Goal: Task Accomplishment & Management: Complete application form

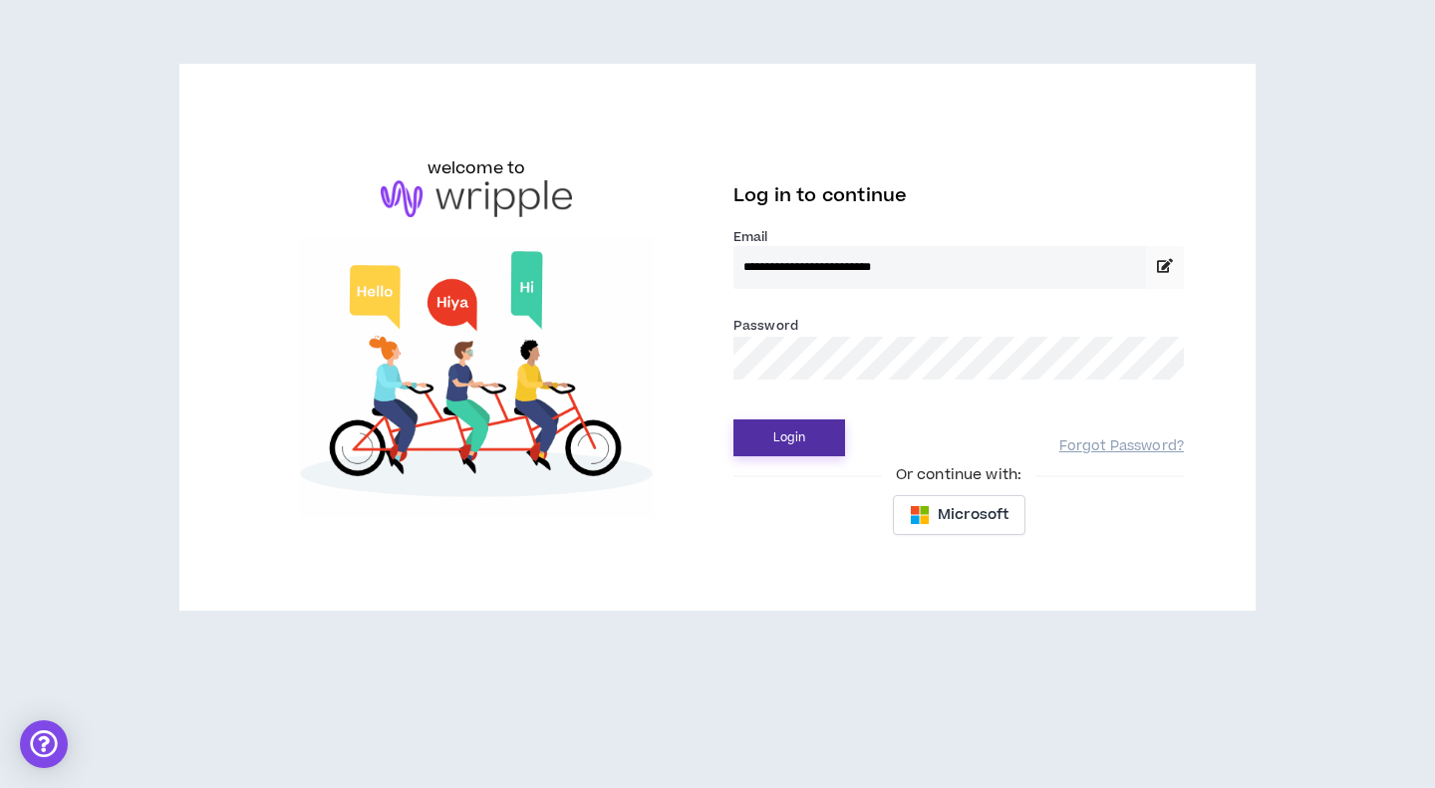
click at [839, 439] on button "Login" at bounding box center [790, 438] width 112 height 37
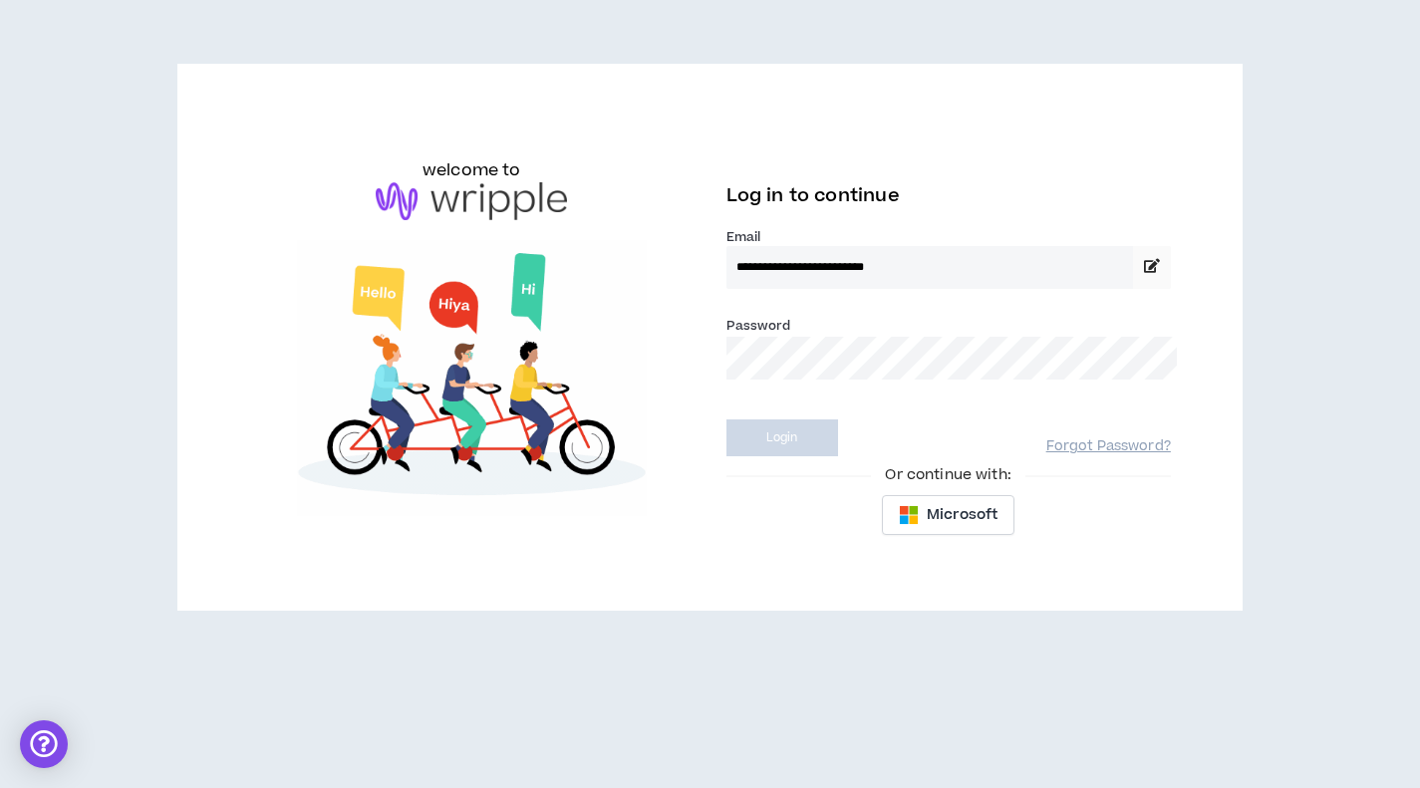
select select "***"
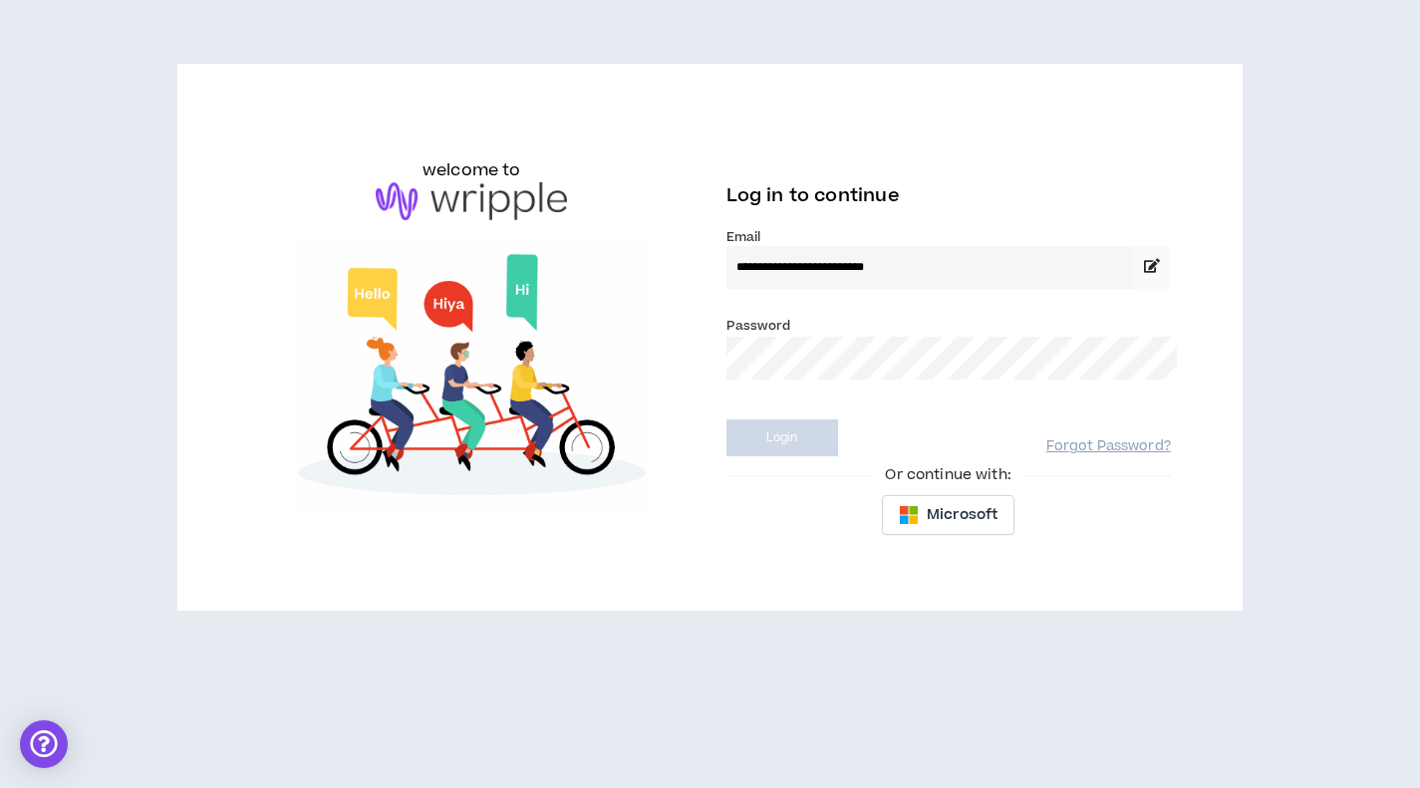
select select "***"
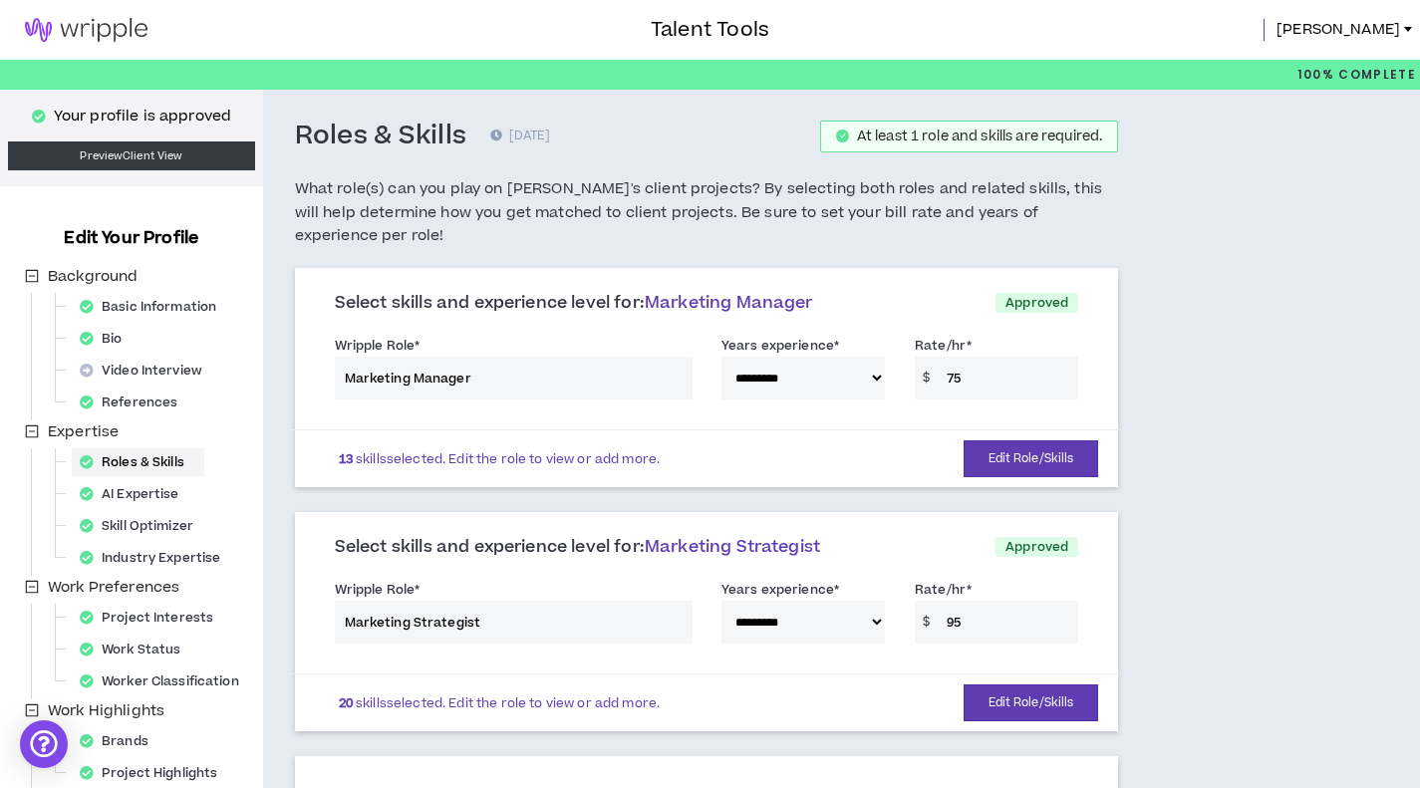
drag, startPoint x: 834, startPoint y: 59, endPoint x: 718, endPoint y: 138, distance: 140.7
click at [718, 138] on div "Roles & Skills 0 days ago At least 1 role and skills are required." at bounding box center [707, 137] width 824 height 34
click at [84, 34] on img at bounding box center [86, 30] width 172 height 24
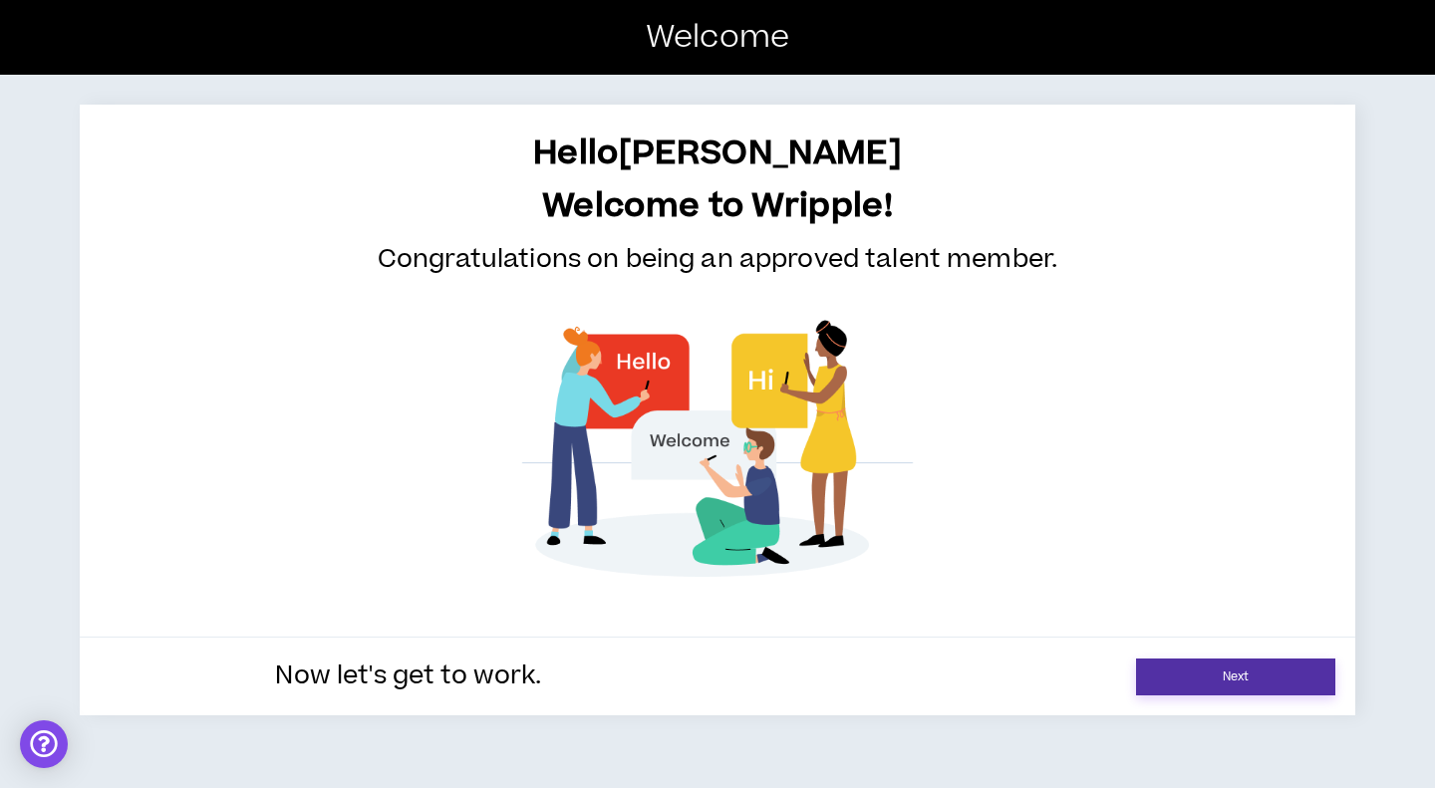
click at [1249, 664] on link "Next" at bounding box center [1235, 677] width 199 height 37
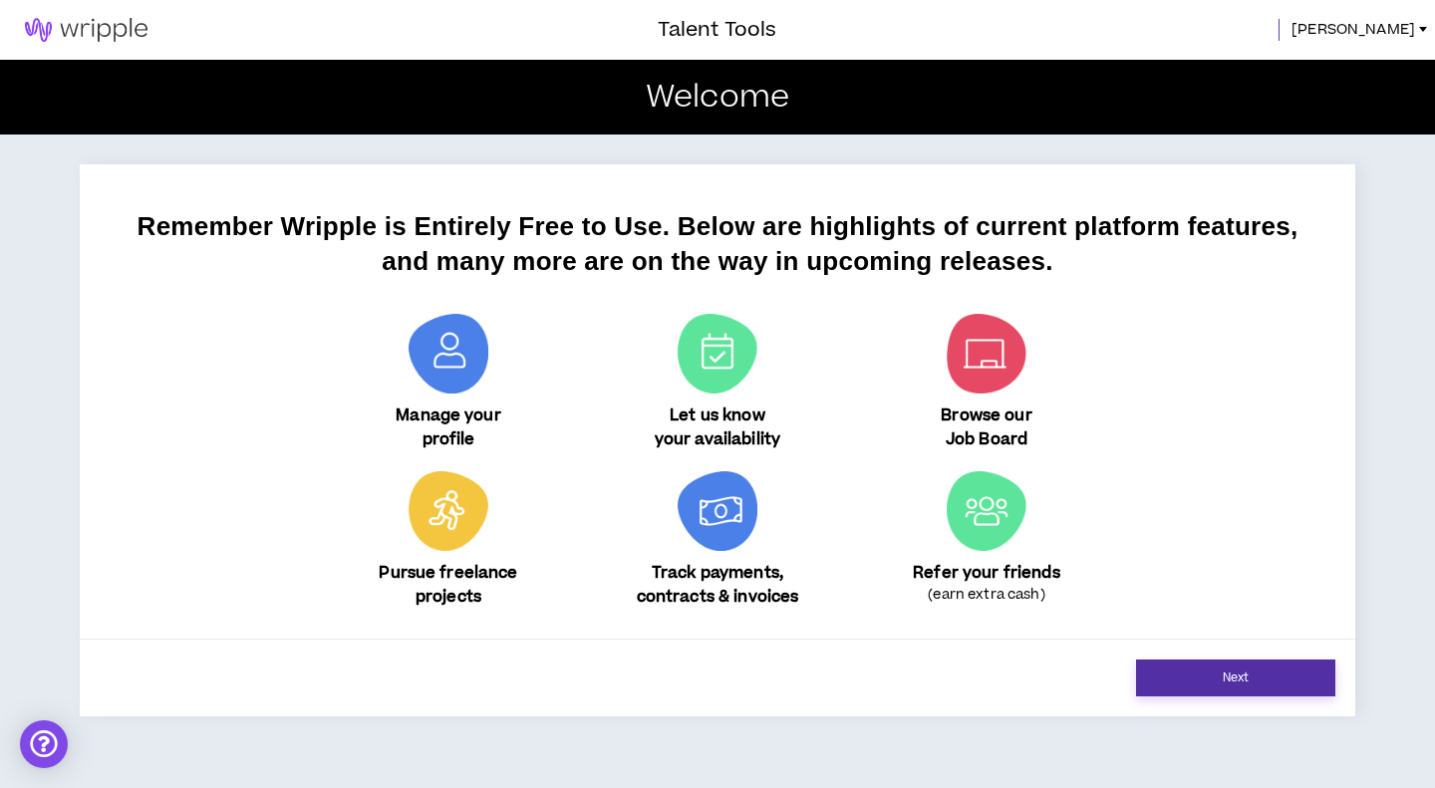
click at [1253, 674] on link "Next" at bounding box center [1235, 678] width 199 height 37
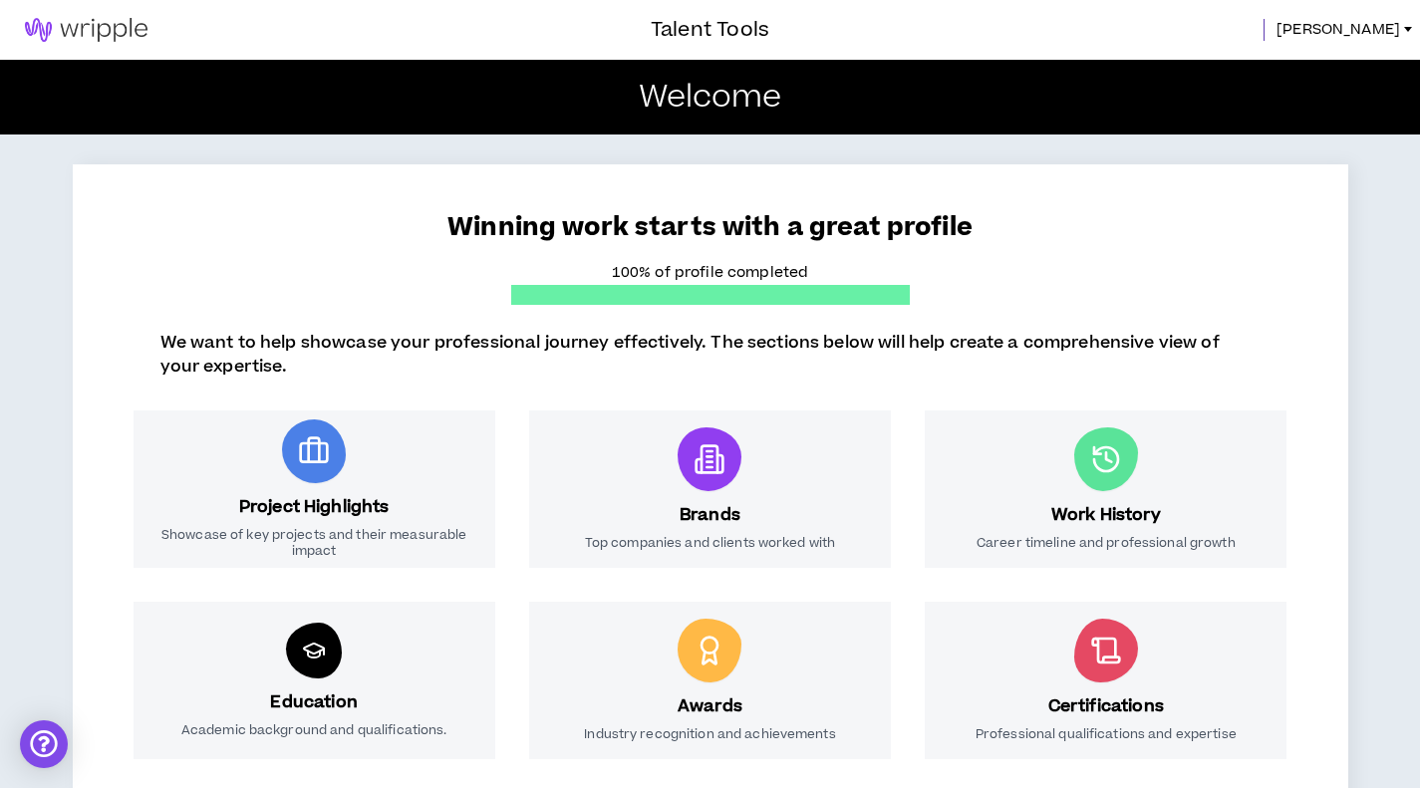
drag, startPoint x: 717, startPoint y: 29, endPoint x: 1153, endPoint y: 1, distance: 437.4
click at [719, 29] on h3 "Talent Tools" at bounding box center [710, 30] width 119 height 30
click at [1377, 23] on span "[PERSON_NAME]" at bounding box center [1339, 30] width 124 height 22
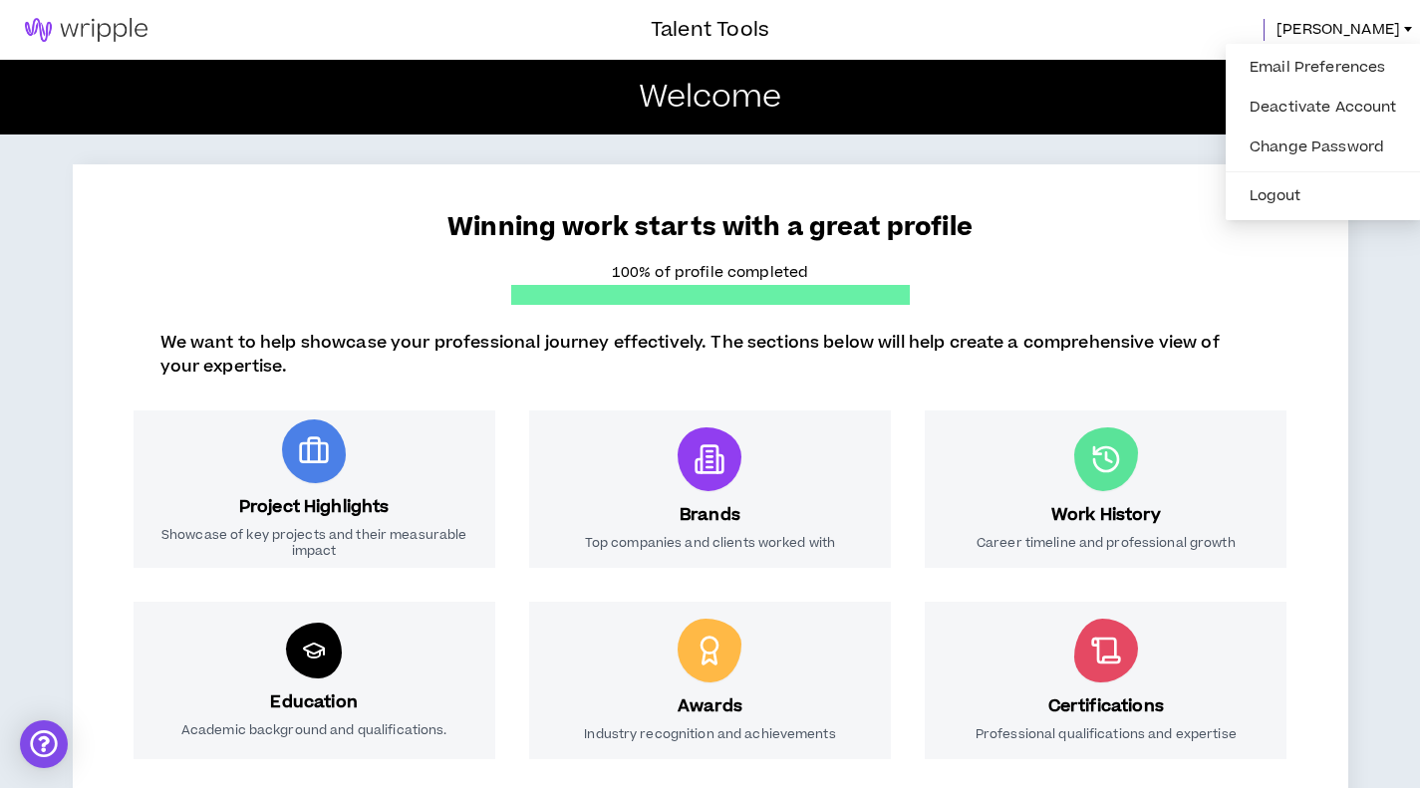
click at [1007, 140] on div "Winning work starts with a great profile 100% of profile completed We want to h…" at bounding box center [710, 598] width 1420 height 926
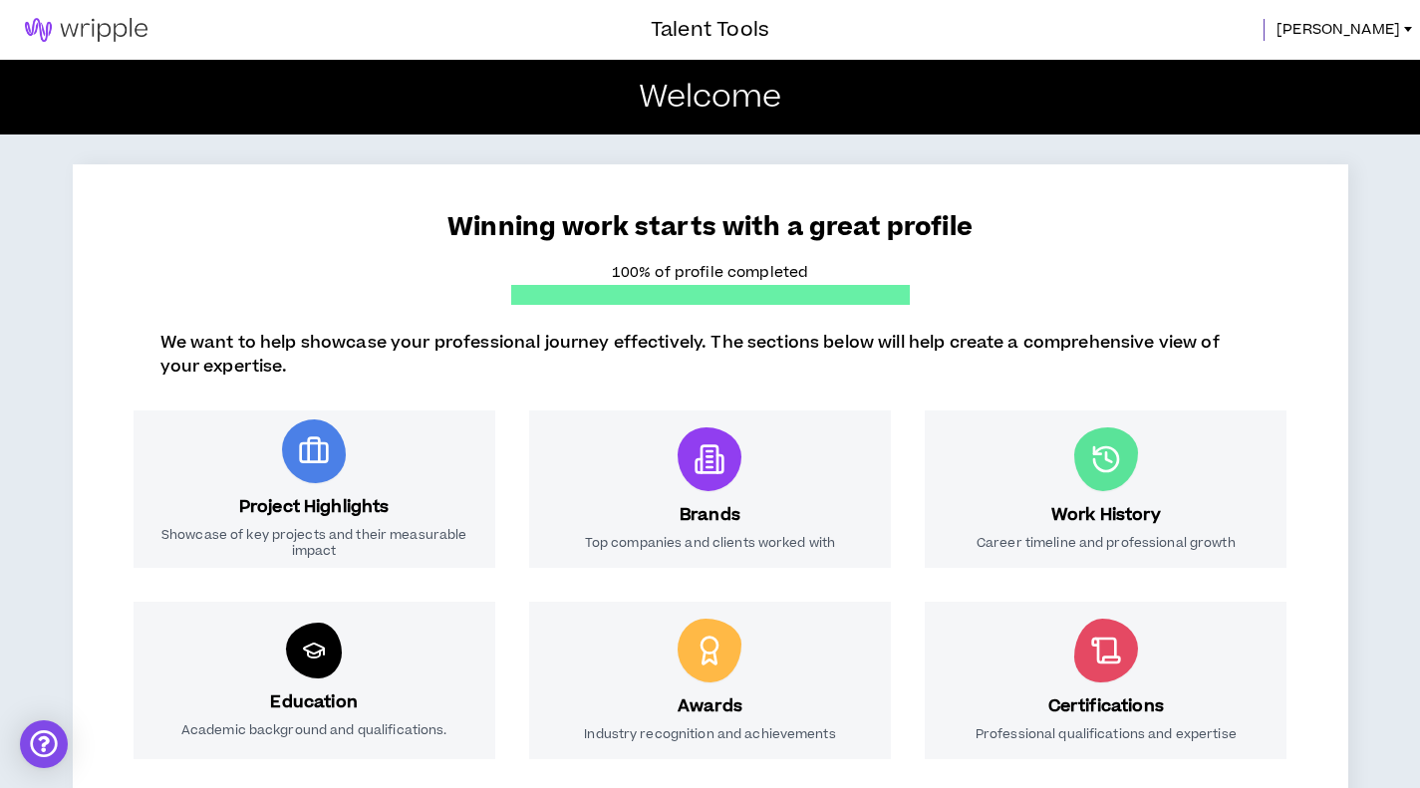
click at [711, 27] on h3 "Talent Tools" at bounding box center [710, 30] width 119 height 30
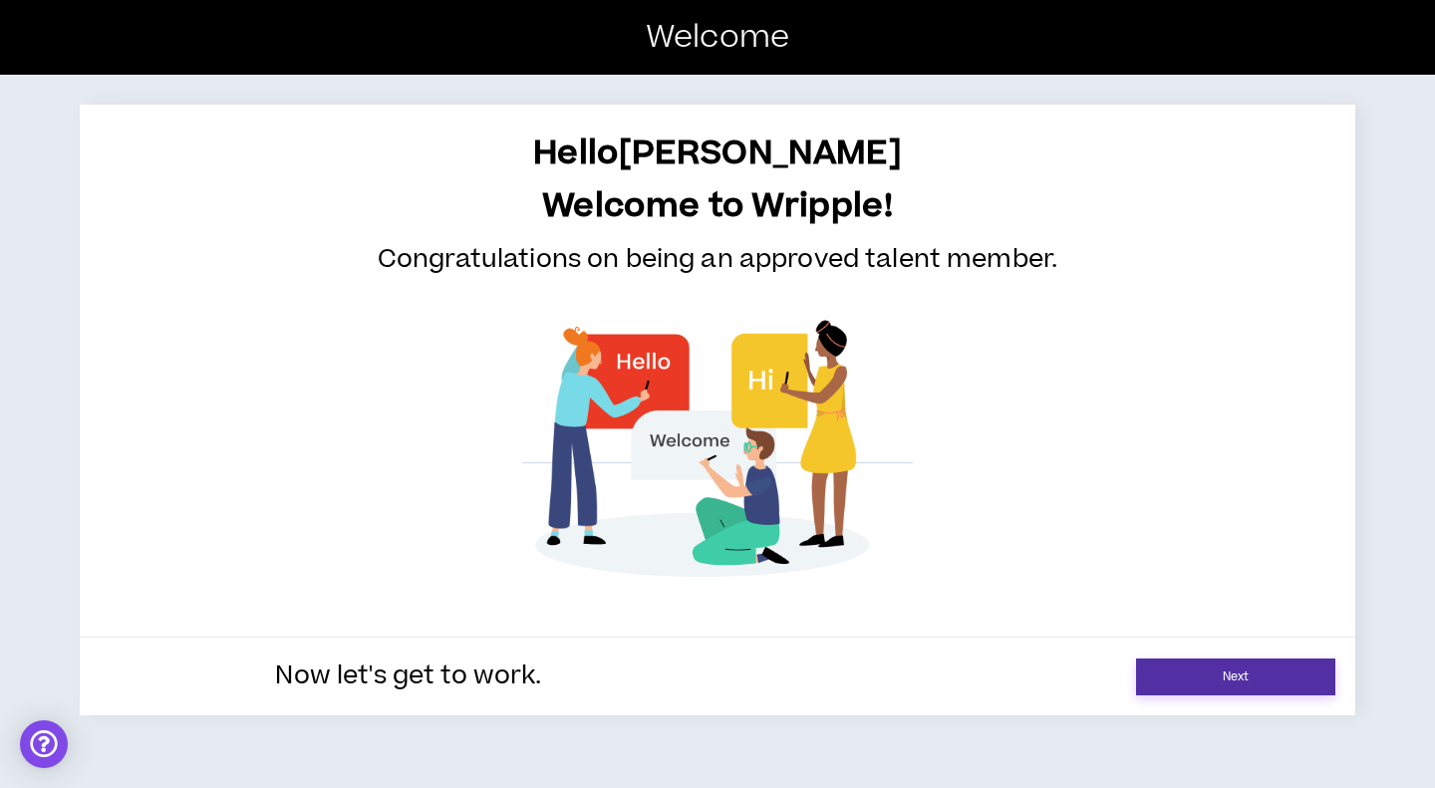
click at [1187, 681] on link "Next" at bounding box center [1235, 677] width 199 height 37
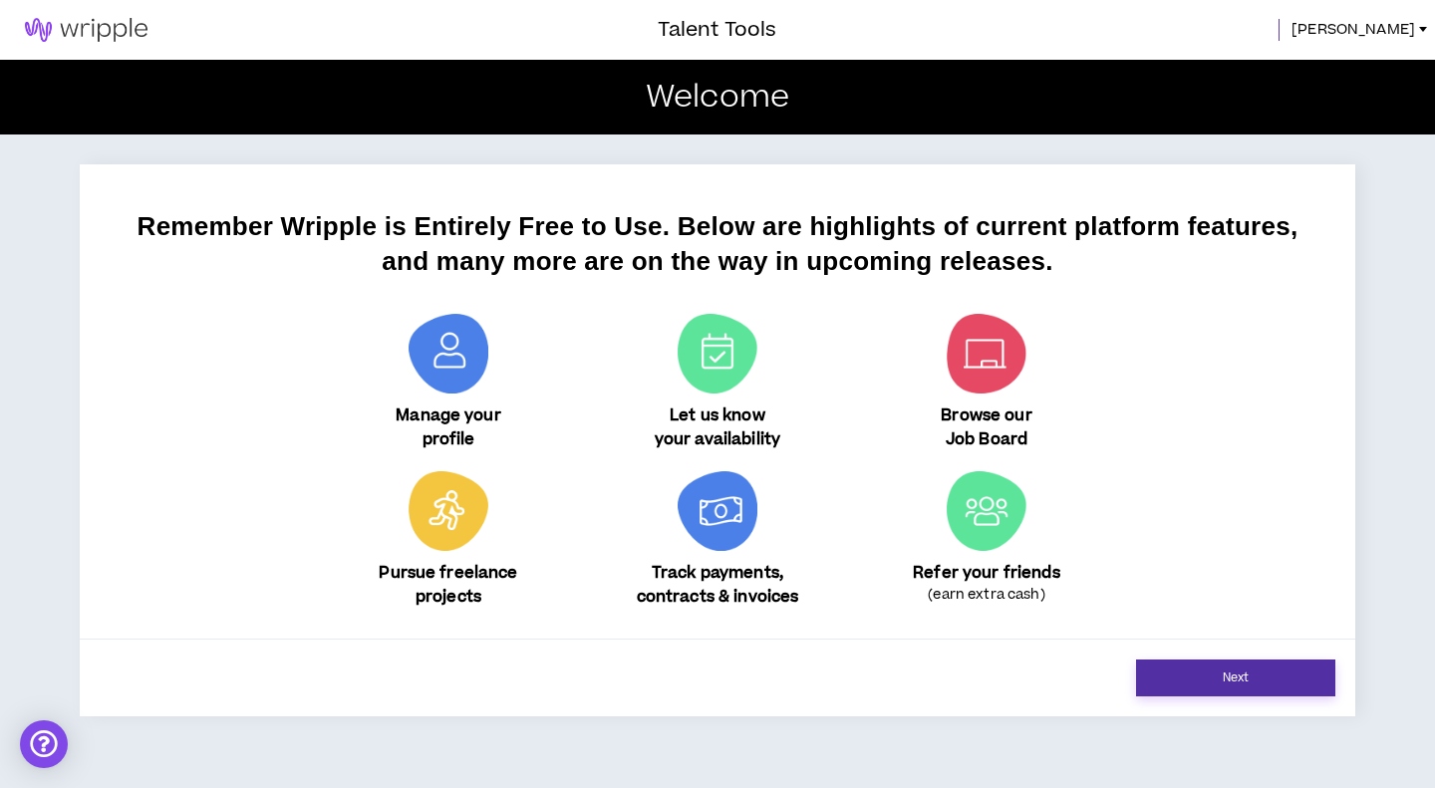
click at [1187, 675] on link "Next" at bounding box center [1235, 678] width 199 height 37
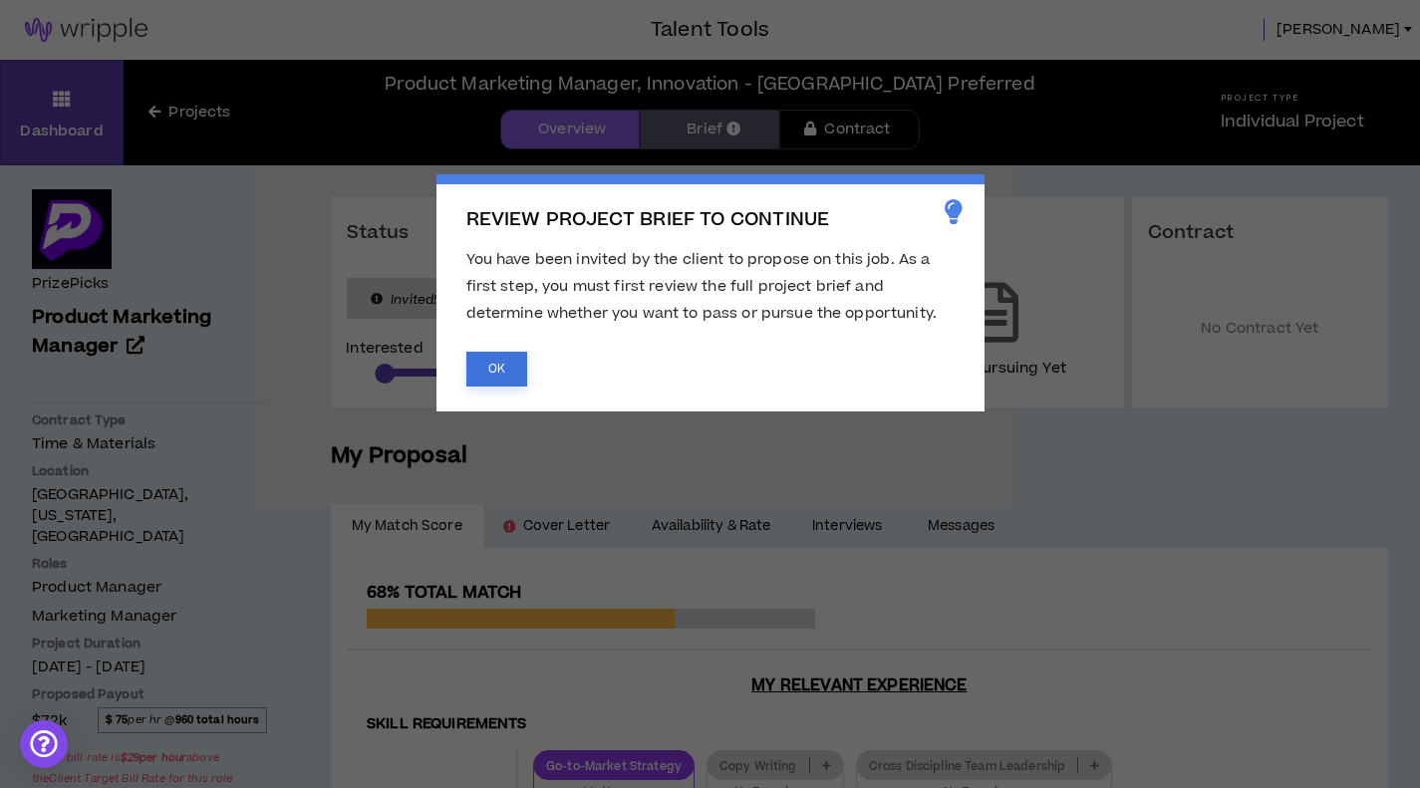
click at [517, 372] on button "OK" at bounding box center [496, 369] width 61 height 35
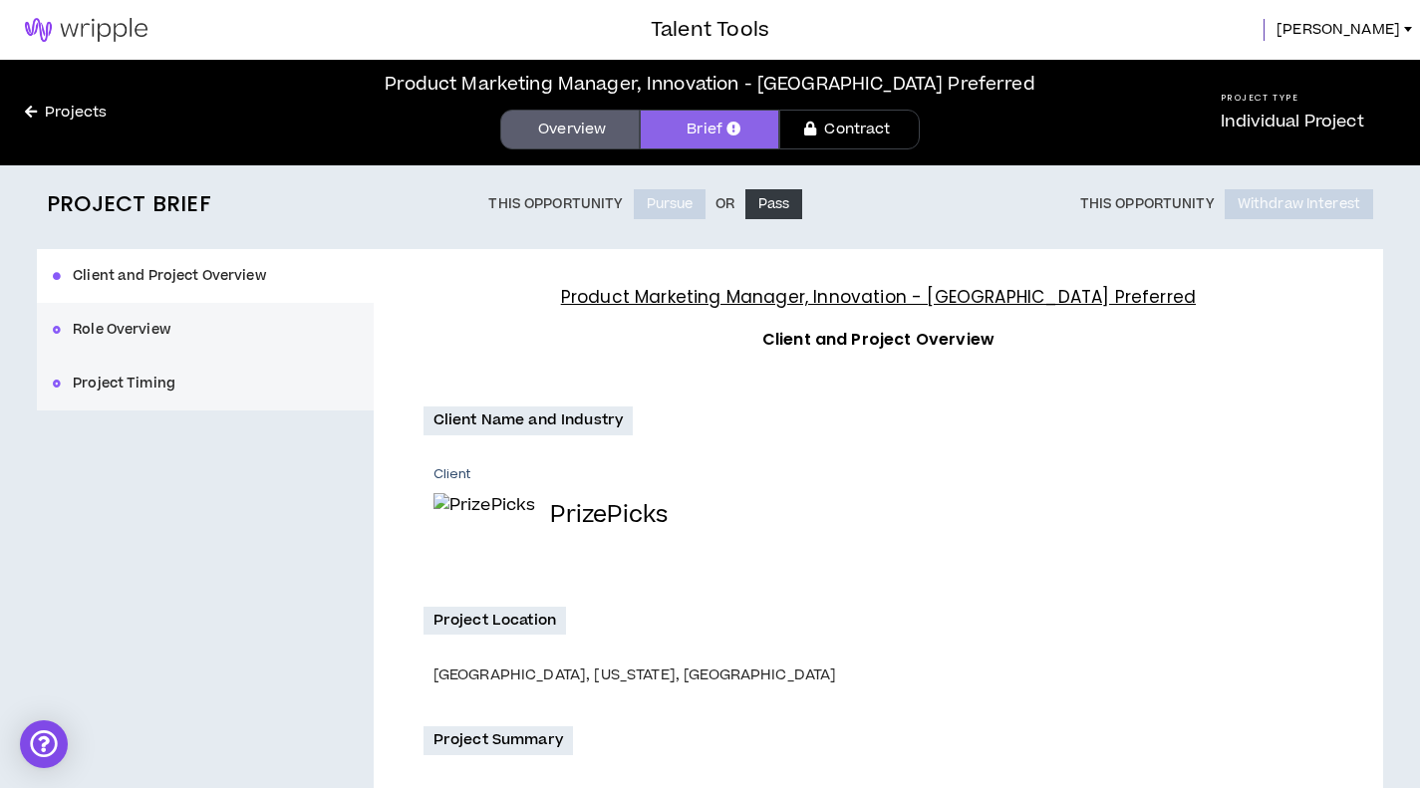
drag, startPoint x: 627, startPoint y: 383, endPoint x: 520, endPoint y: 309, distance: 129.7
click at [520, 309] on h4 "Product Marketing Manager, Innovation - [GEOGRAPHIC_DATA] Preferred" at bounding box center [879, 297] width 910 height 27
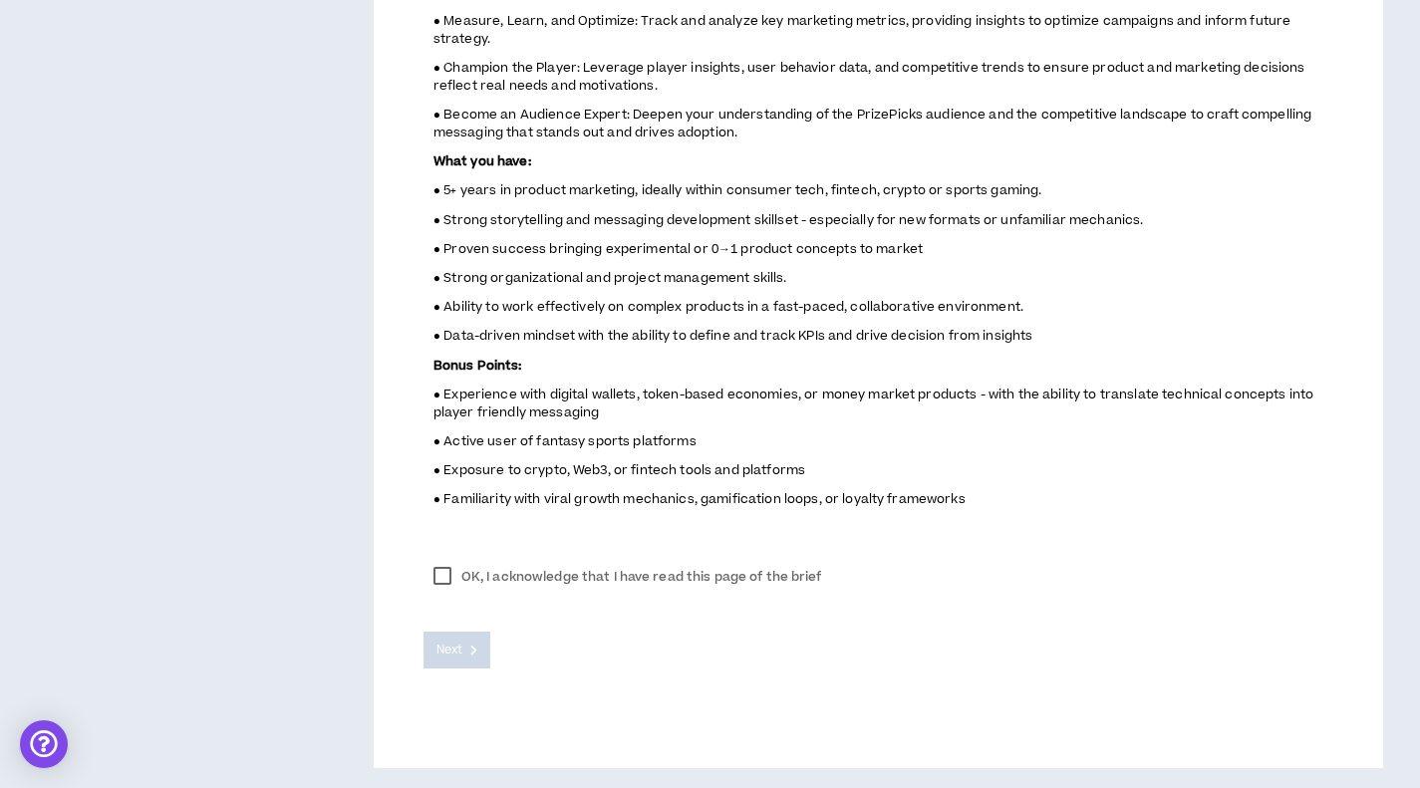
scroll to position [1393, 0]
click at [443, 579] on label "OK, I acknowledge that I have read this page of the brief" at bounding box center [628, 577] width 409 height 30
click at [454, 651] on span "Next" at bounding box center [450, 650] width 26 height 19
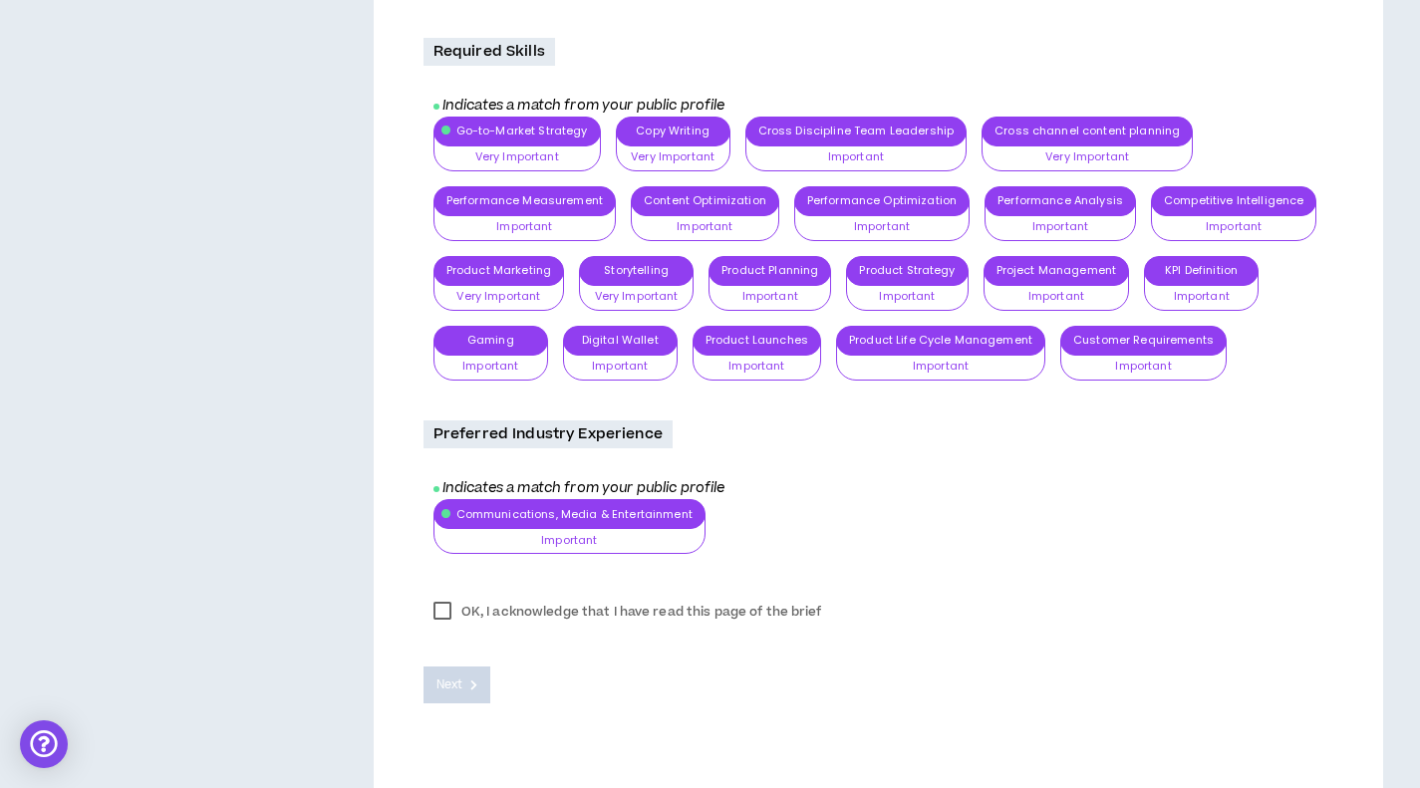
scroll to position [904, 0]
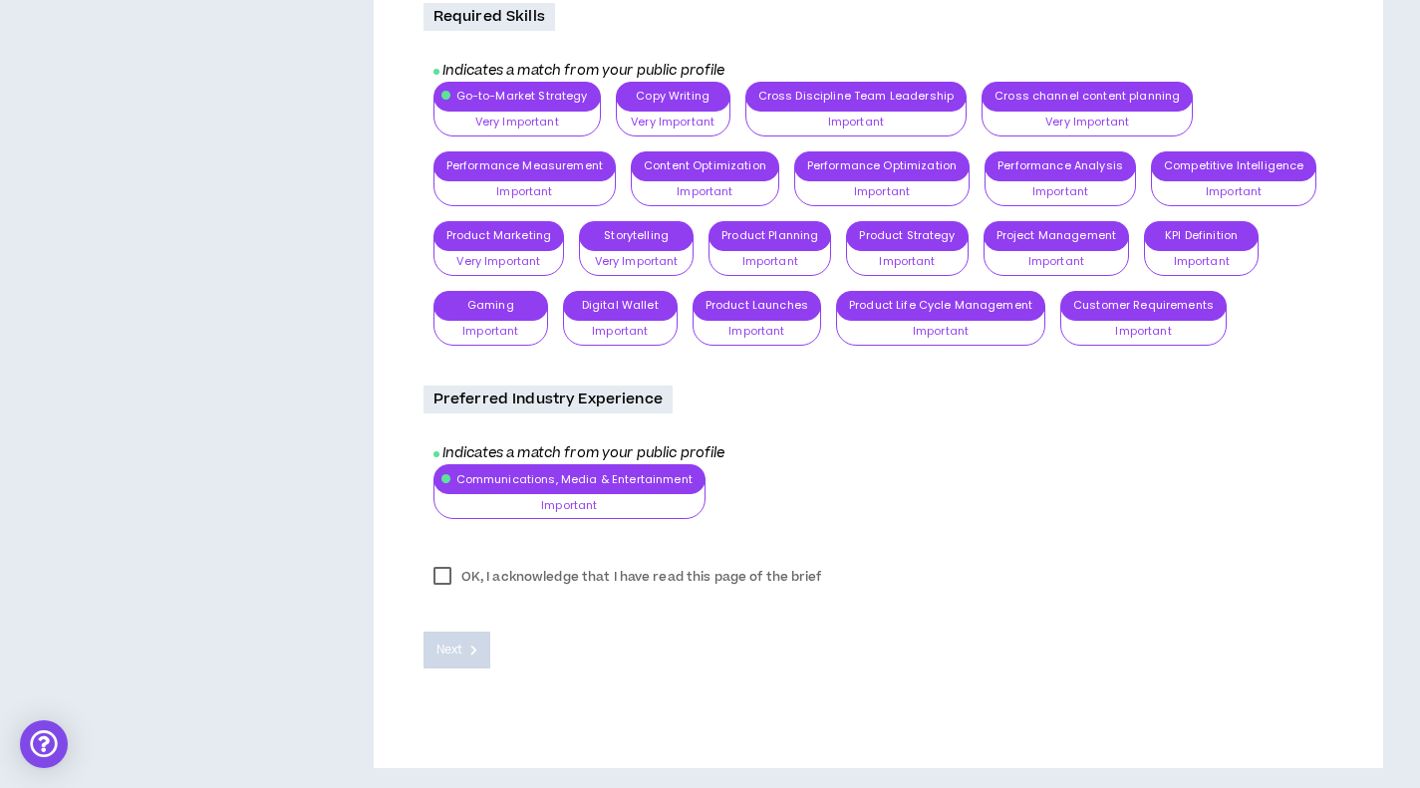
click at [452, 574] on label "OK, I acknowledge that I have read this page of the brief" at bounding box center [628, 577] width 409 height 30
click at [458, 650] on button "Next" at bounding box center [458, 650] width 68 height 37
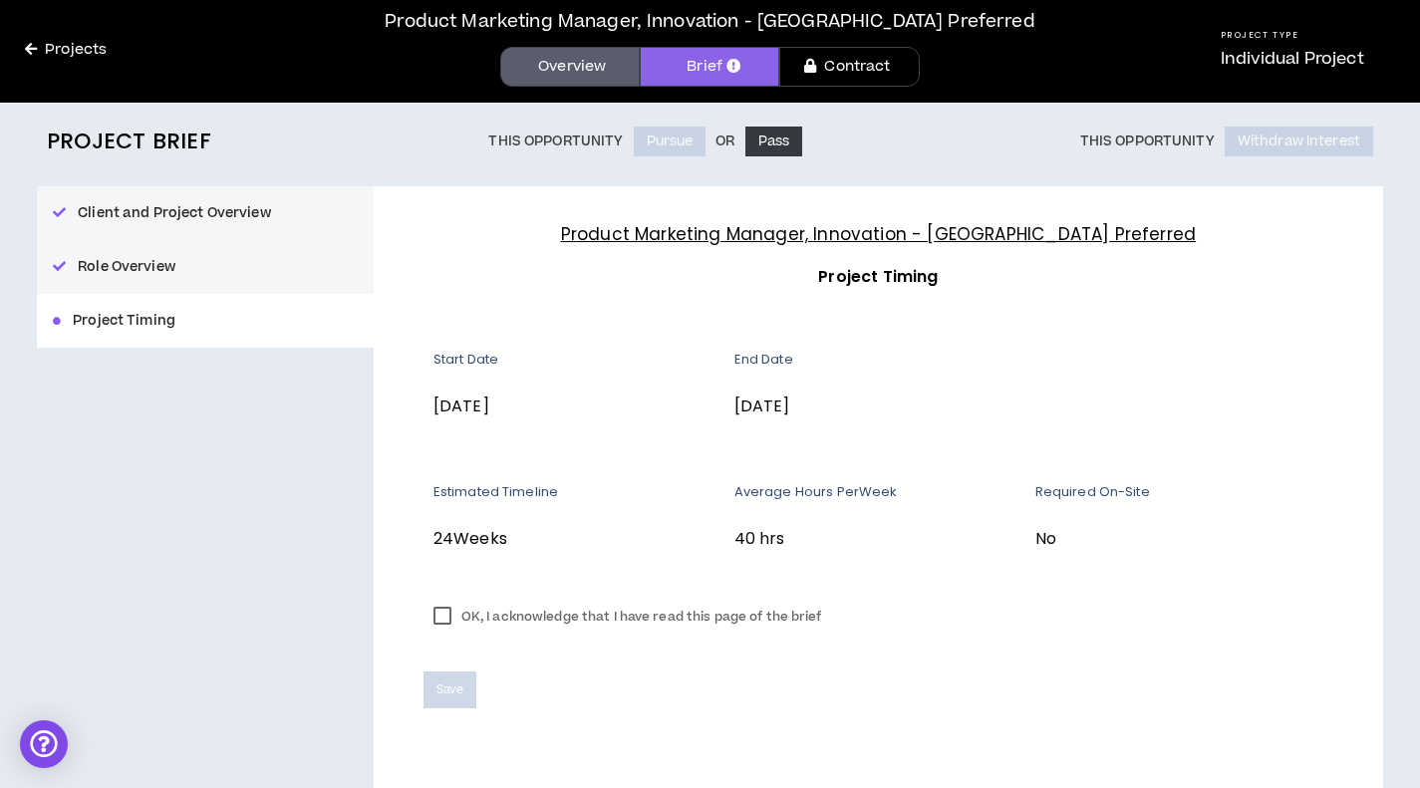
scroll to position [103, 0]
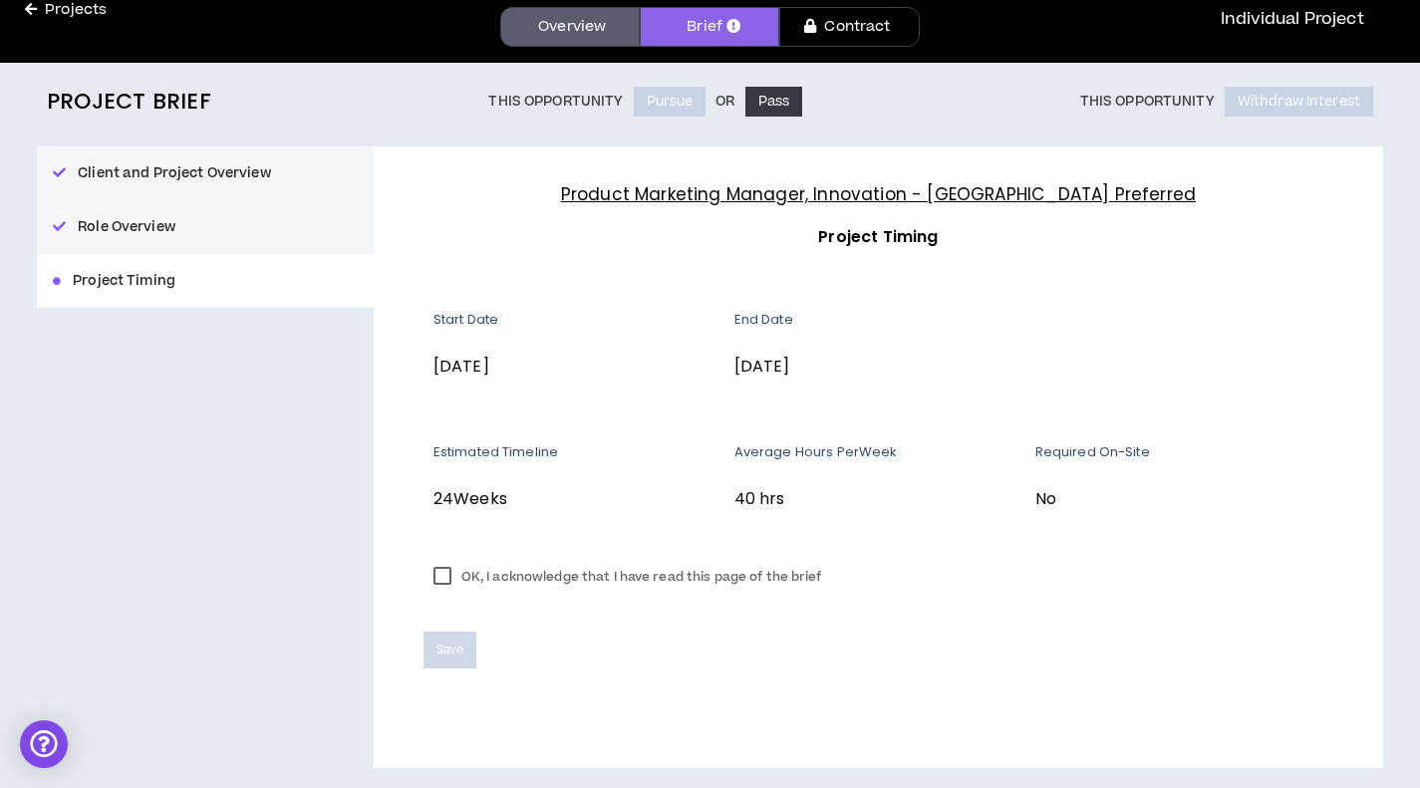
click at [450, 581] on label "OK, I acknowledge that I have read this page of the brief" at bounding box center [628, 577] width 409 height 30
click at [453, 629] on div "Save" at bounding box center [879, 634] width 910 height 69
click at [461, 650] on span "Save" at bounding box center [450, 650] width 27 height 19
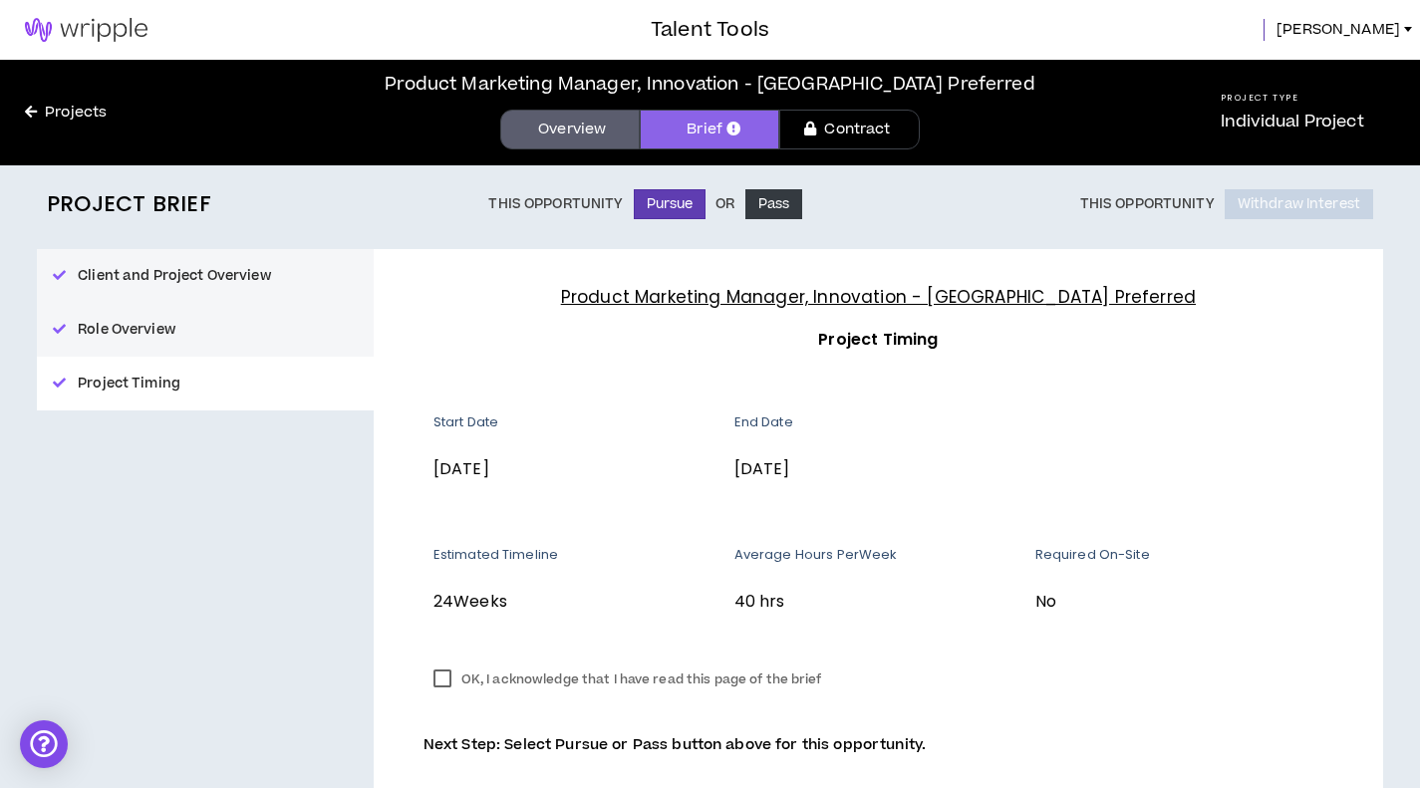
scroll to position [89, 0]
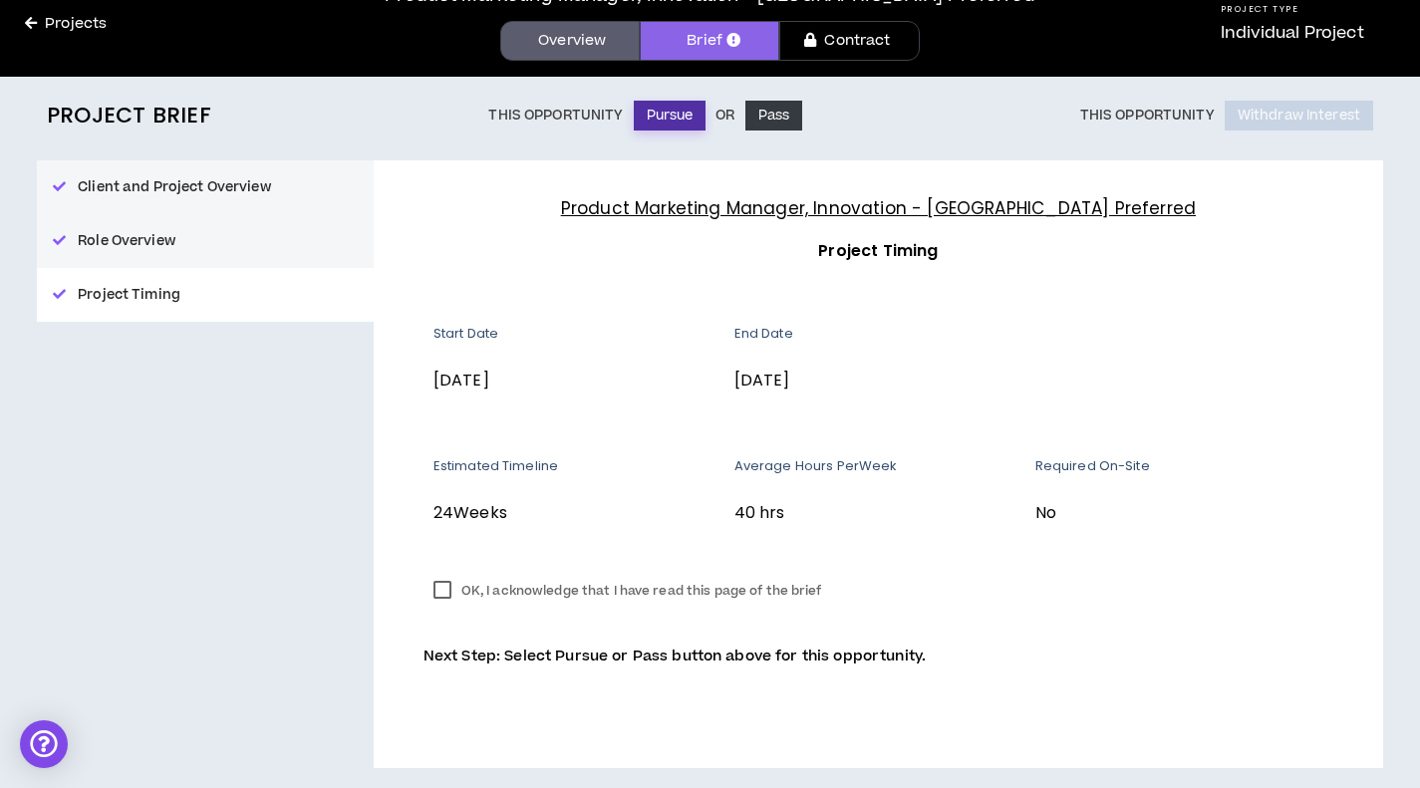
click at [675, 117] on button "Pursue" at bounding box center [670, 116] width 73 height 30
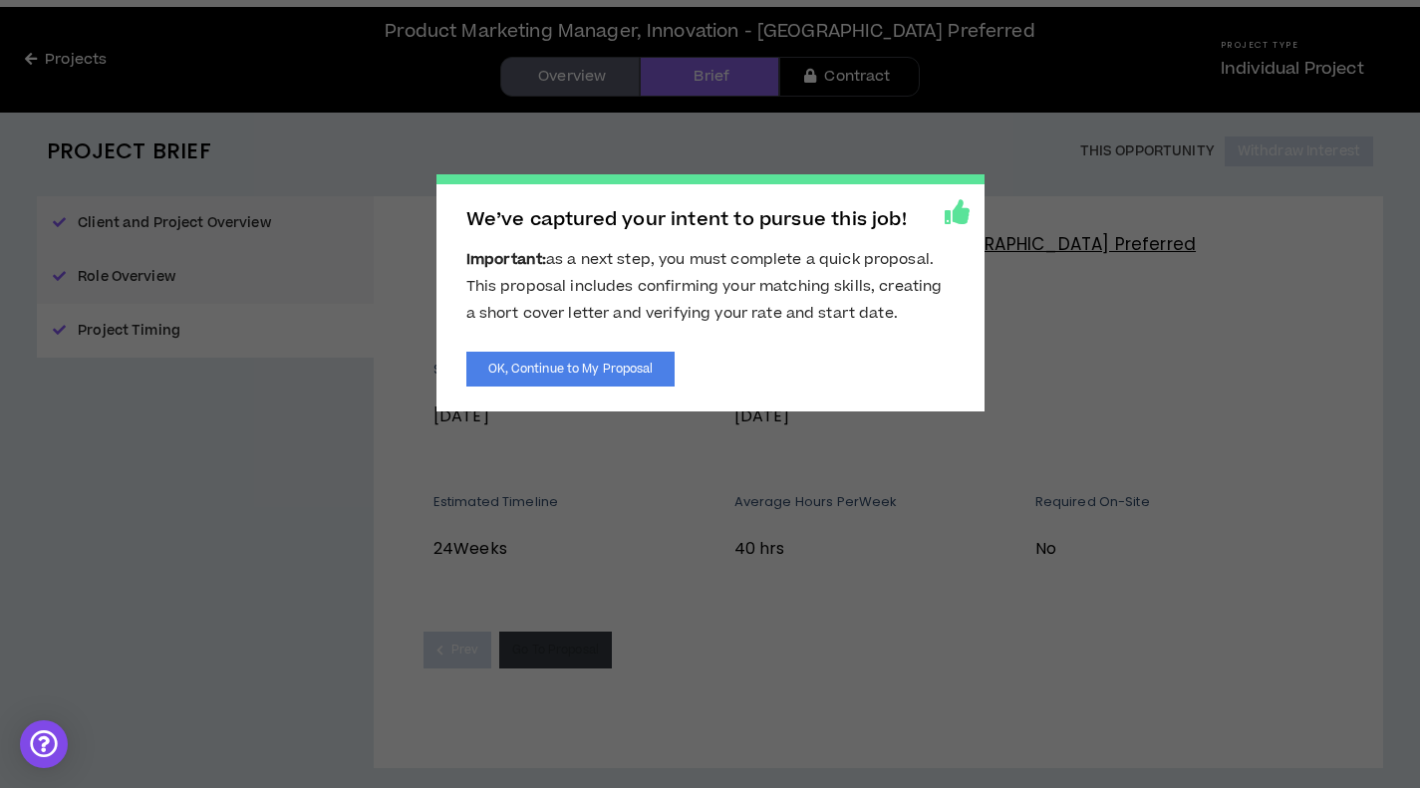
scroll to position [53, 0]
click at [626, 373] on button "OK, Continue to My Proposal" at bounding box center [570, 369] width 209 height 35
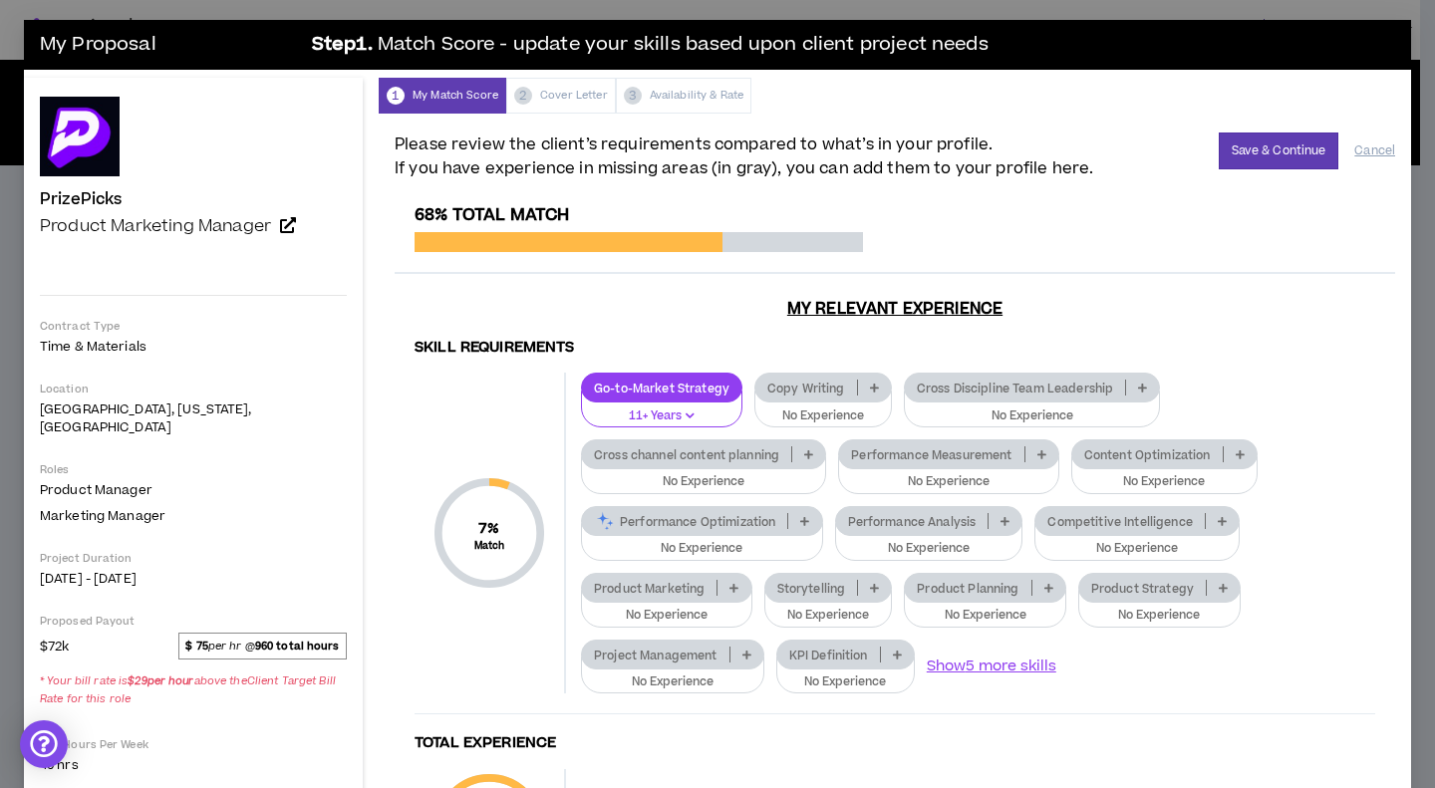
click at [779, 409] on p "No Experience" at bounding box center [823, 417] width 112 height 18
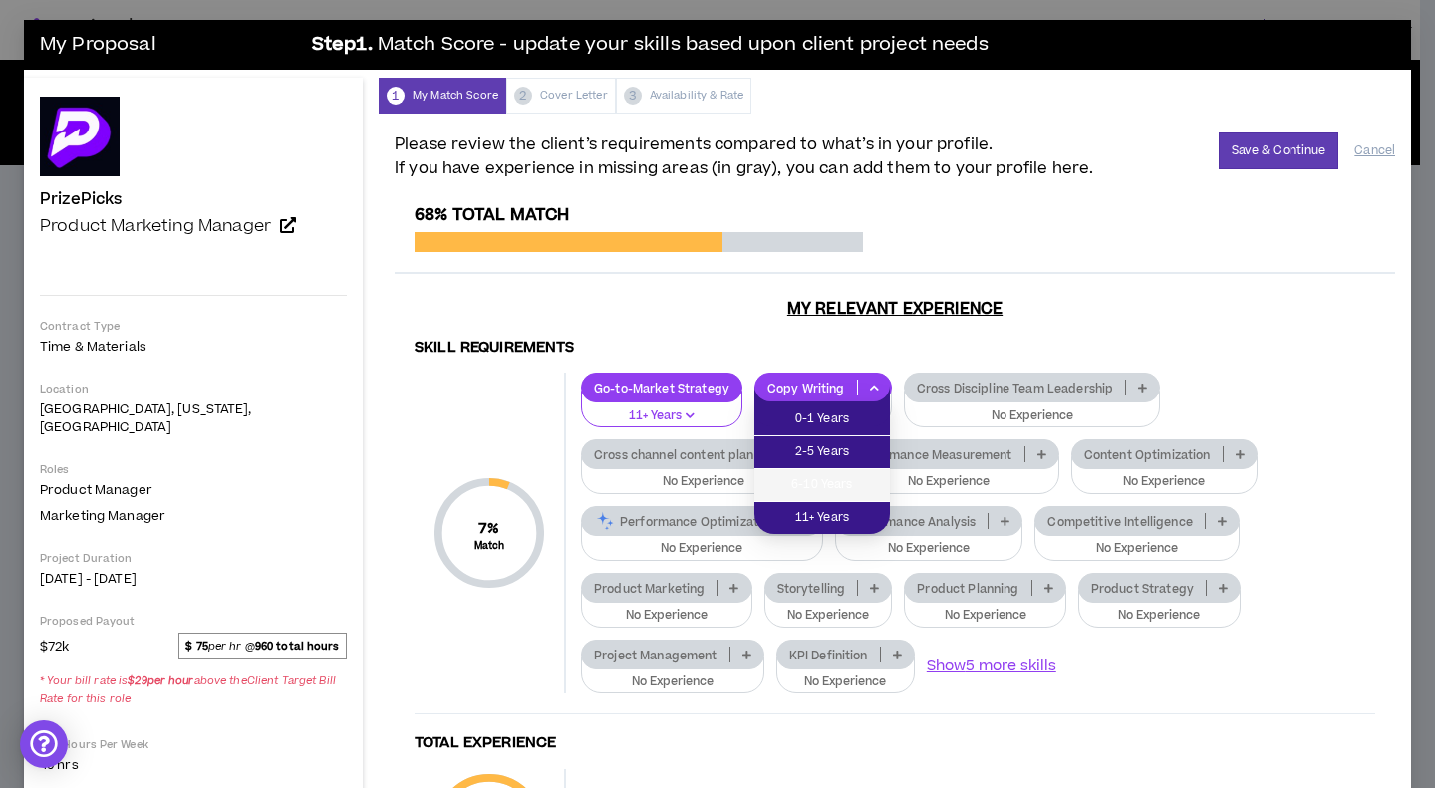
click at [802, 474] on span "6-10 Years" at bounding box center [822, 485] width 112 height 22
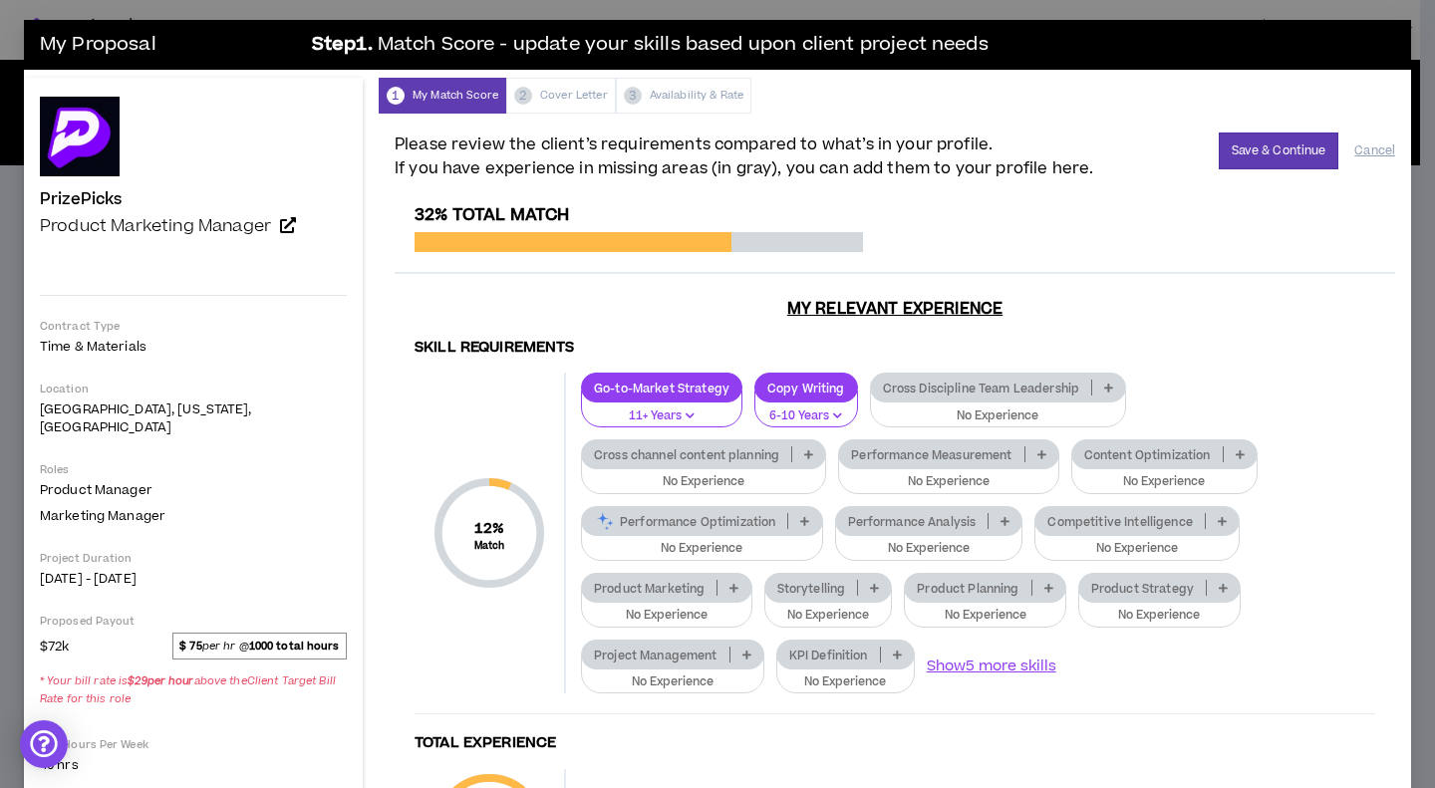
click at [980, 396] on p "Cross Discipline Team Leadership" at bounding box center [981, 388] width 220 height 15
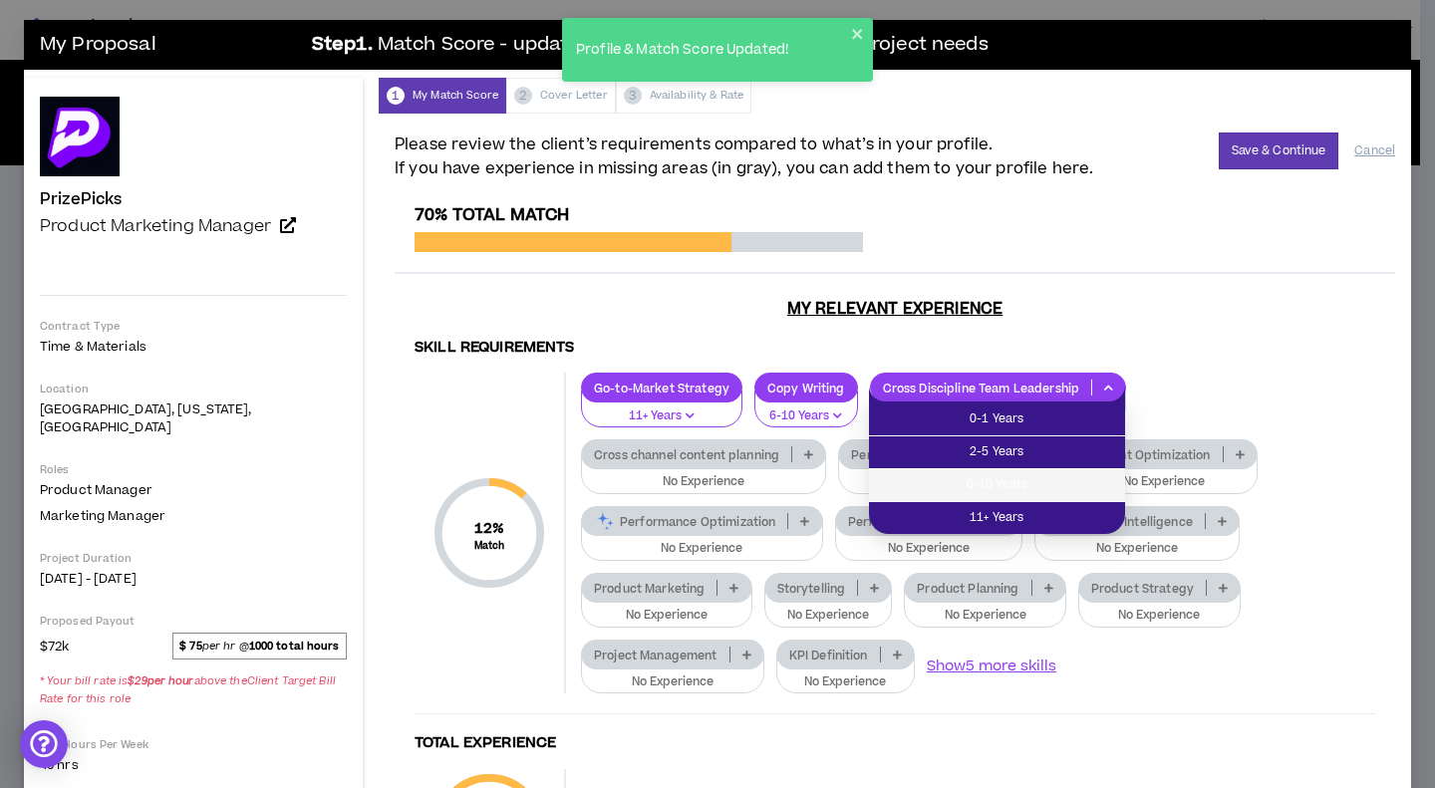
click at [996, 495] on span "6-10 Years" at bounding box center [997, 485] width 232 height 22
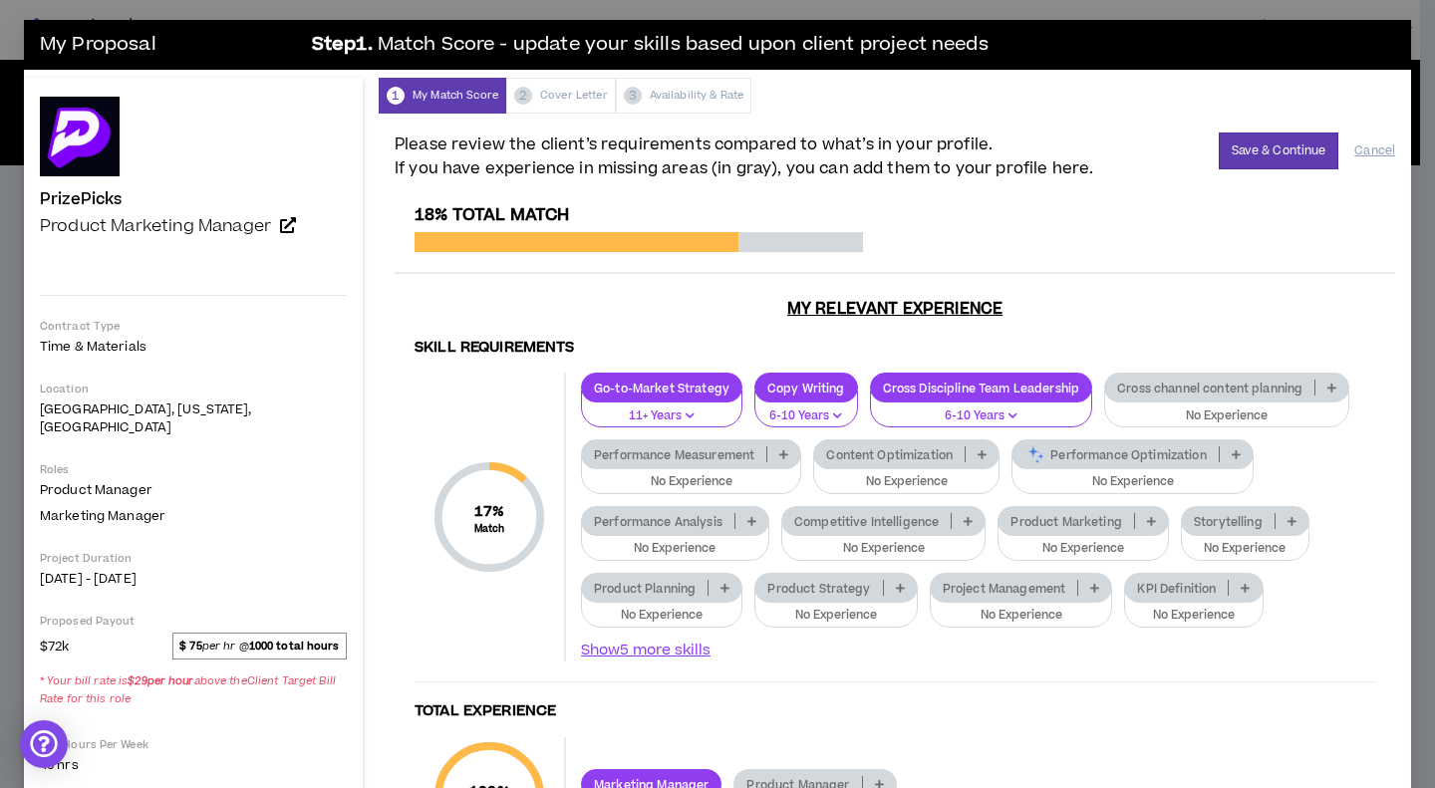
click at [1117, 426] on p "No Experience" at bounding box center [1226, 417] width 219 height 18
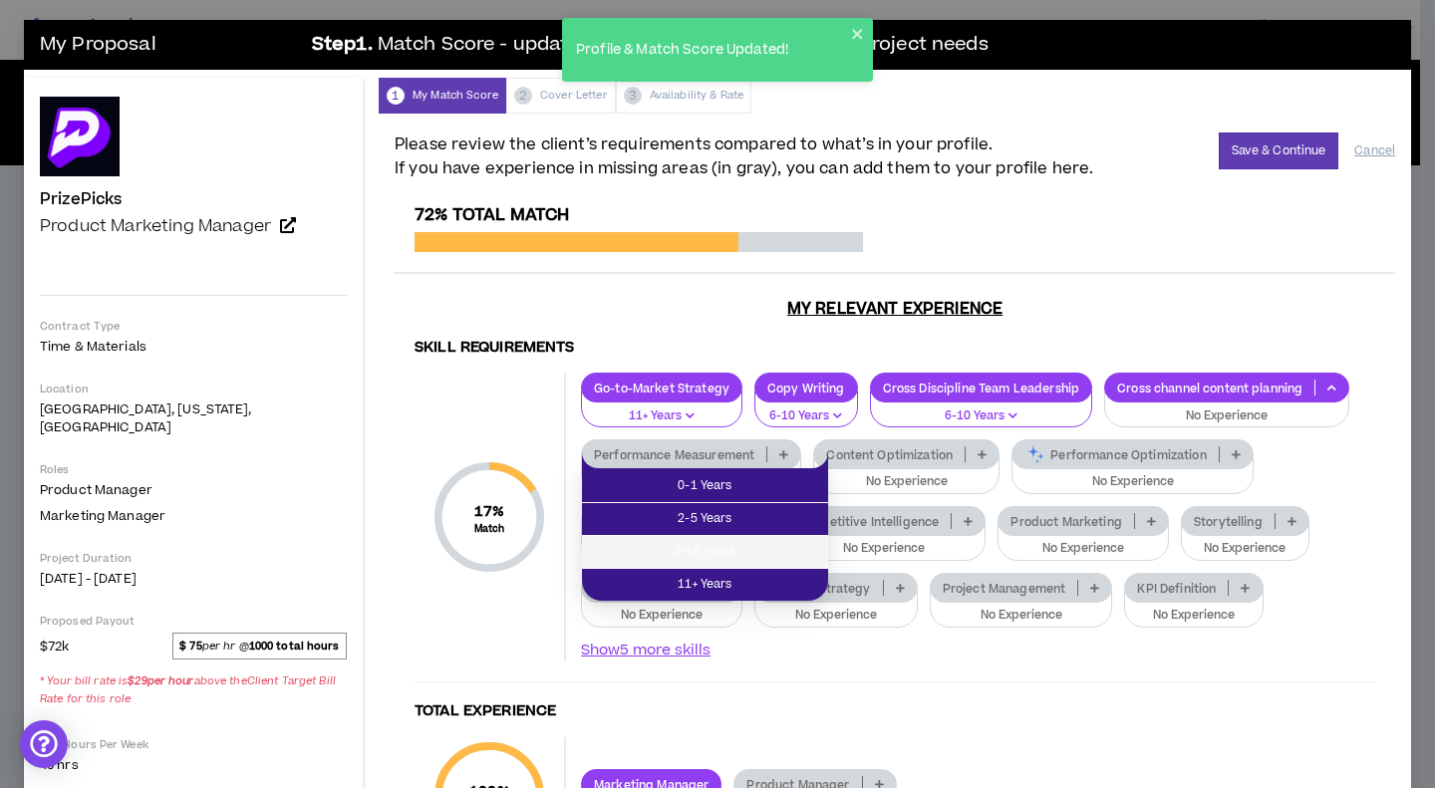
click at [709, 545] on span "6-10 Years" at bounding box center [705, 552] width 222 height 22
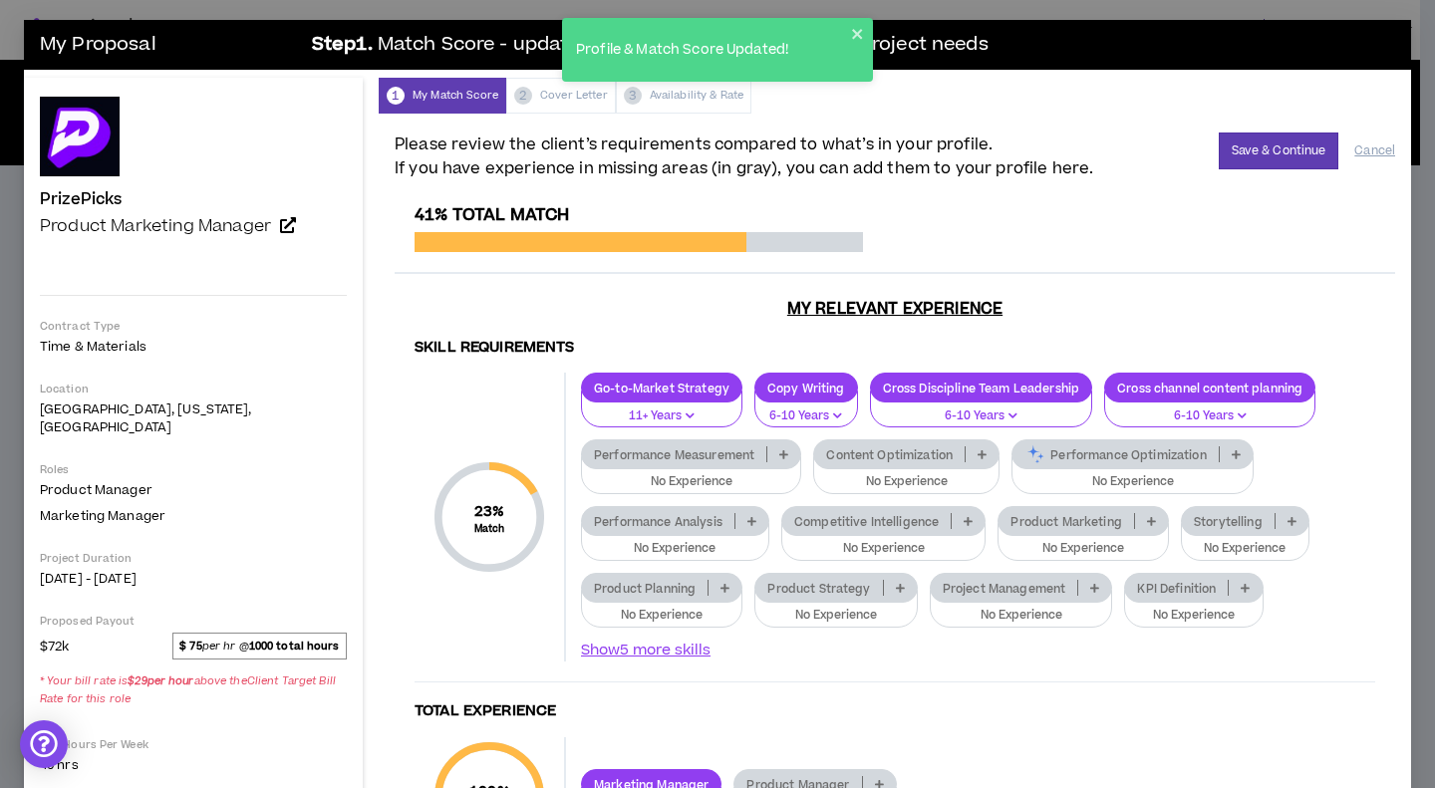
click at [736, 469] on div "Performance Measurement" at bounding box center [691, 455] width 220 height 30
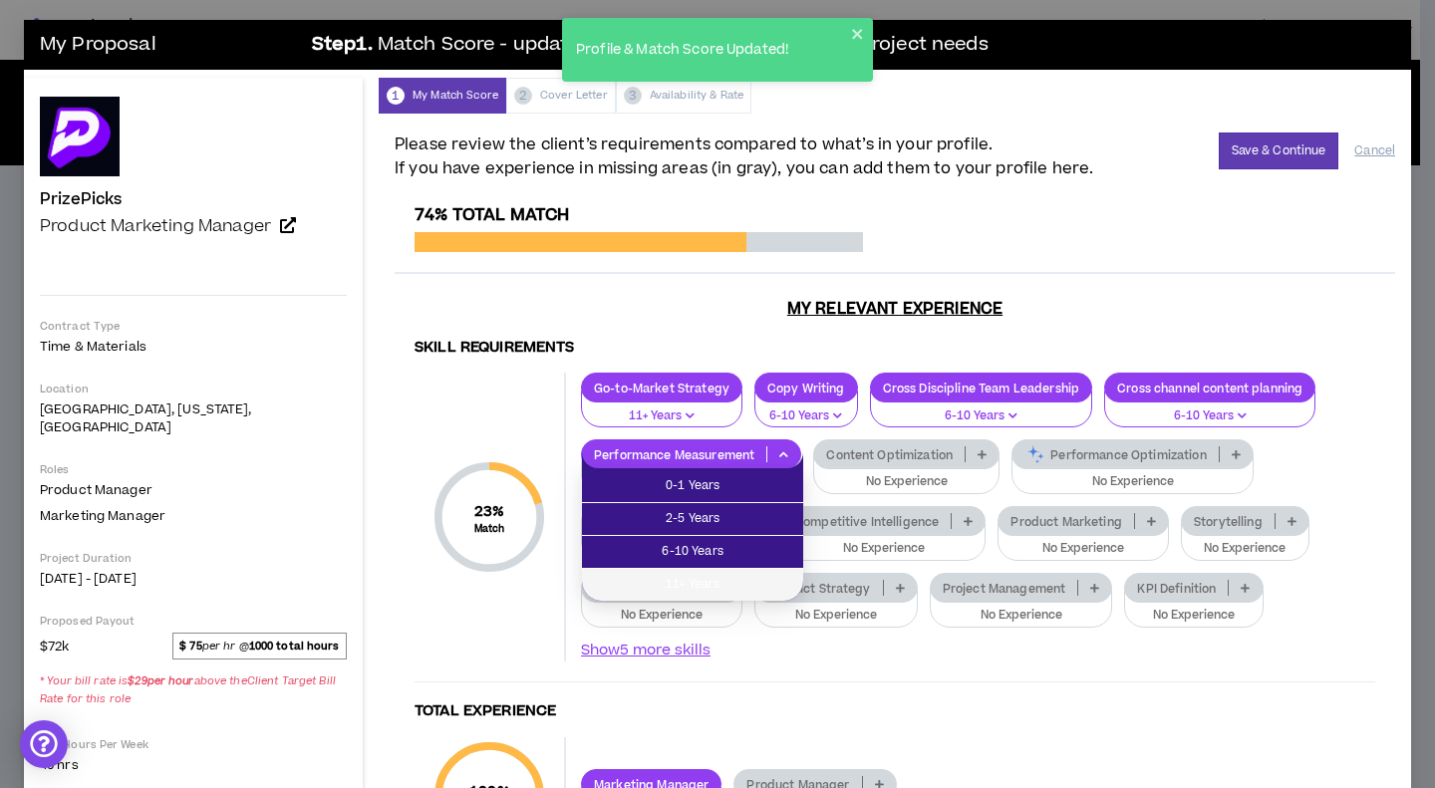
click at [729, 578] on span "11+ Years" at bounding box center [692, 585] width 197 height 22
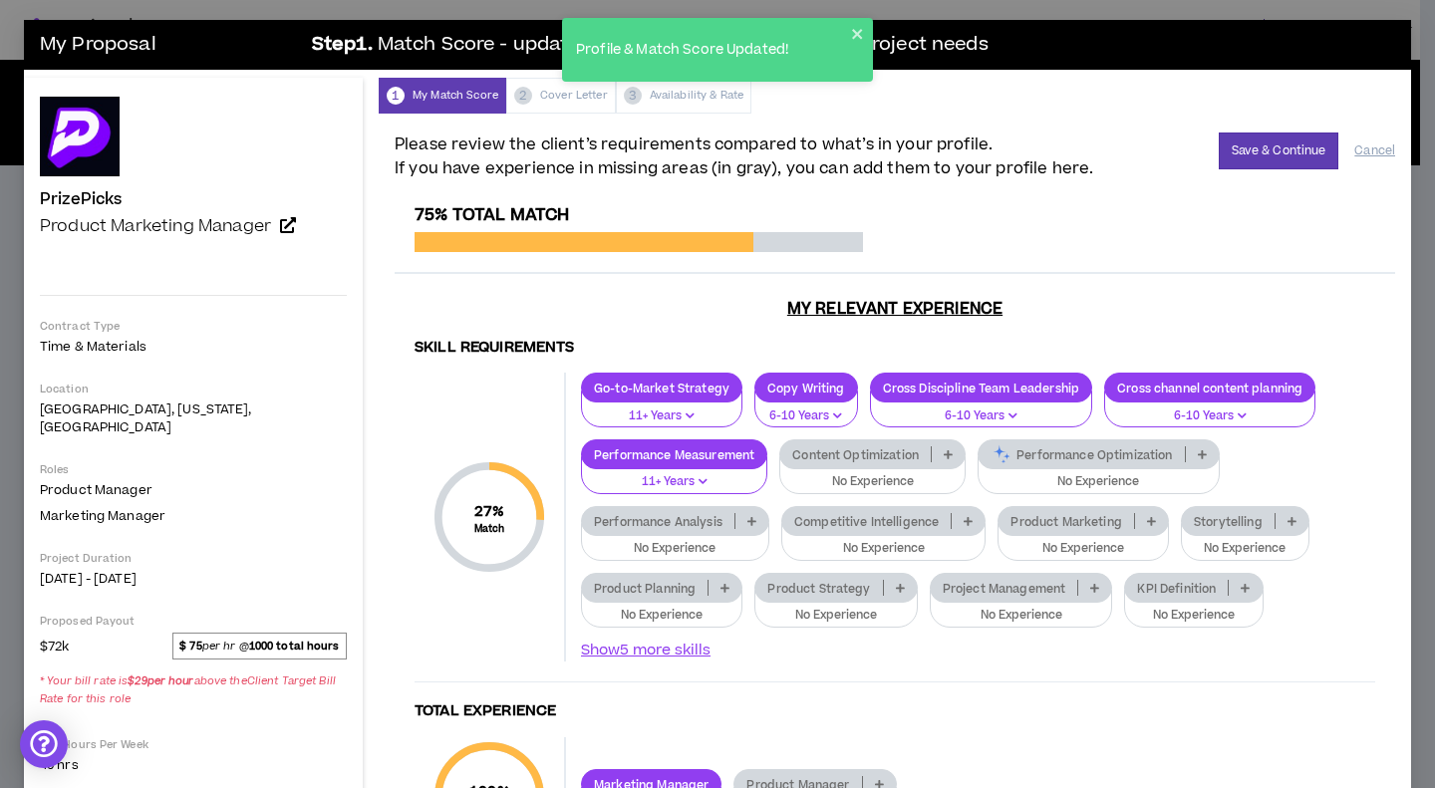
click at [889, 471] on button "No Experience" at bounding box center [872, 475] width 186 height 38
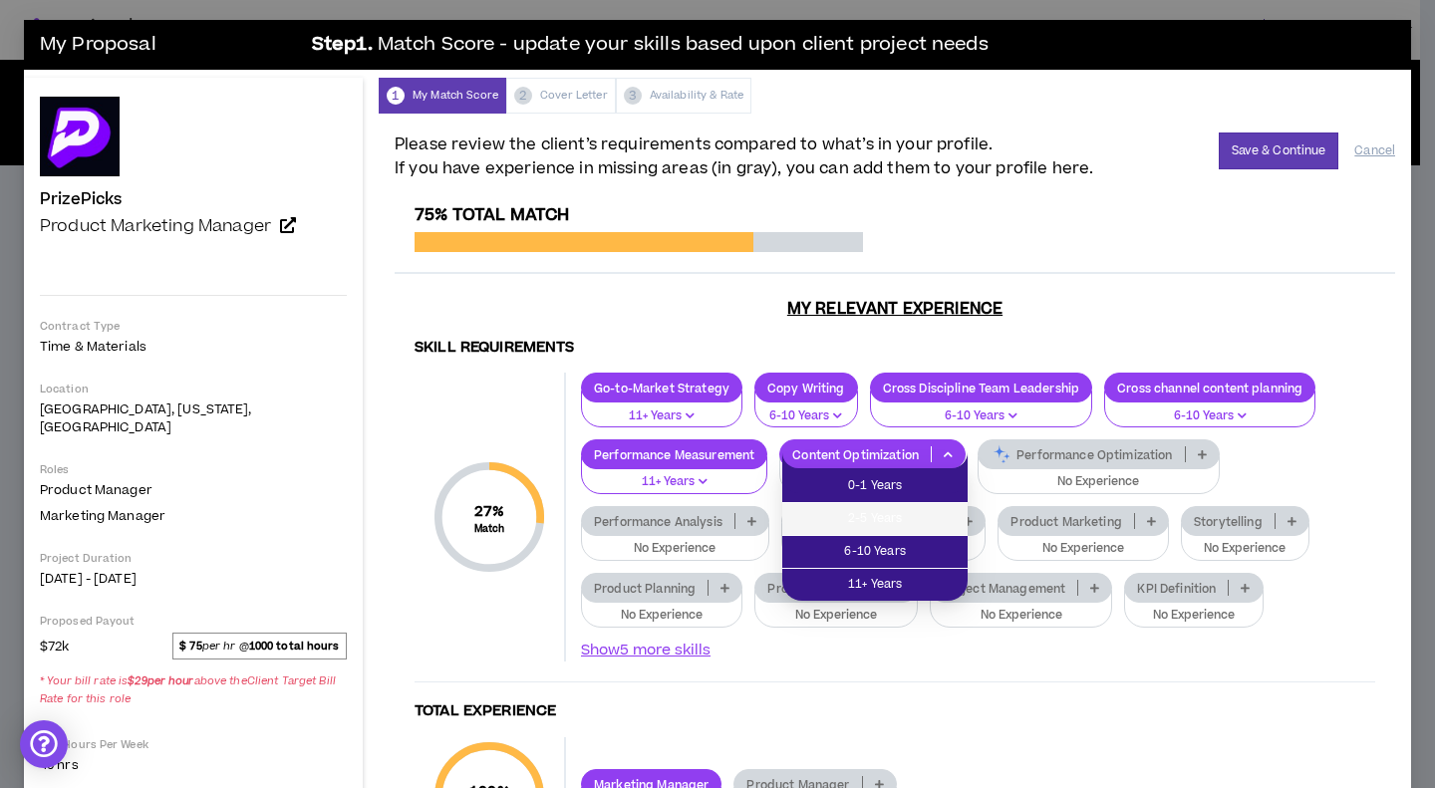
click at [899, 515] on span "2-5 Years" at bounding box center [874, 519] width 161 height 22
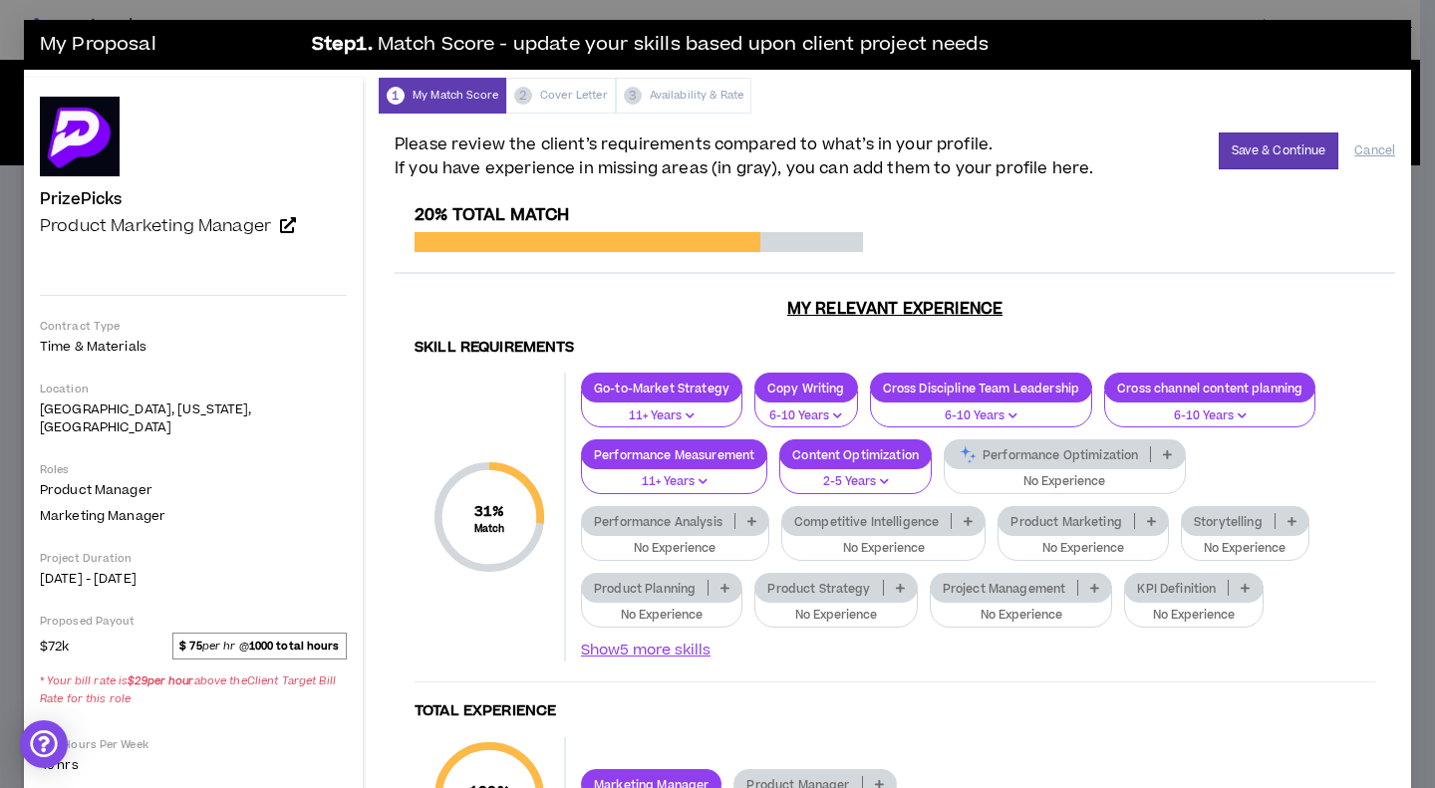
click at [1067, 477] on p "No Experience" at bounding box center [1065, 482] width 216 height 18
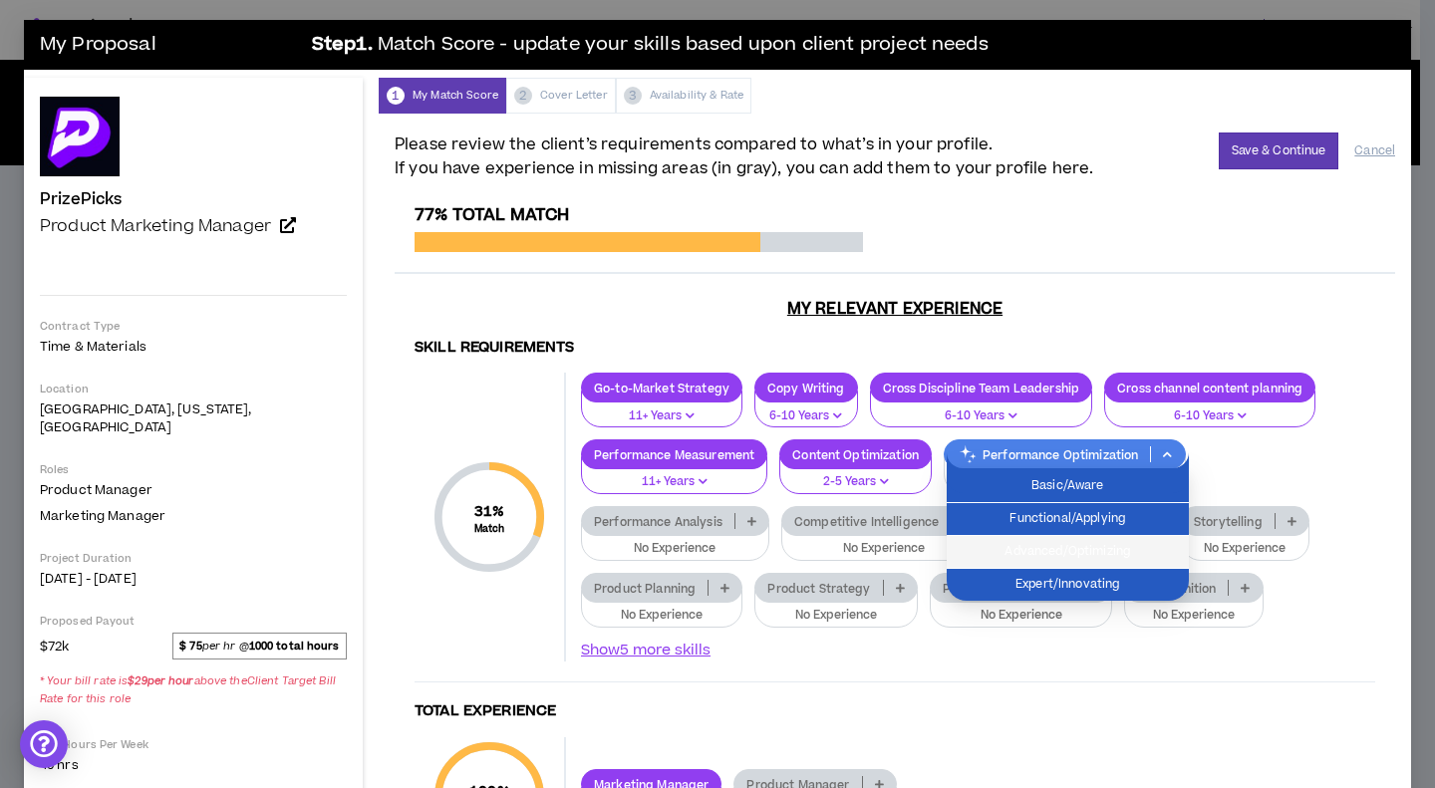
click at [1098, 553] on span "Advanced/Optimizing" at bounding box center [1068, 552] width 218 height 22
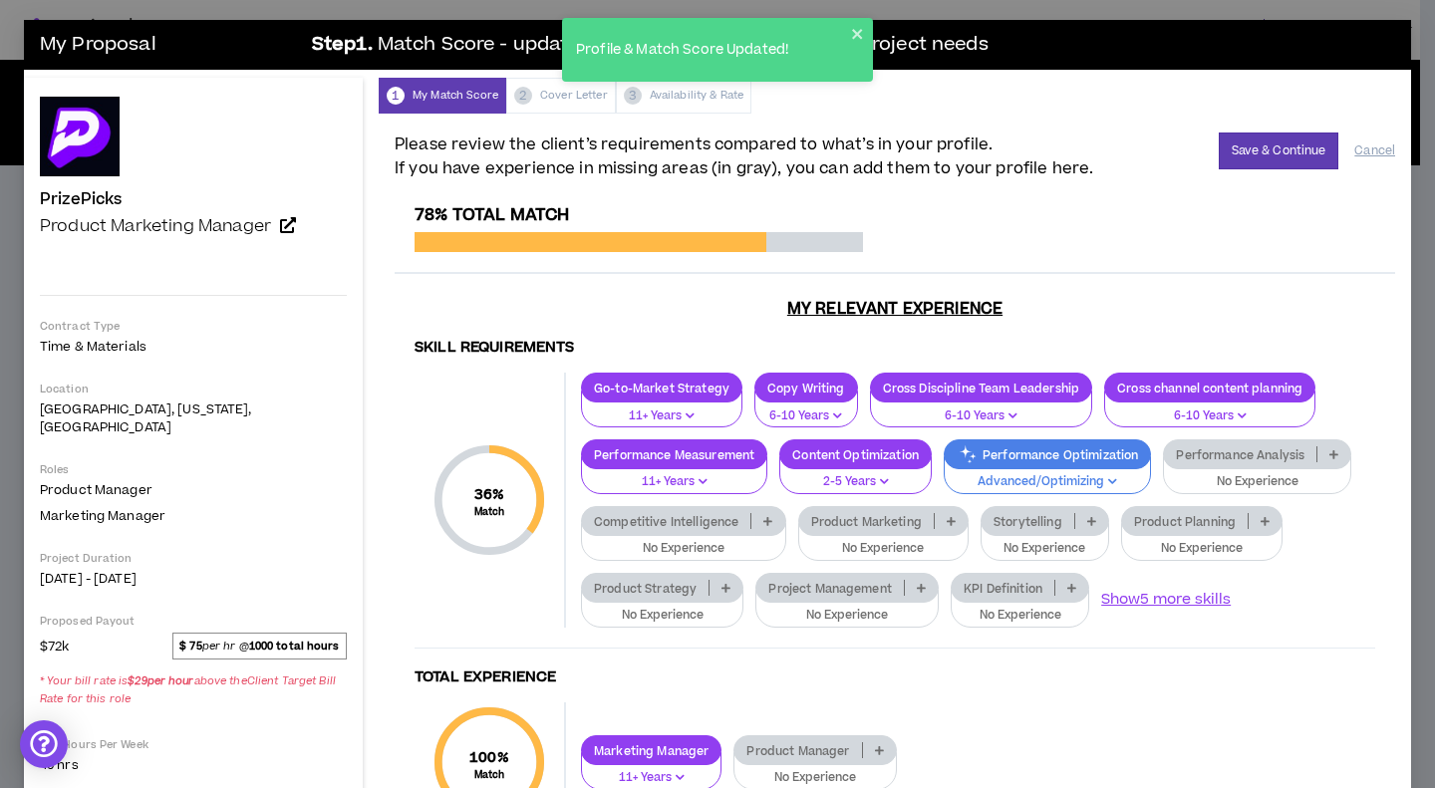
click at [1176, 491] on p "No Experience" at bounding box center [1257, 482] width 162 height 18
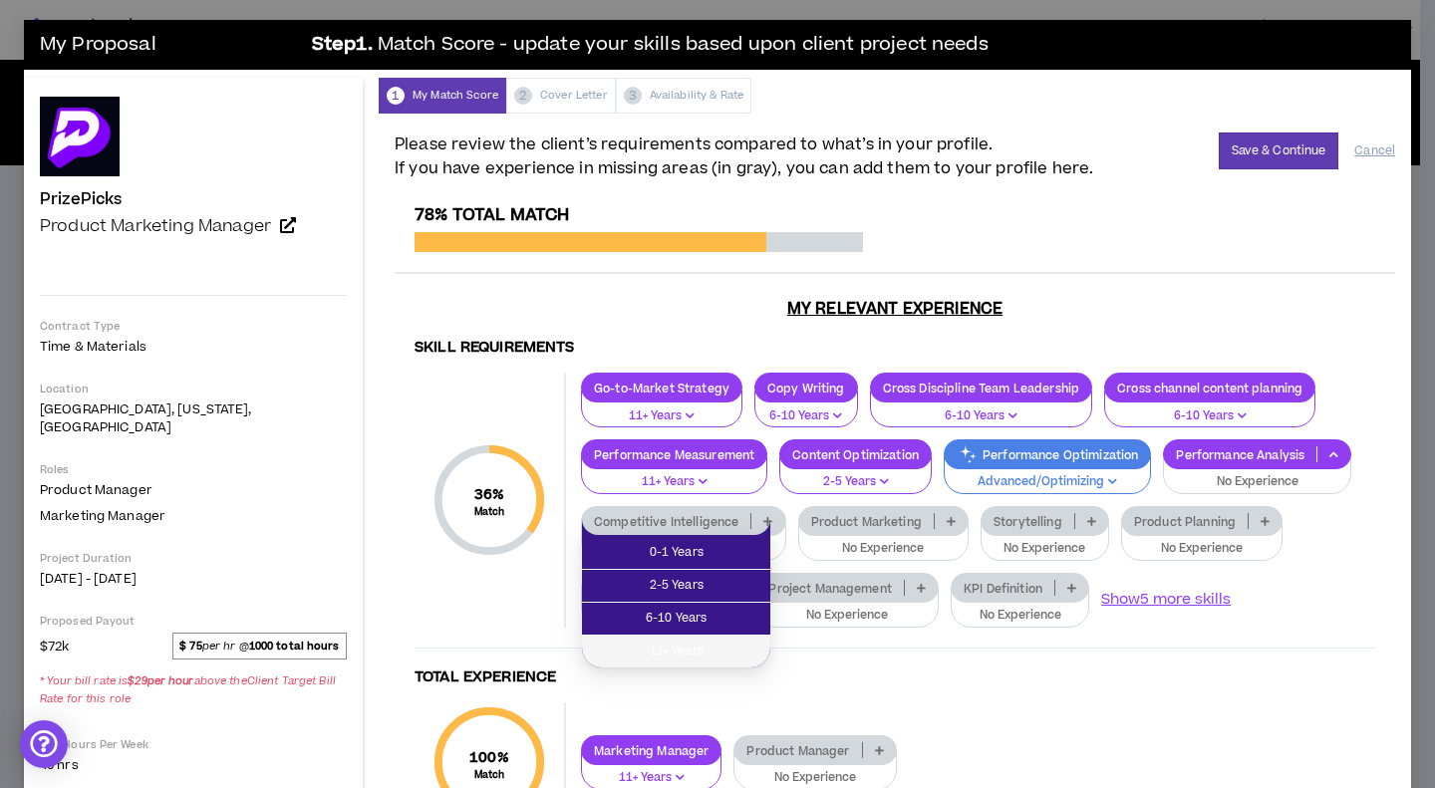
click at [658, 652] on span "11+ Years" at bounding box center [676, 652] width 164 height 22
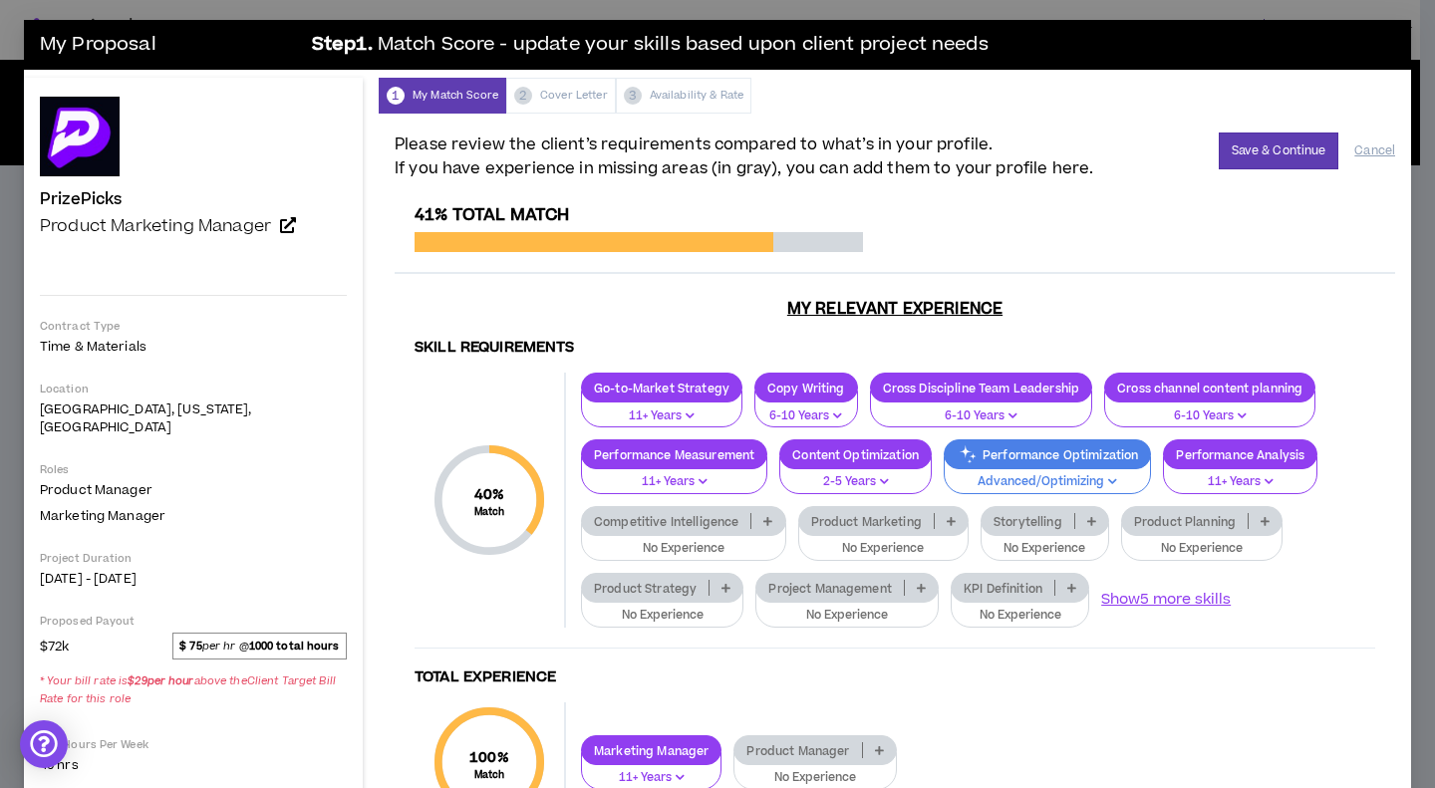
click at [708, 549] on p "No Experience" at bounding box center [683, 549] width 179 height 18
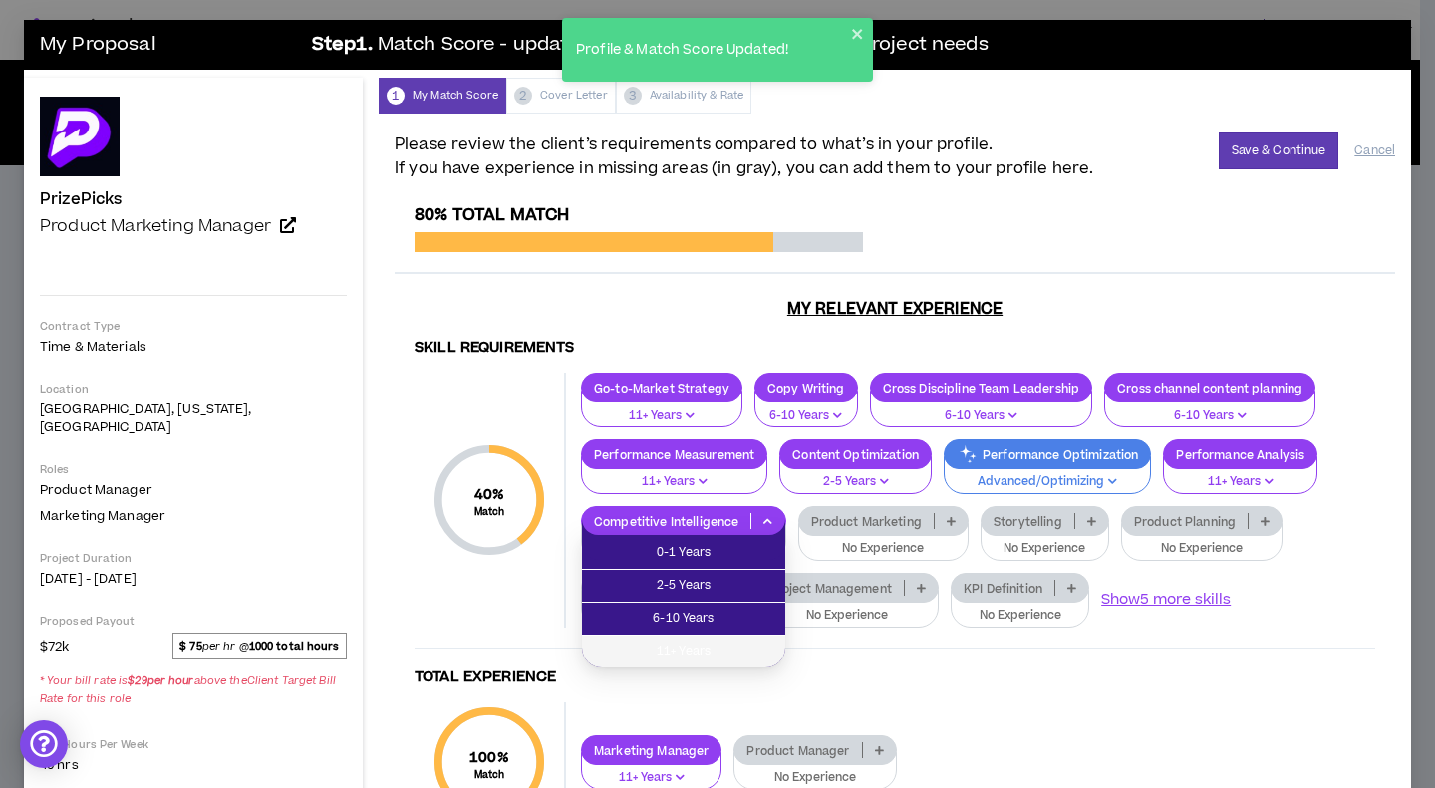
click at [733, 639] on li "11+ Years" at bounding box center [683, 652] width 203 height 32
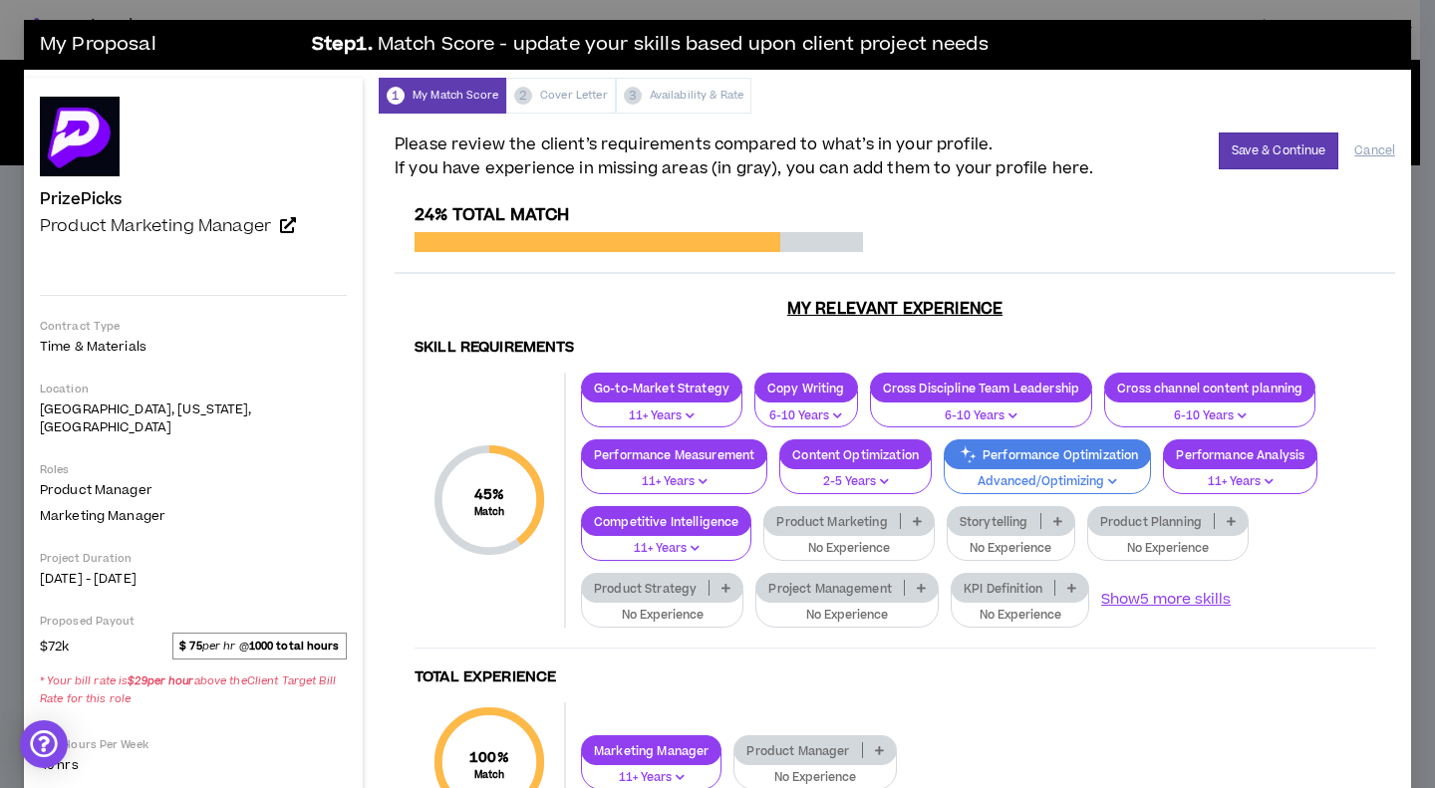
click at [831, 536] on button "No Experience" at bounding box center [848, 542] width 171 height 38
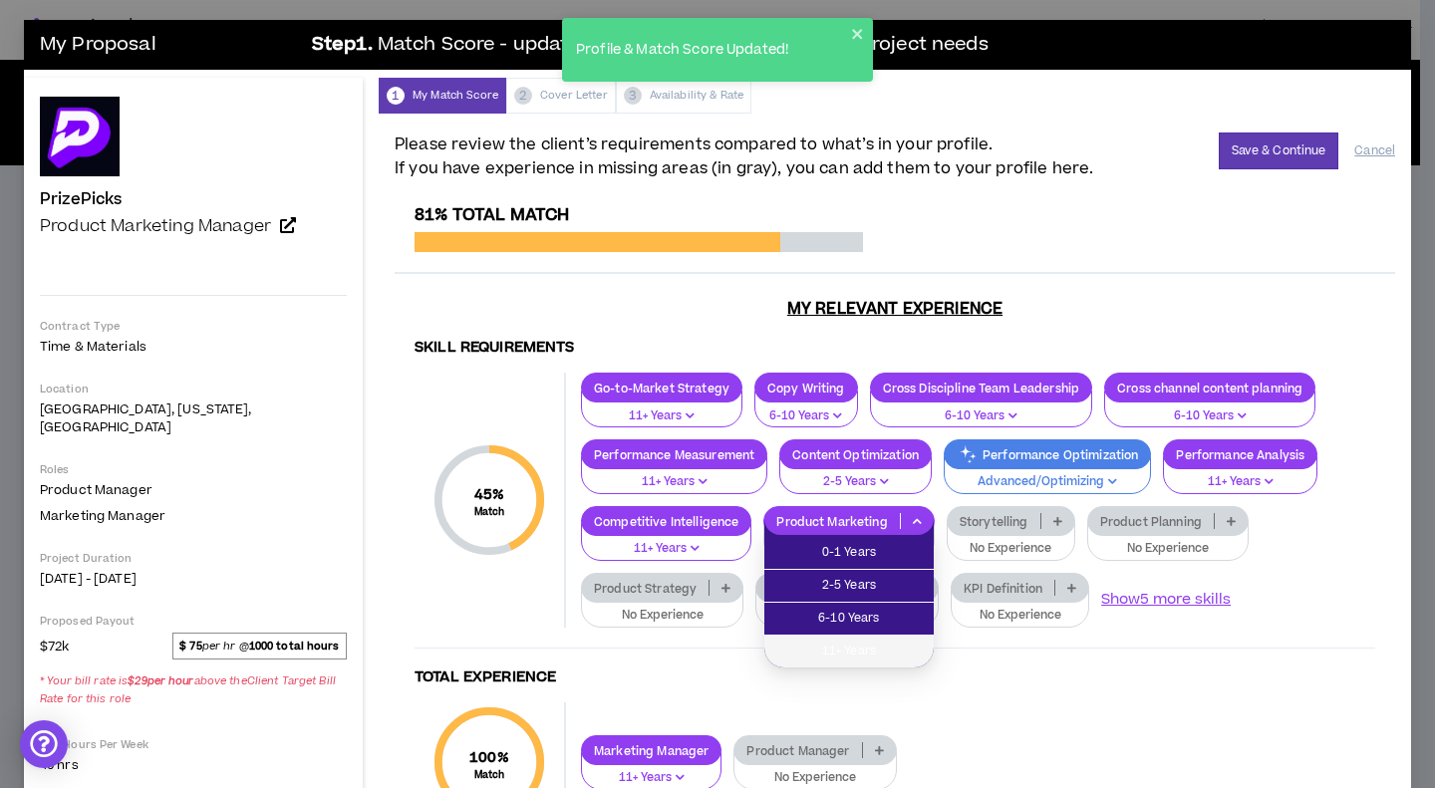
click at [831, 655] on span "11+ Years" at bounding box center [849, 652] width 146 height 22
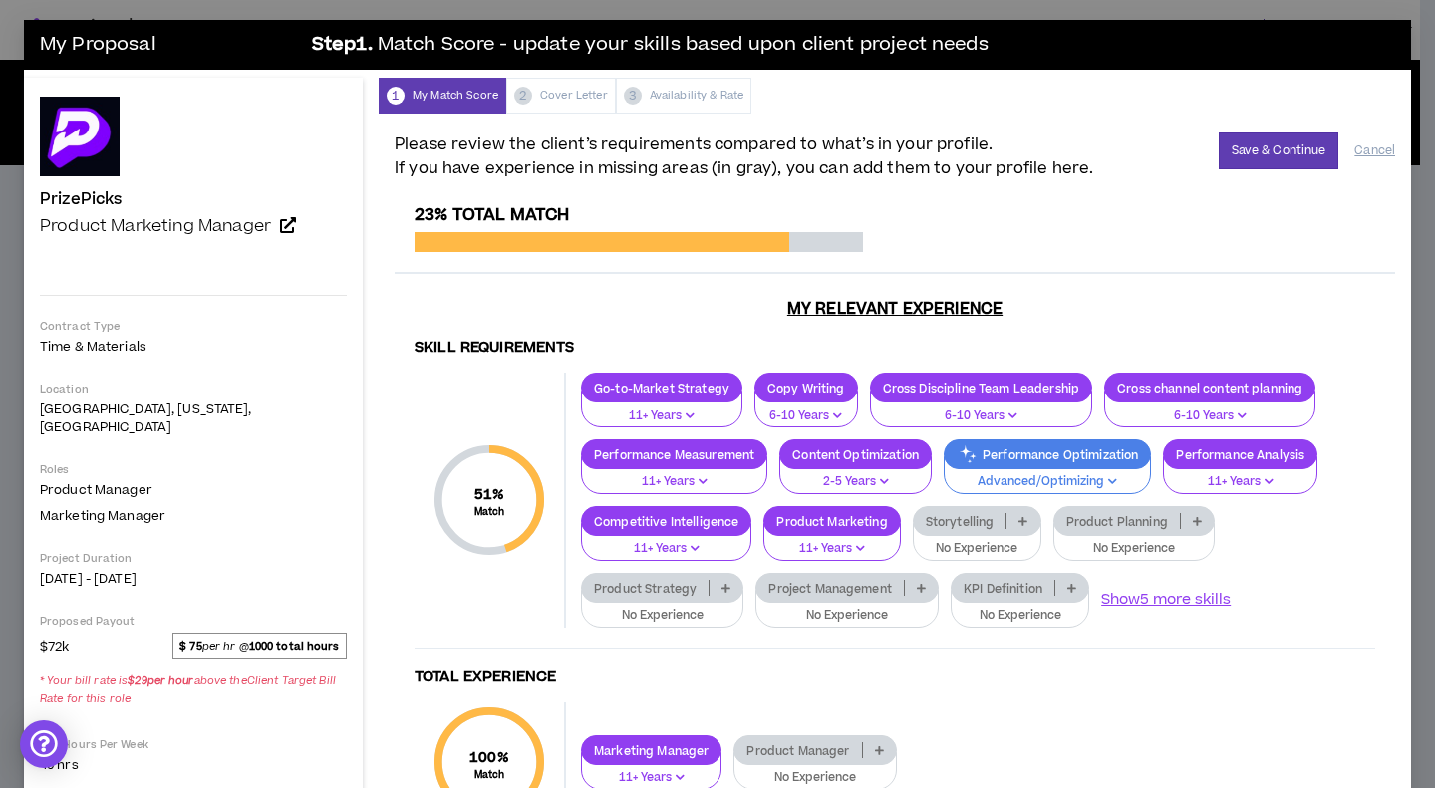
click at [961, 529] on p "Storytelling" at bounding box center [960, 521] width 93 height 15
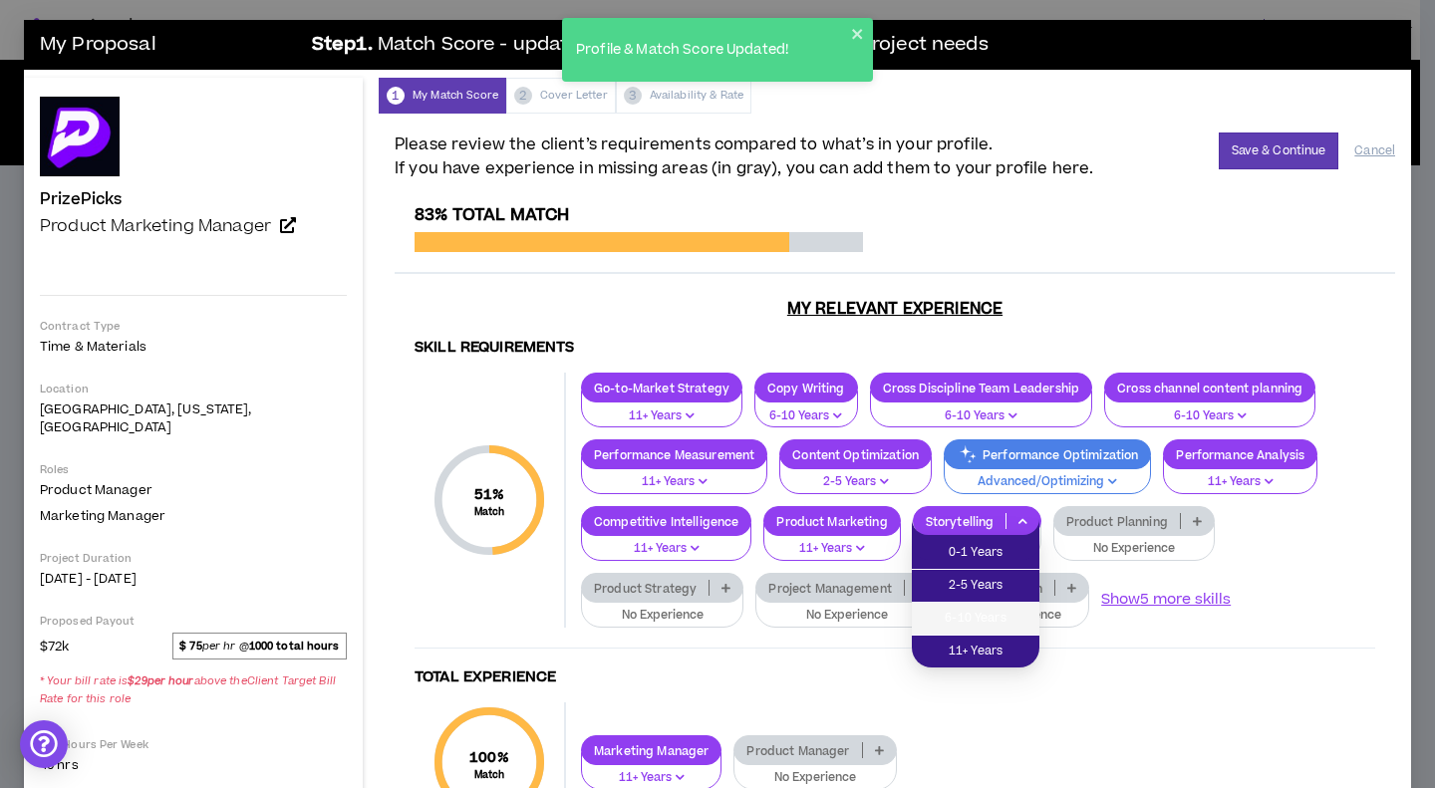
click at [966, 614] on span "6-10 Years" at bounding box center [976, 619] width 104 height 22
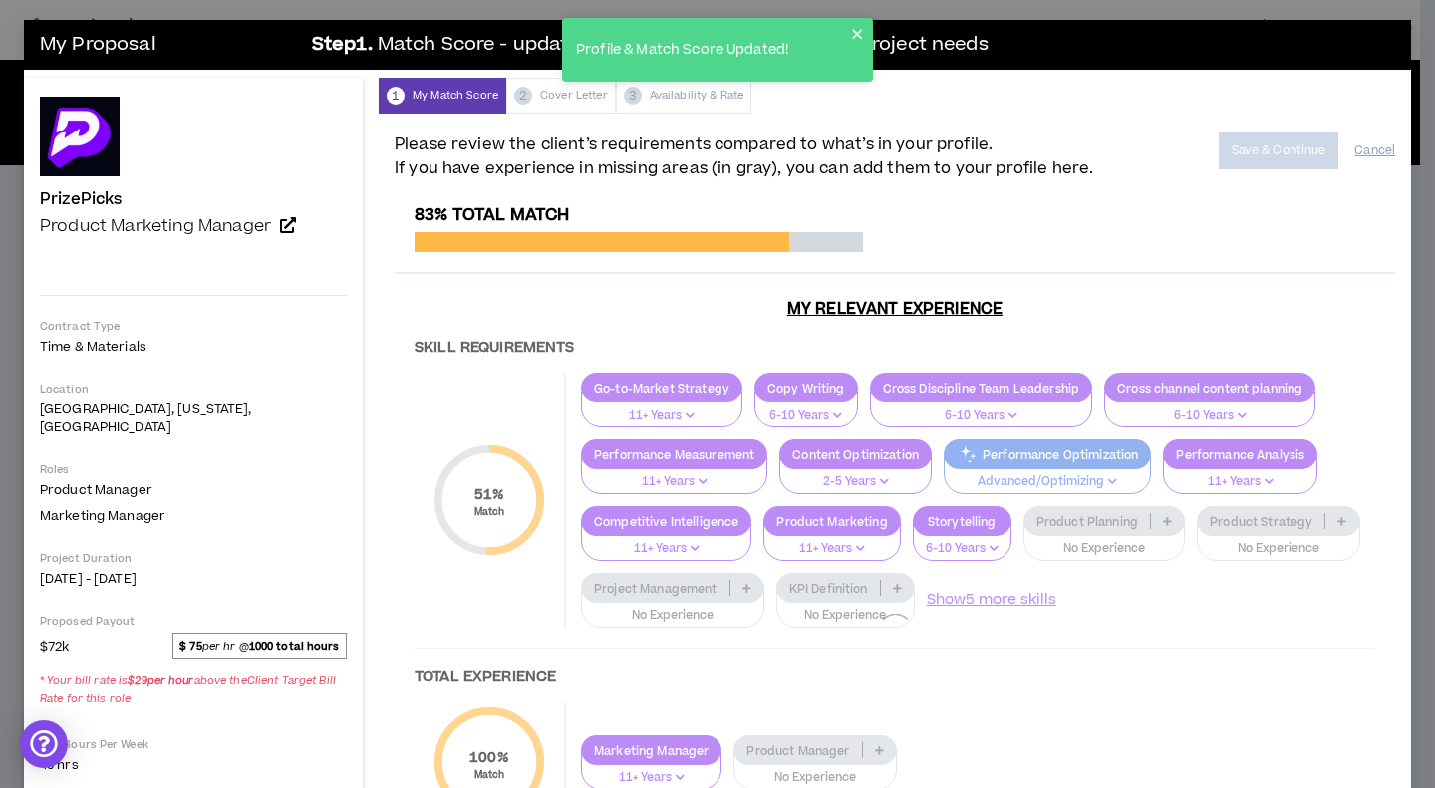
drag, startPoint x: 1093, startPoint y: 548, endPoint x: 1246, endPoint y: 704, distance: 217.8
click at [1246, 704] on div at bounding box center [895, 631] width 1001 height 852
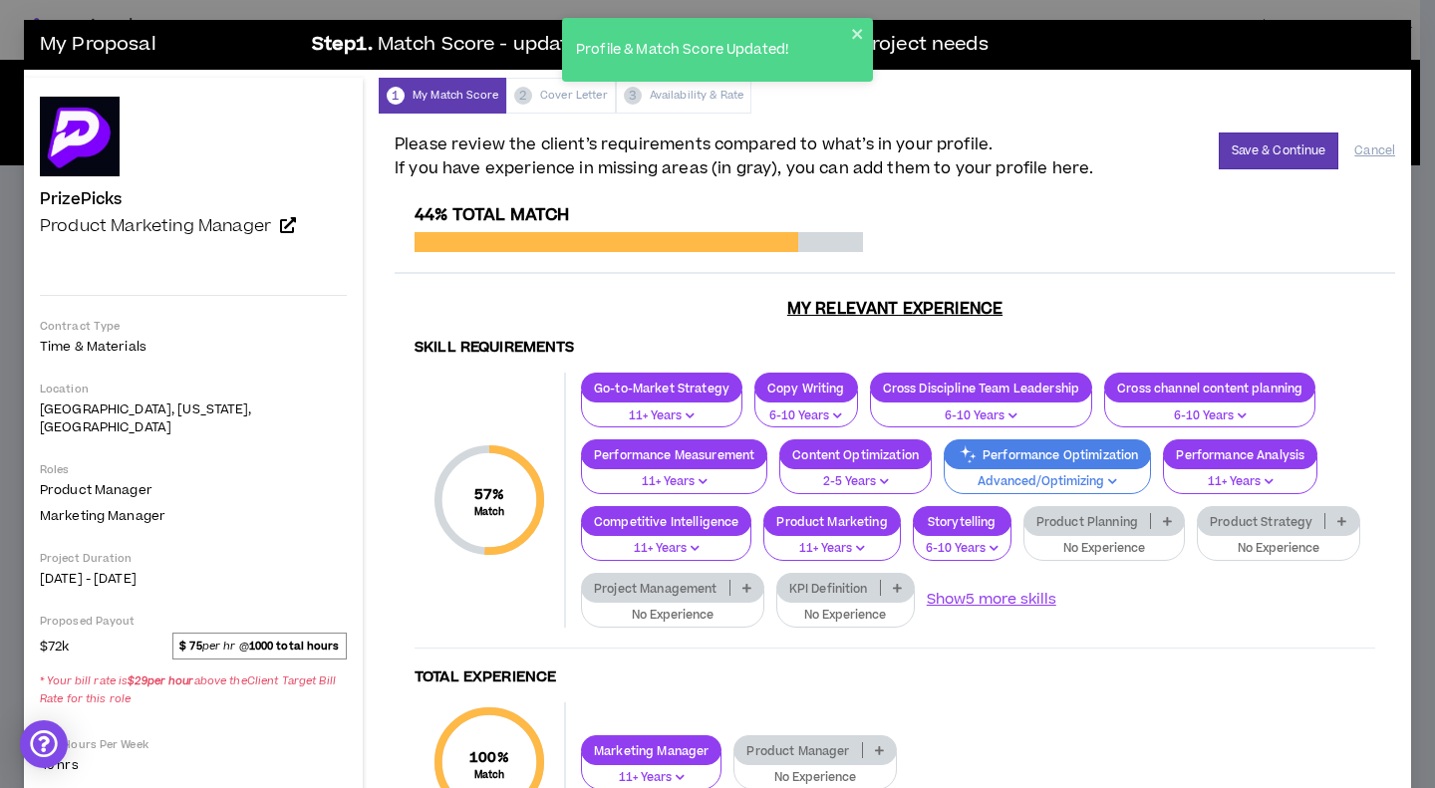
click at [1117, 544] on p "No Experience" at bounding box center [1105, 549] width 136 height 18
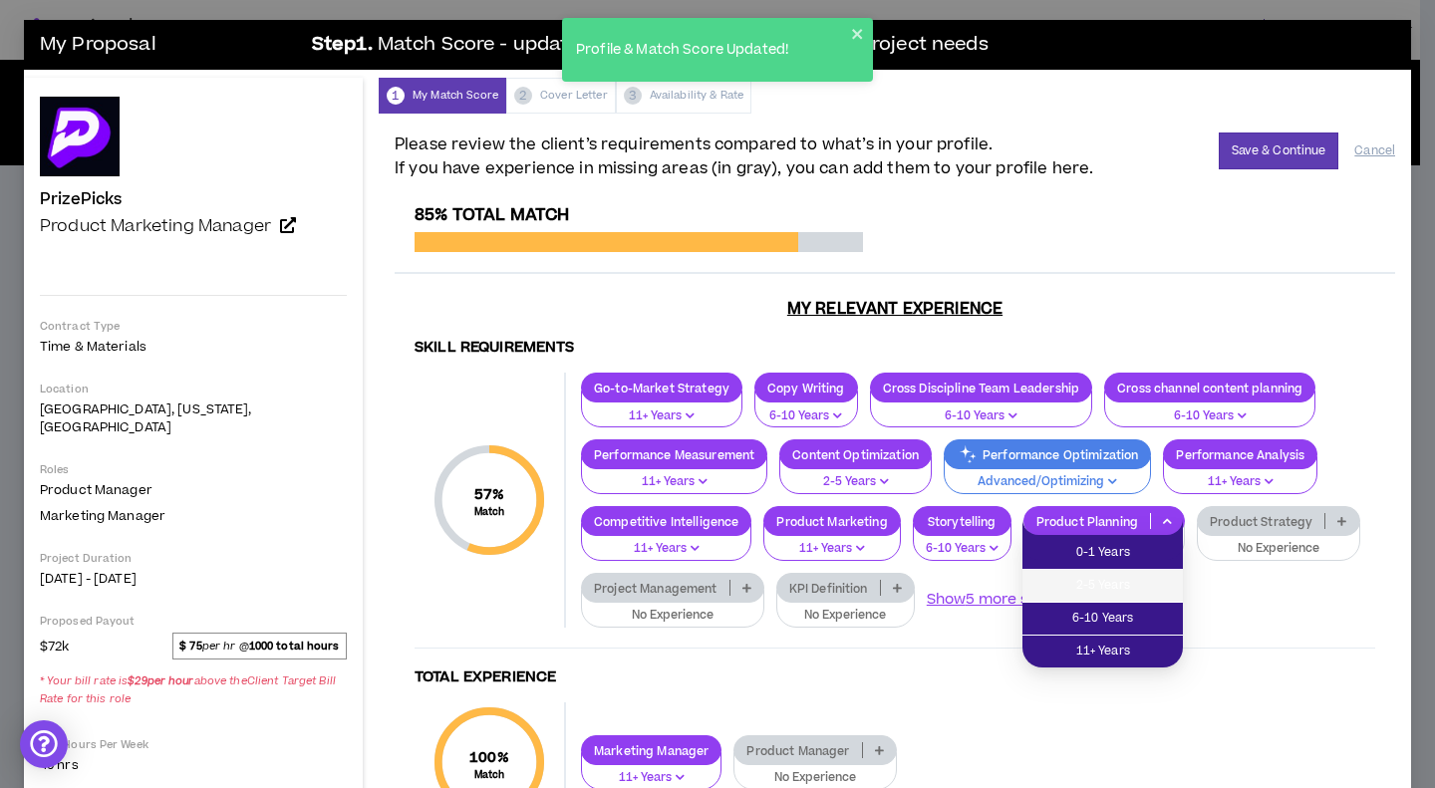
click at [1132, 591] on span "2-5 Years" at bounding box center [1103, 586] width 137 height 22
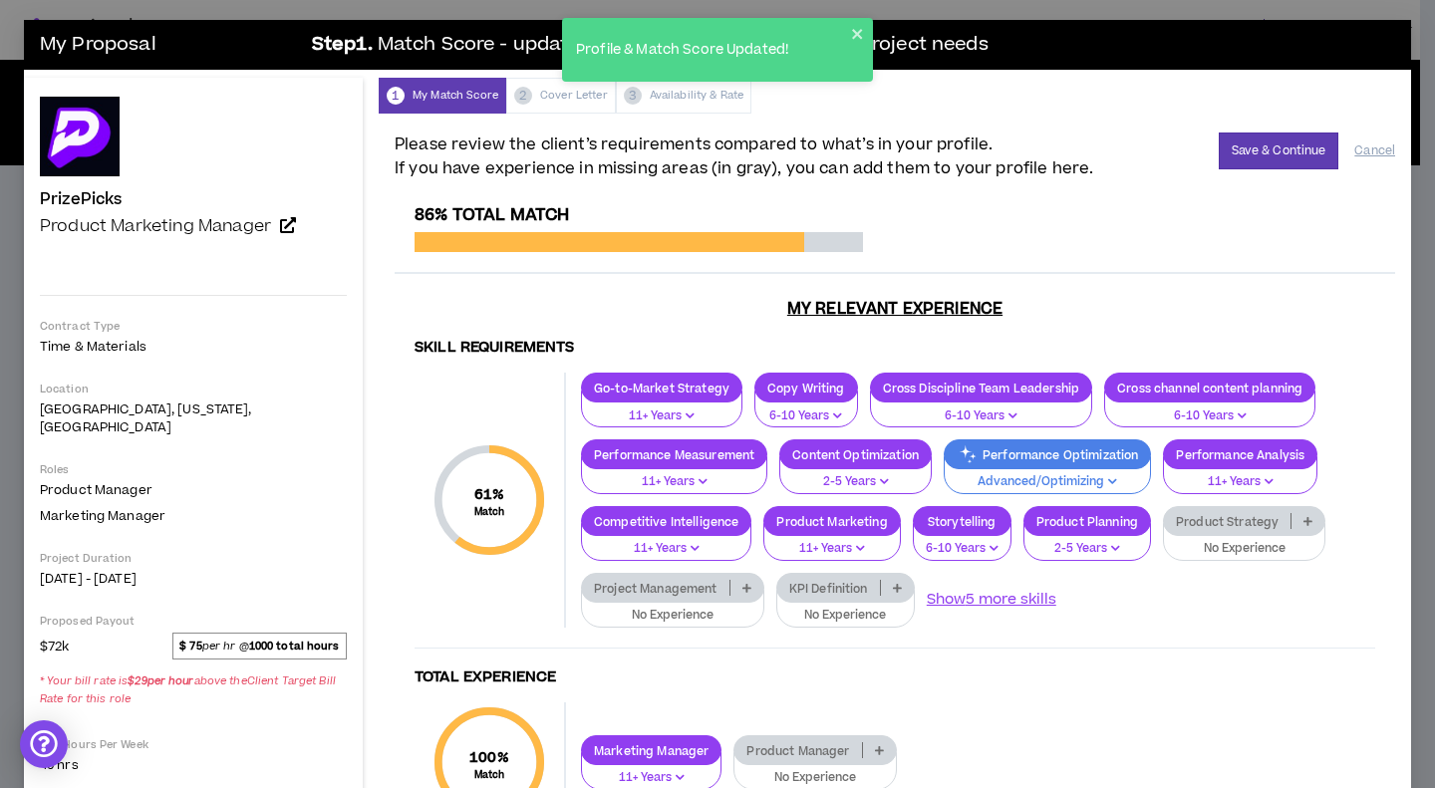
click at [1232, 550] on p "No Experience" at bounding box center [1244, 549] width 137 height 18
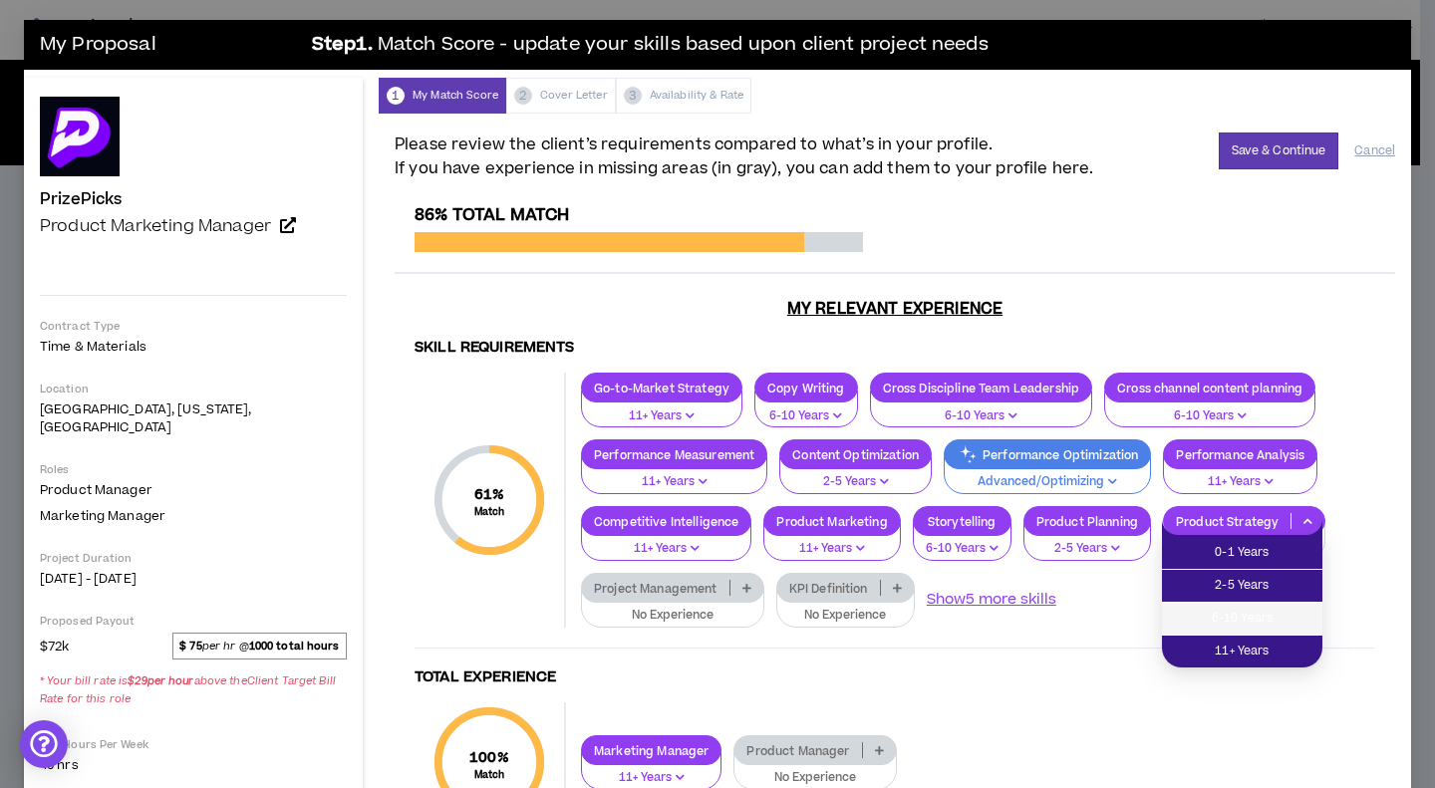
click at [1261, 630] on li "6-10 Years" at bounding box center [1242, 619] width 160 height 33
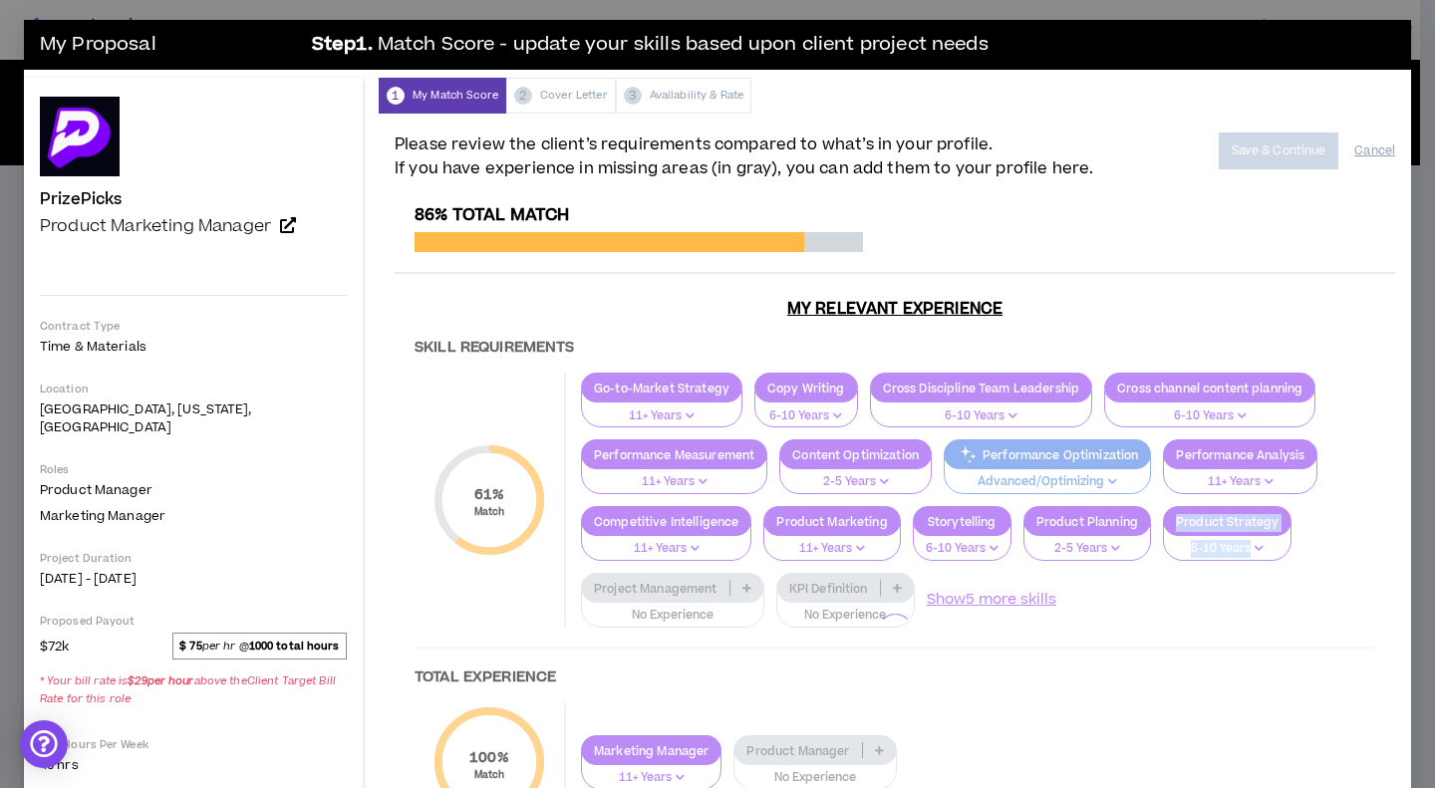
click at [1261, 630] on div "86% Total Match My Relevant Experience Skill Requirements 61 % Match Skill Requ…" at bounding box center [895, 631] width 1001 height 852
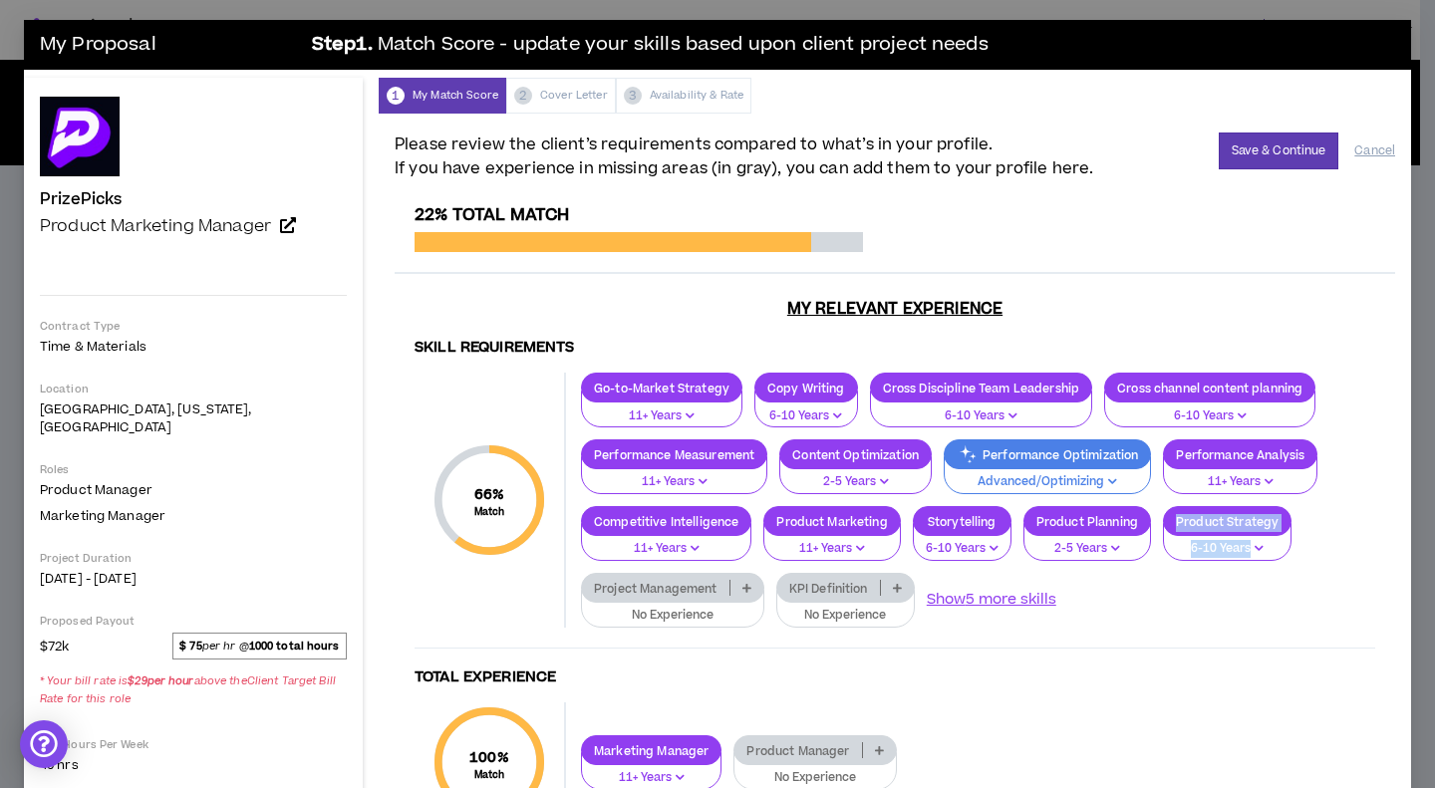
click at [721, 616] on p "No Experience" at bounding box center [672, 616] width 157 height 18
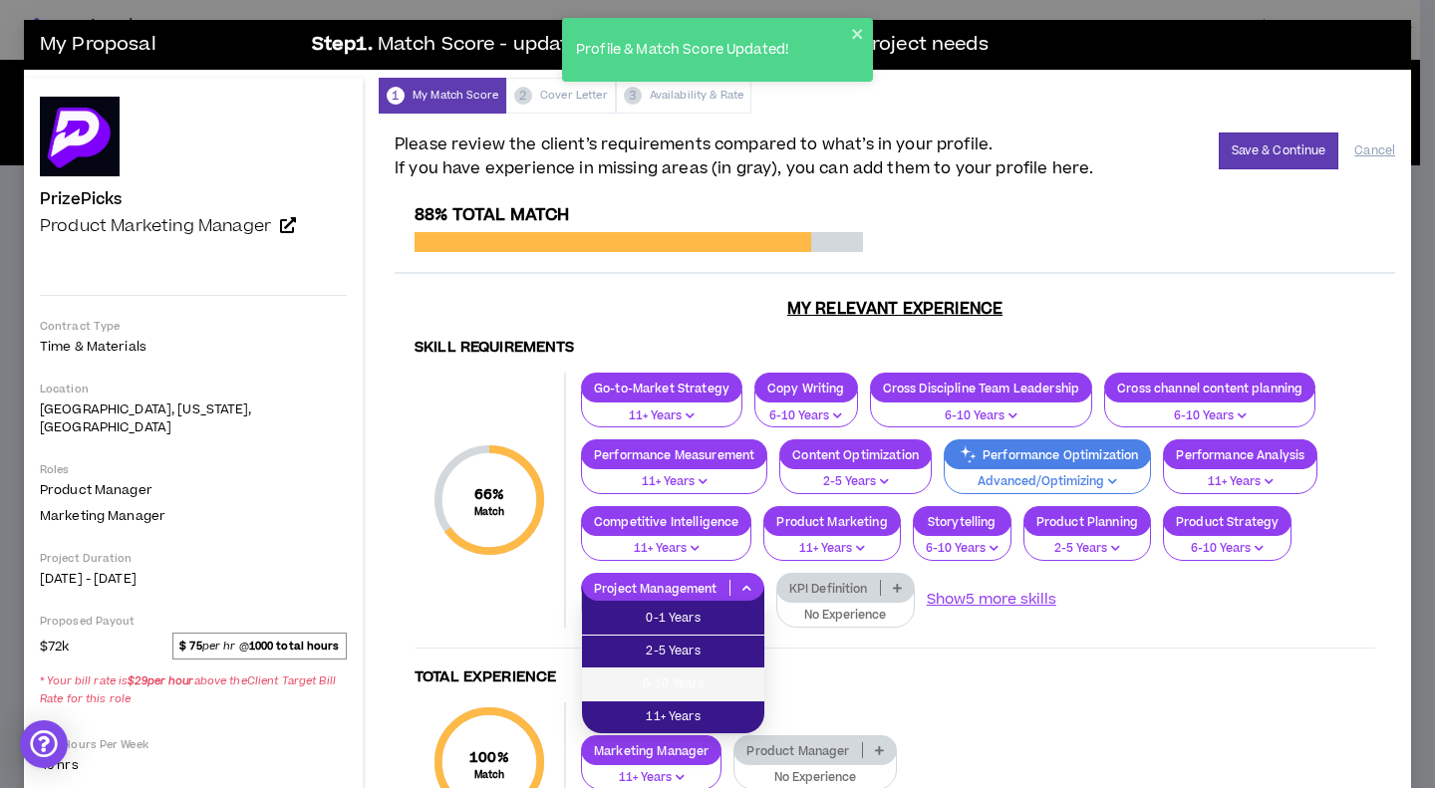
click at [715, 693] on span "6-10 Years" at bounding box center [673, 685] width 158 height 22
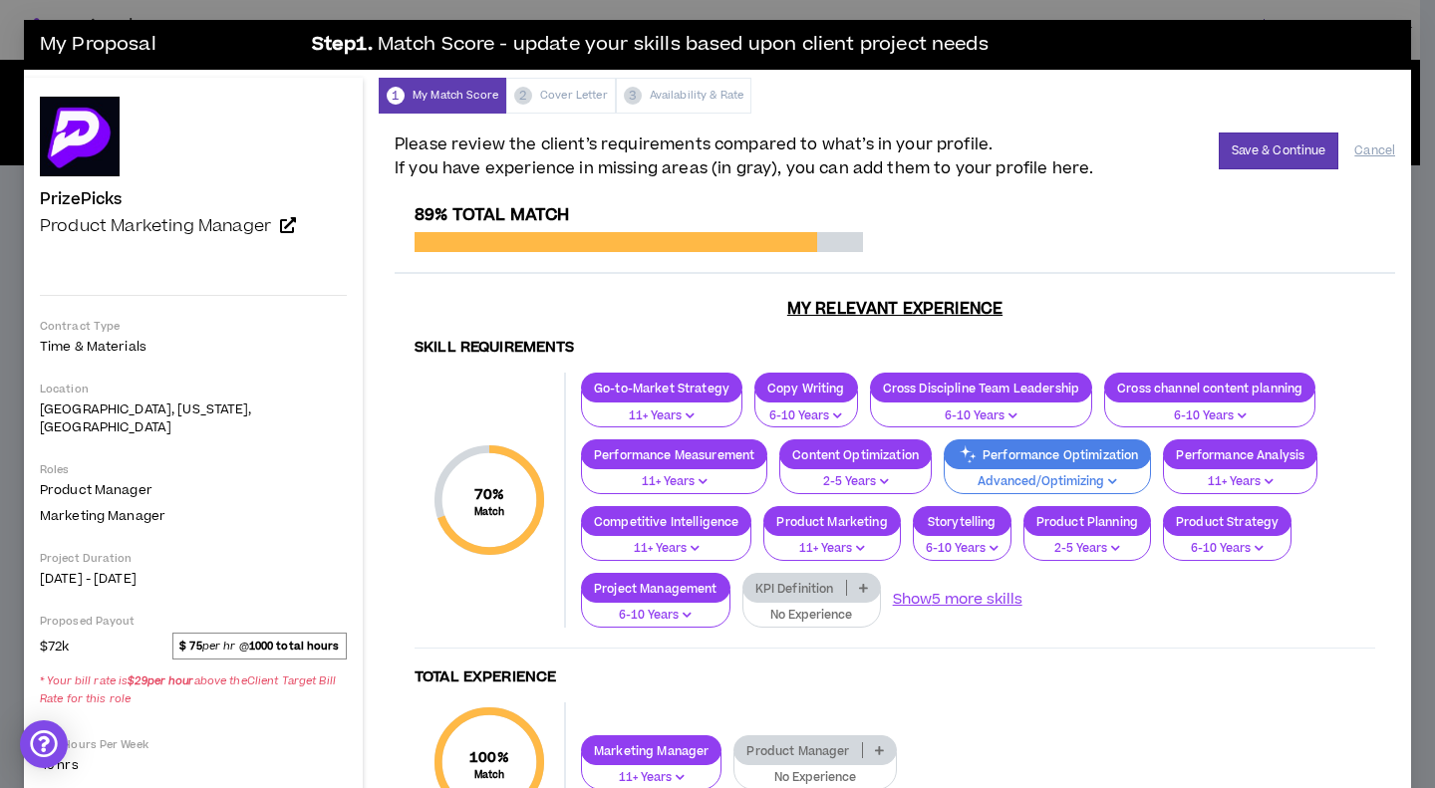
click at [800, 601] on div "KPI Definition" at bounding box center [812, 588] width 139 height 30
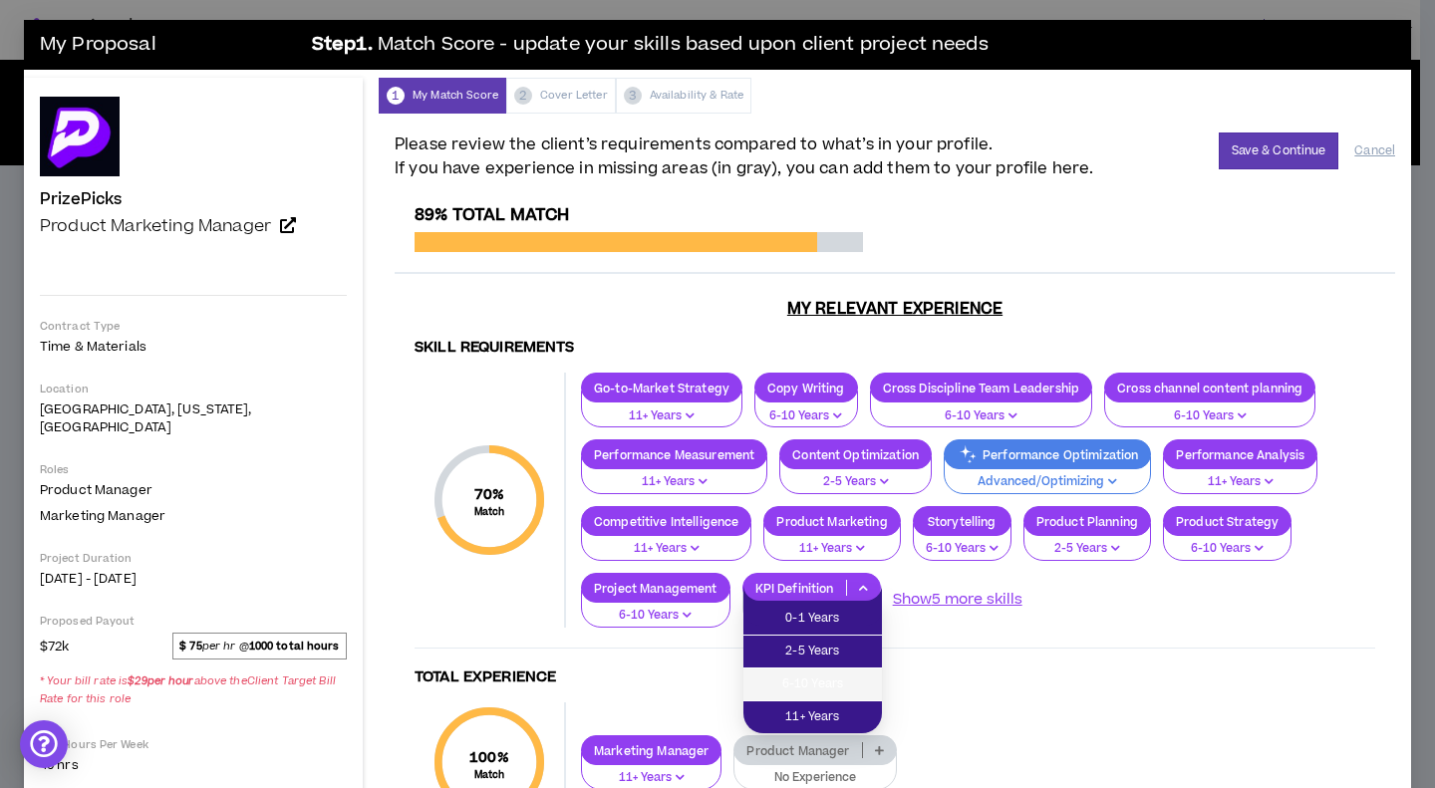
click at [823, 694] on span "6-10 Years" at bounding box center [812, 685] width 115 height 22
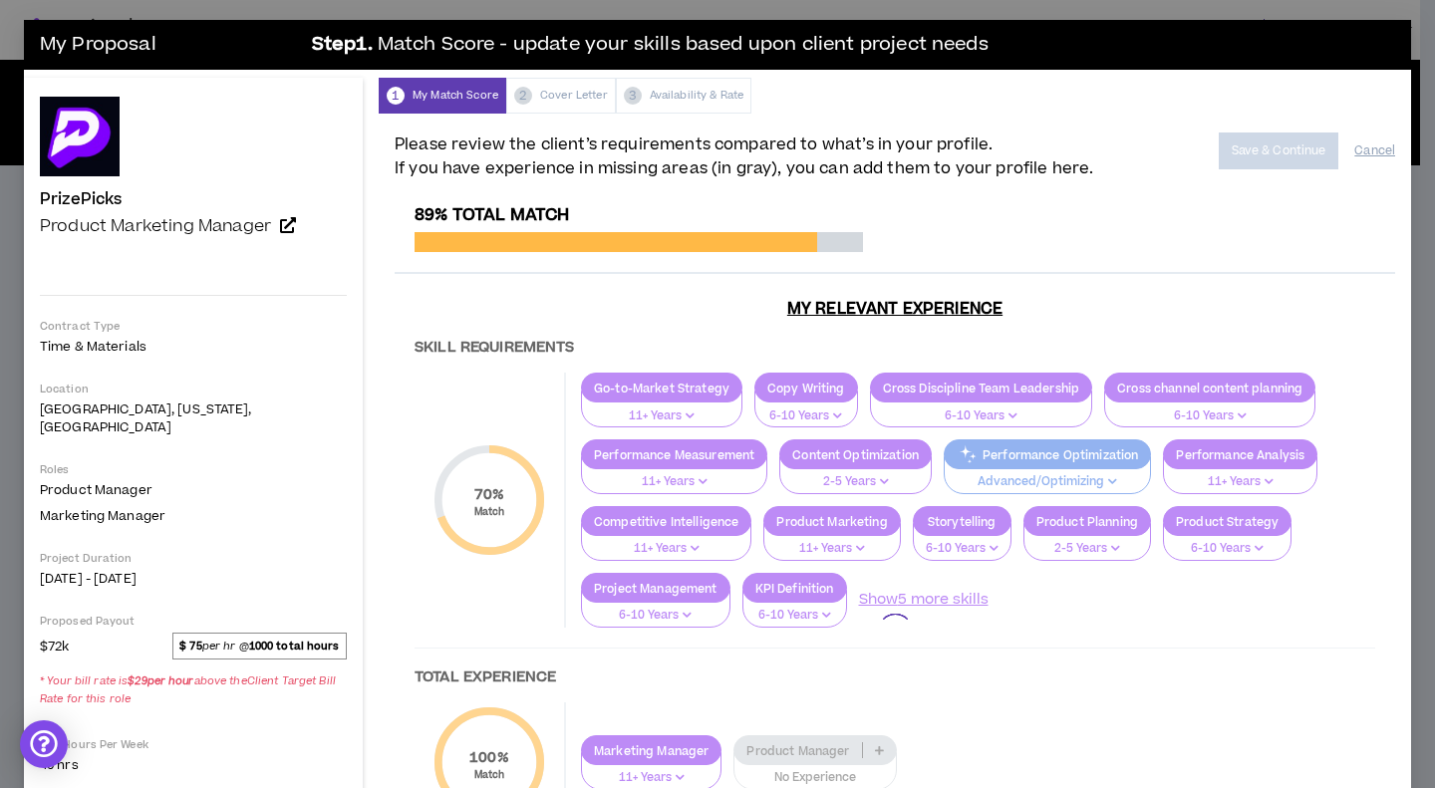
drag, startPoint x: 948, startPoint y: 600, endPoint x: 916, endPoint y: 631, distance: 44.4
click at [916, 631] on div at bounding box center [895, 631] width 1001 height 852
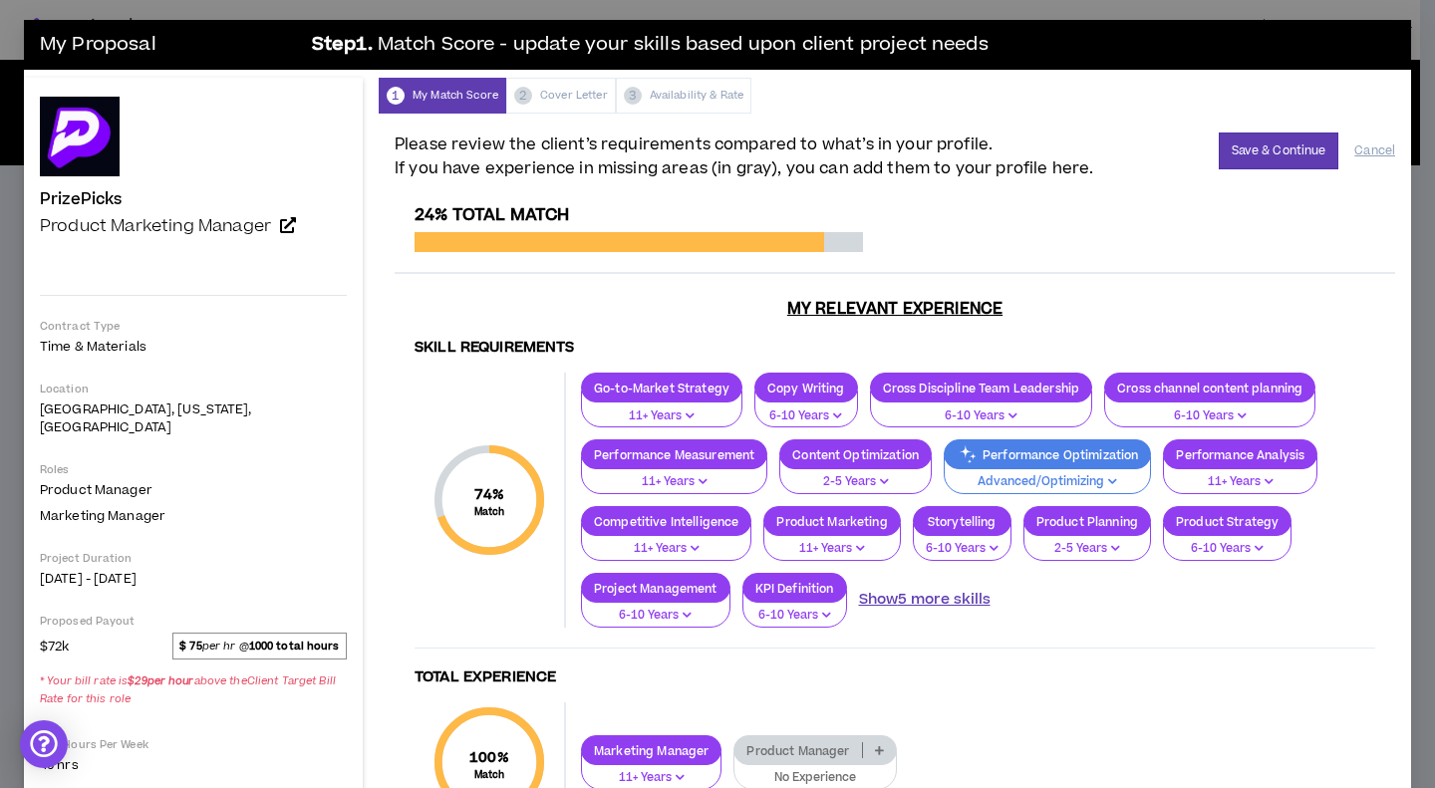
click at [907, 601] on button "Show 5 more skills" at bounding box center [925, 600] width 132 height 22
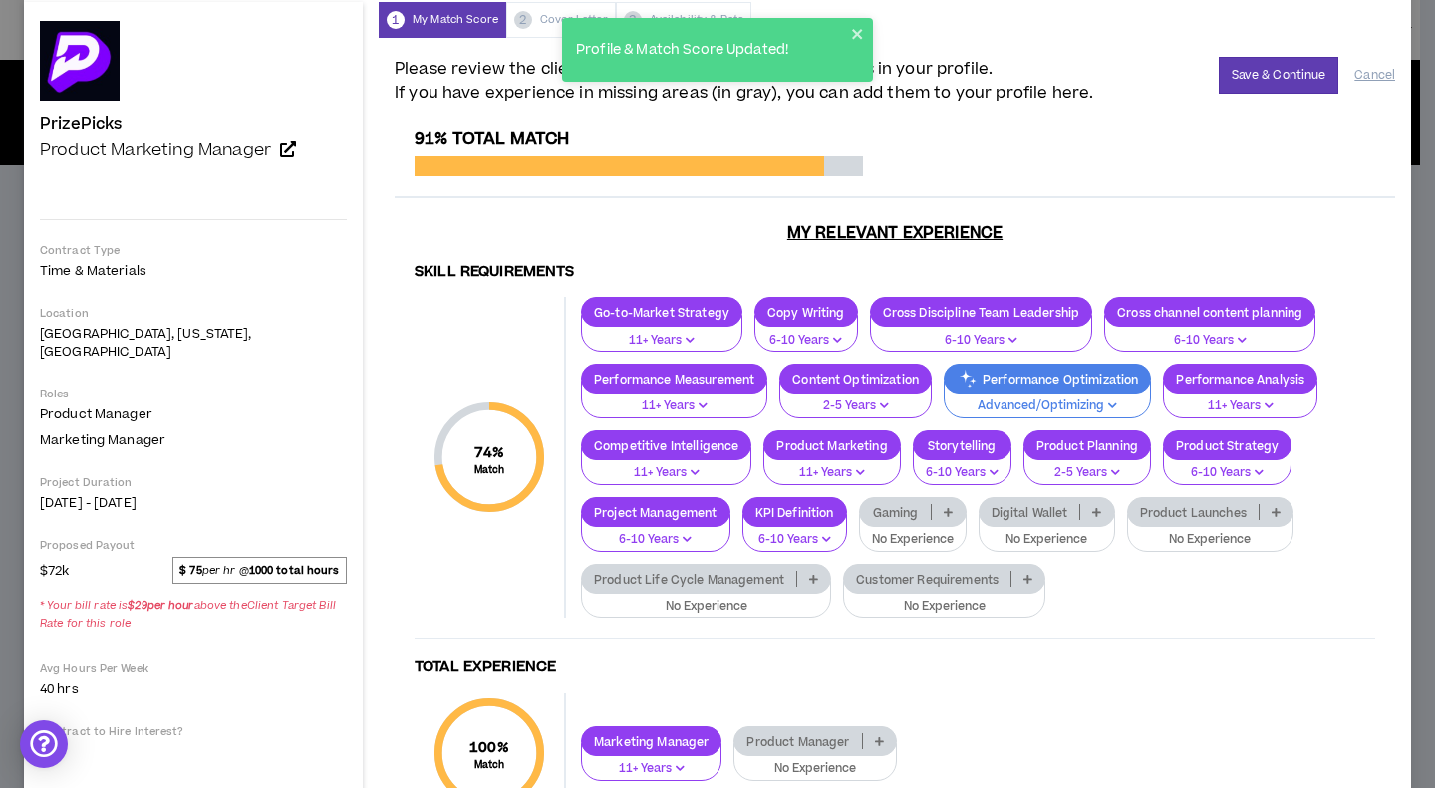
scroll to position [100, 0]
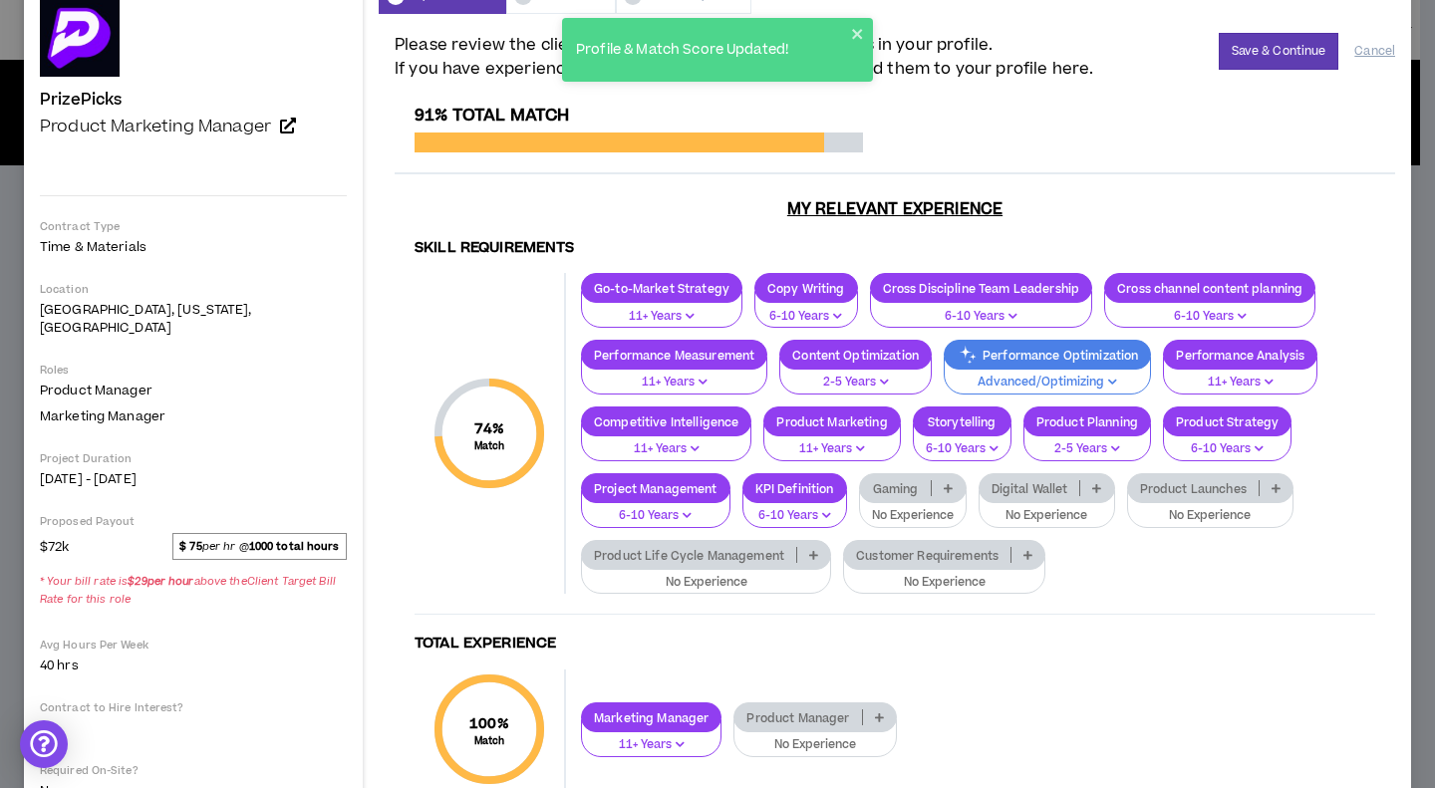
click at [914, 489] on p "Gaming" at bounding box center [896, 488] width 72 height 15
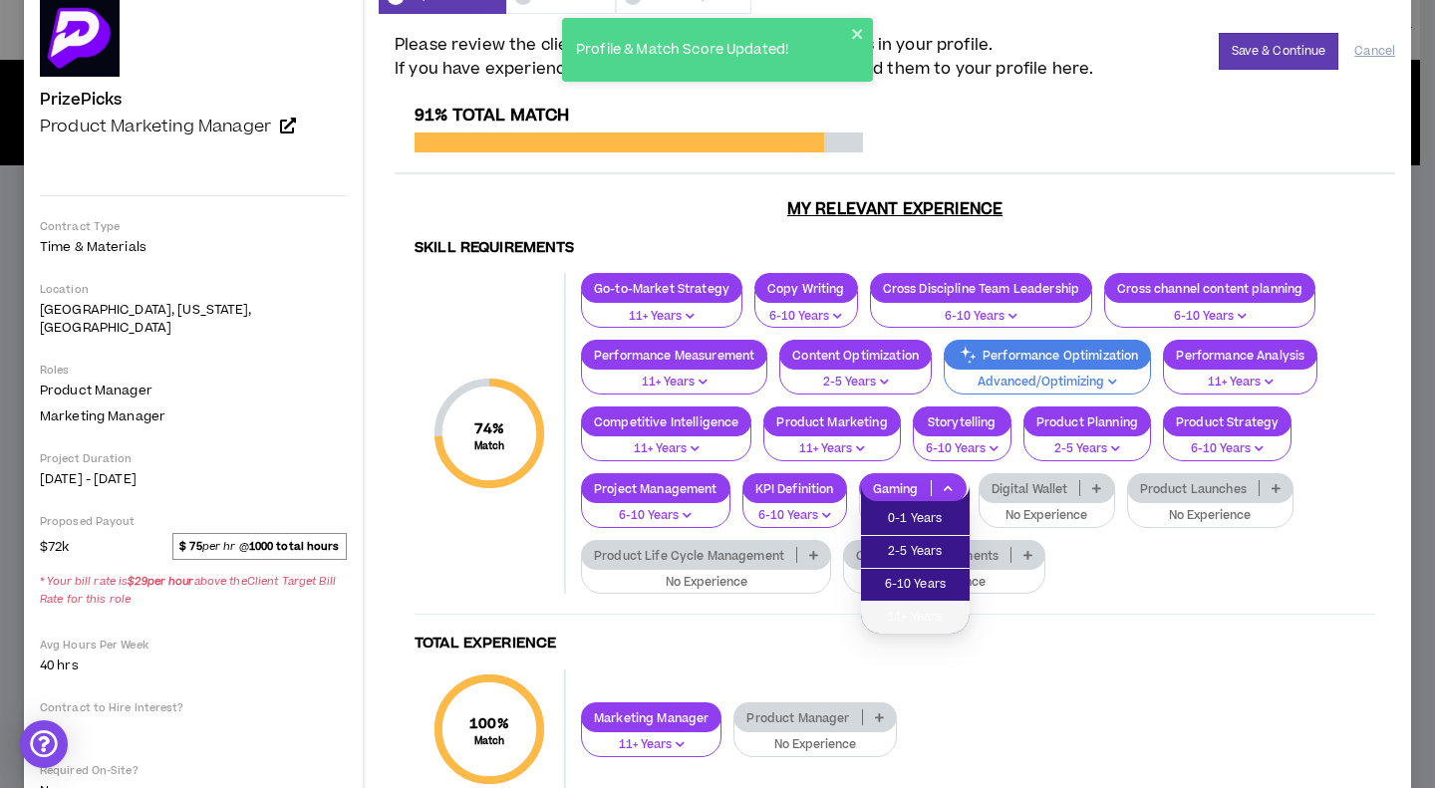
click at [933, 620] on span "11+ Years" at bounding box center [915, 618] width 85 height 22
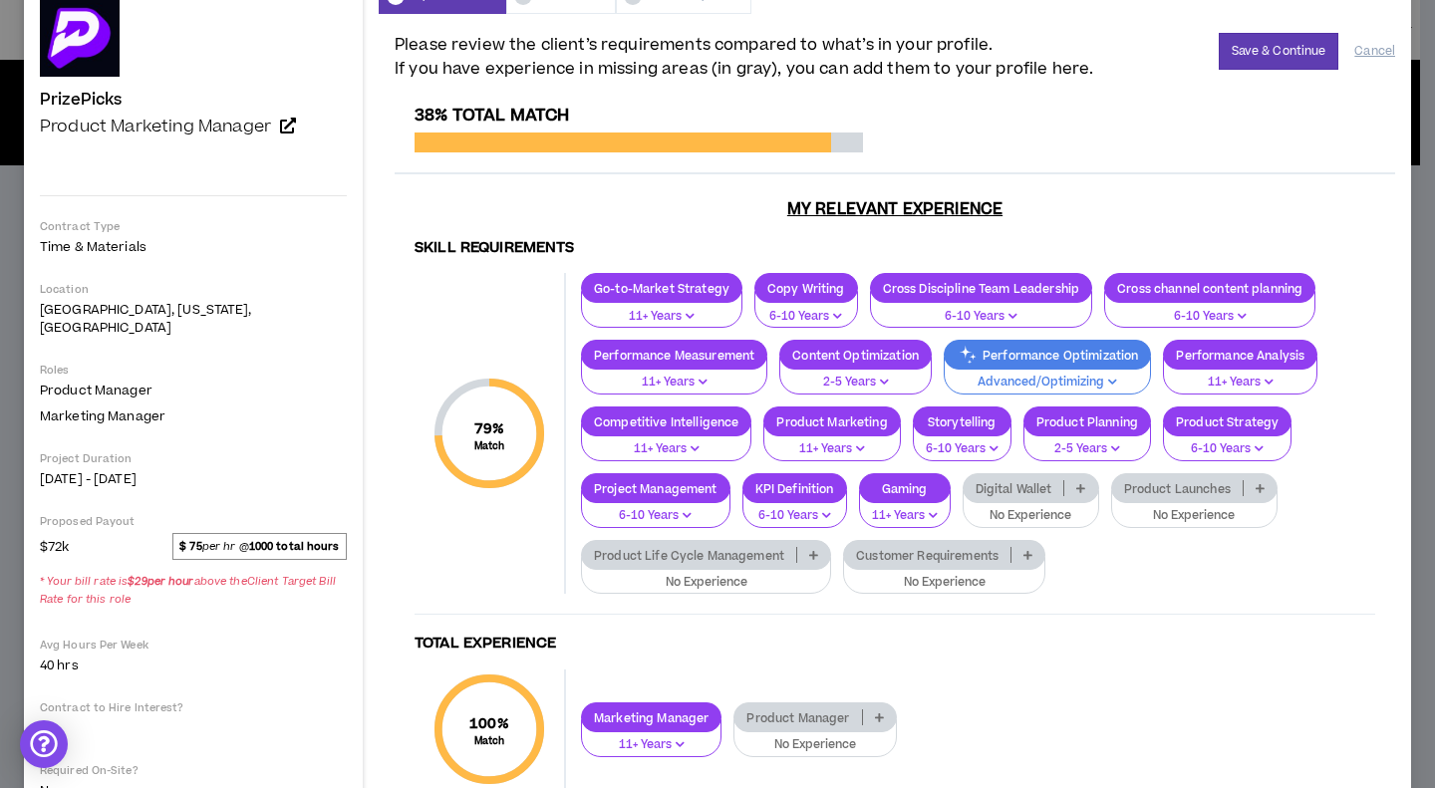
click at [1041, 502] on div "Digital Wallet" at bounding box center [1031, 488] width 137 height 30
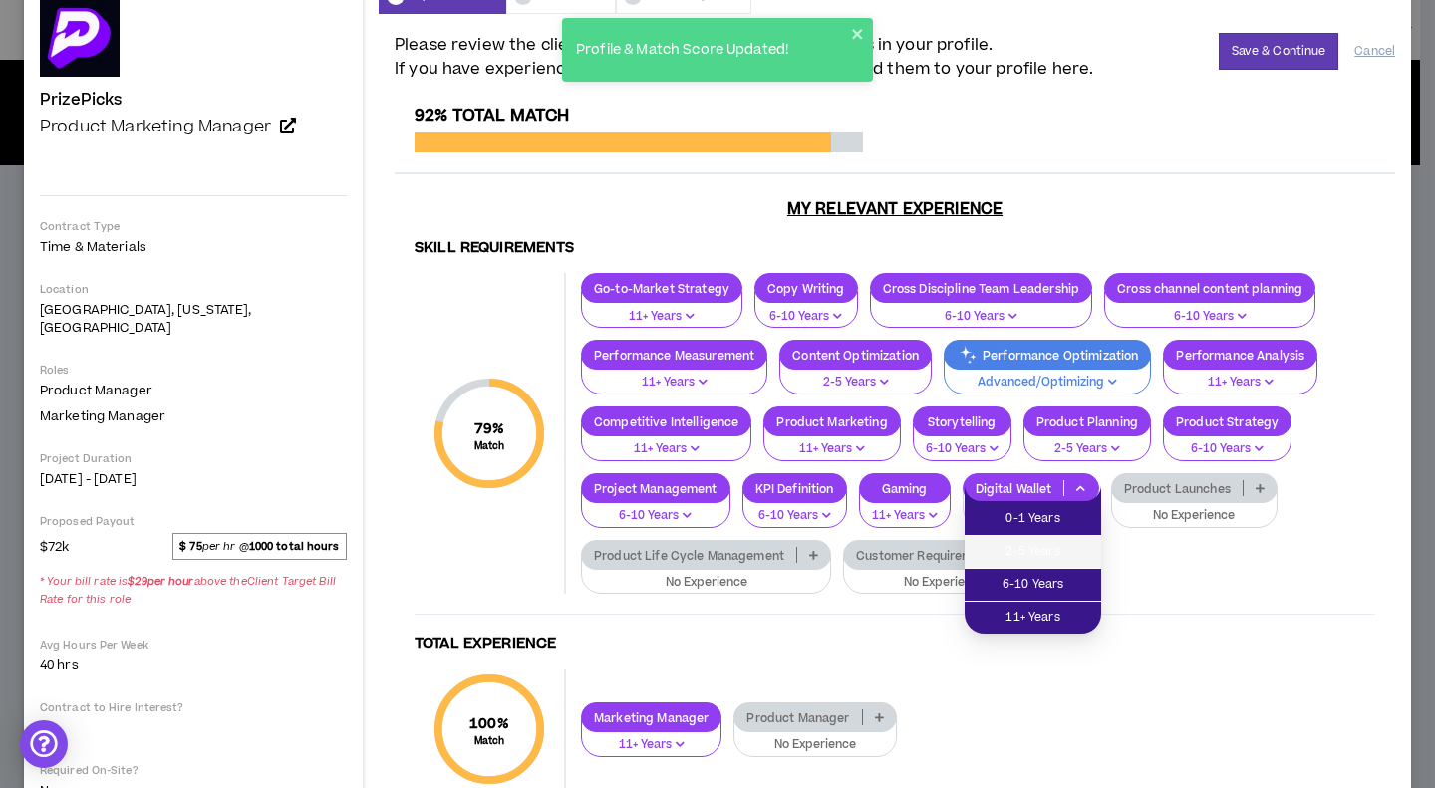
click at [1036, 558] on span "2-5 Years" at bounding box center [1033, 552] width 113 height 22
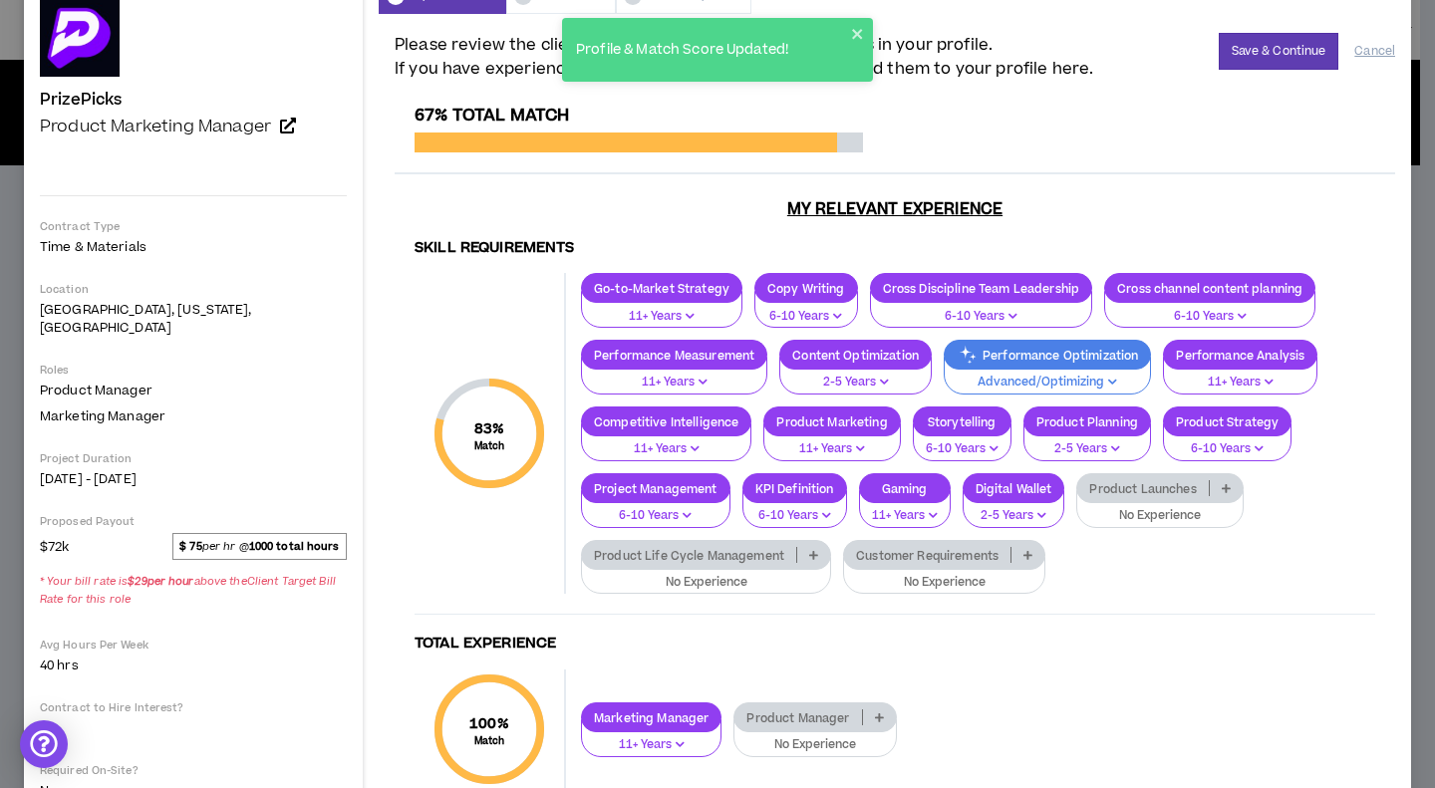
click at [1137, 514] on p "No Experience" at bounding box center [1159, 516] width 141 height 18
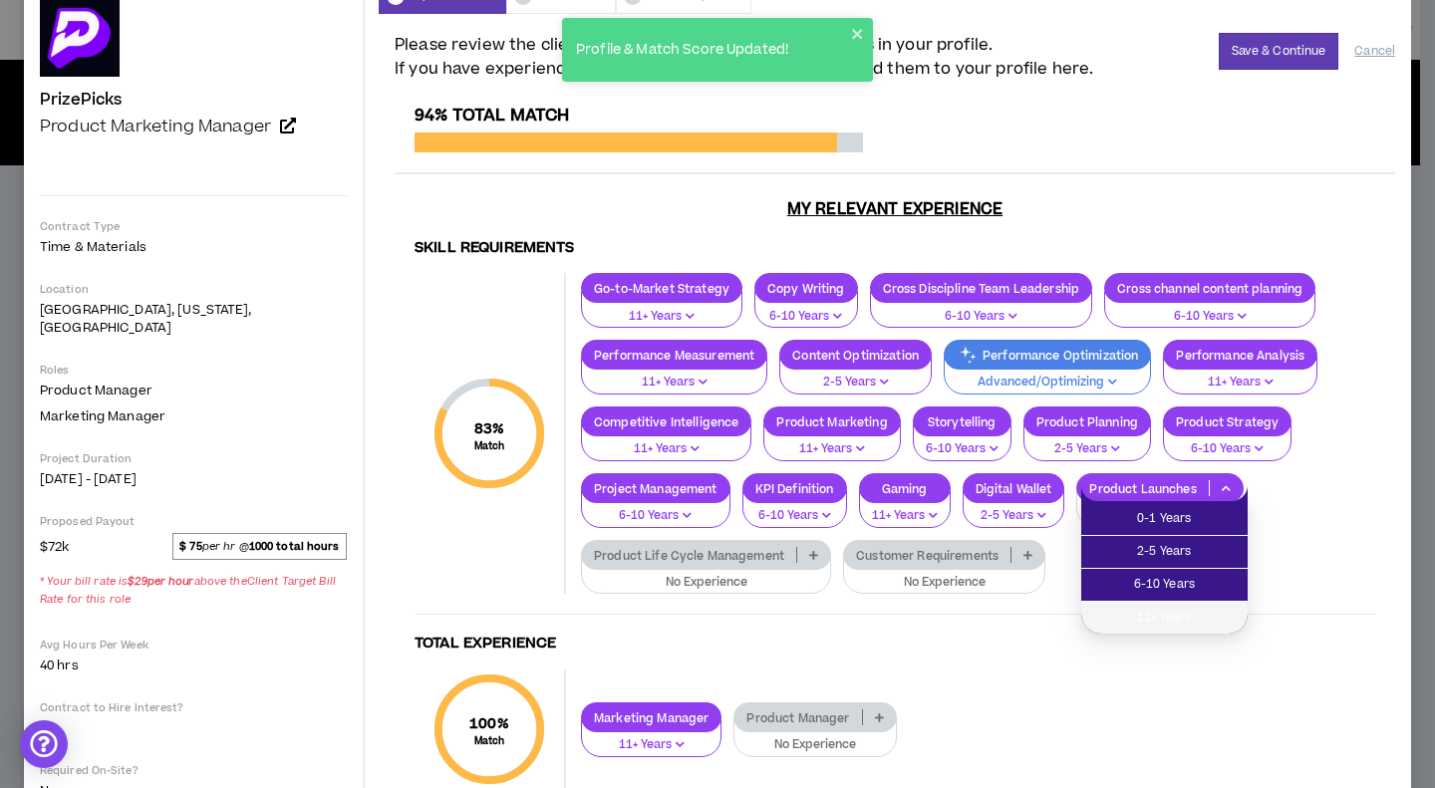
click at [1161, 616] on span "11+ Years" at bounding box center [1164, 618] width 143 height 22
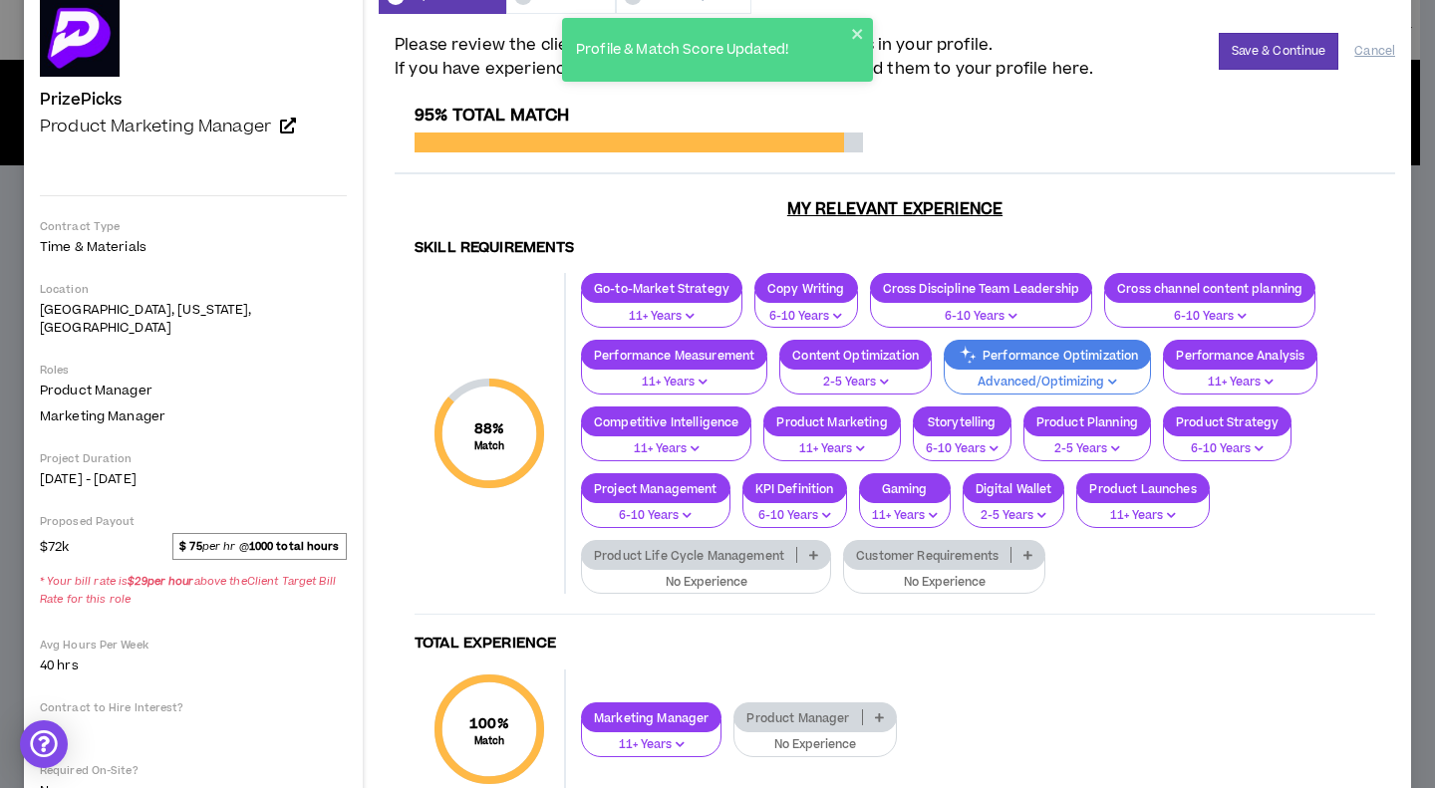
click at [754, 576] on p "No Experience" at bounding box center [706, 583] width 224 height 18
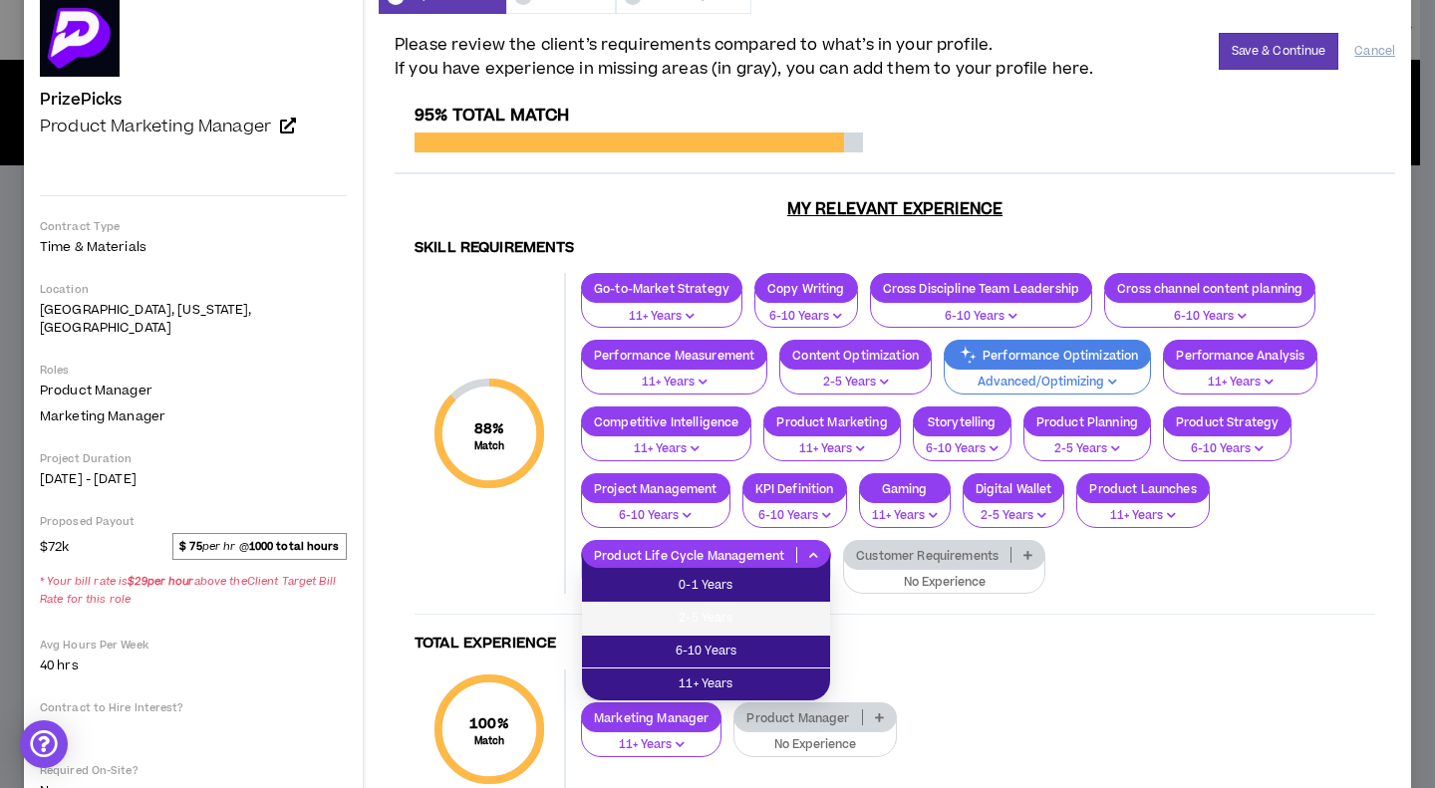
click at [779, 613] on span "2-5 Years" at bounding box center [706, 619] width 224 height 22
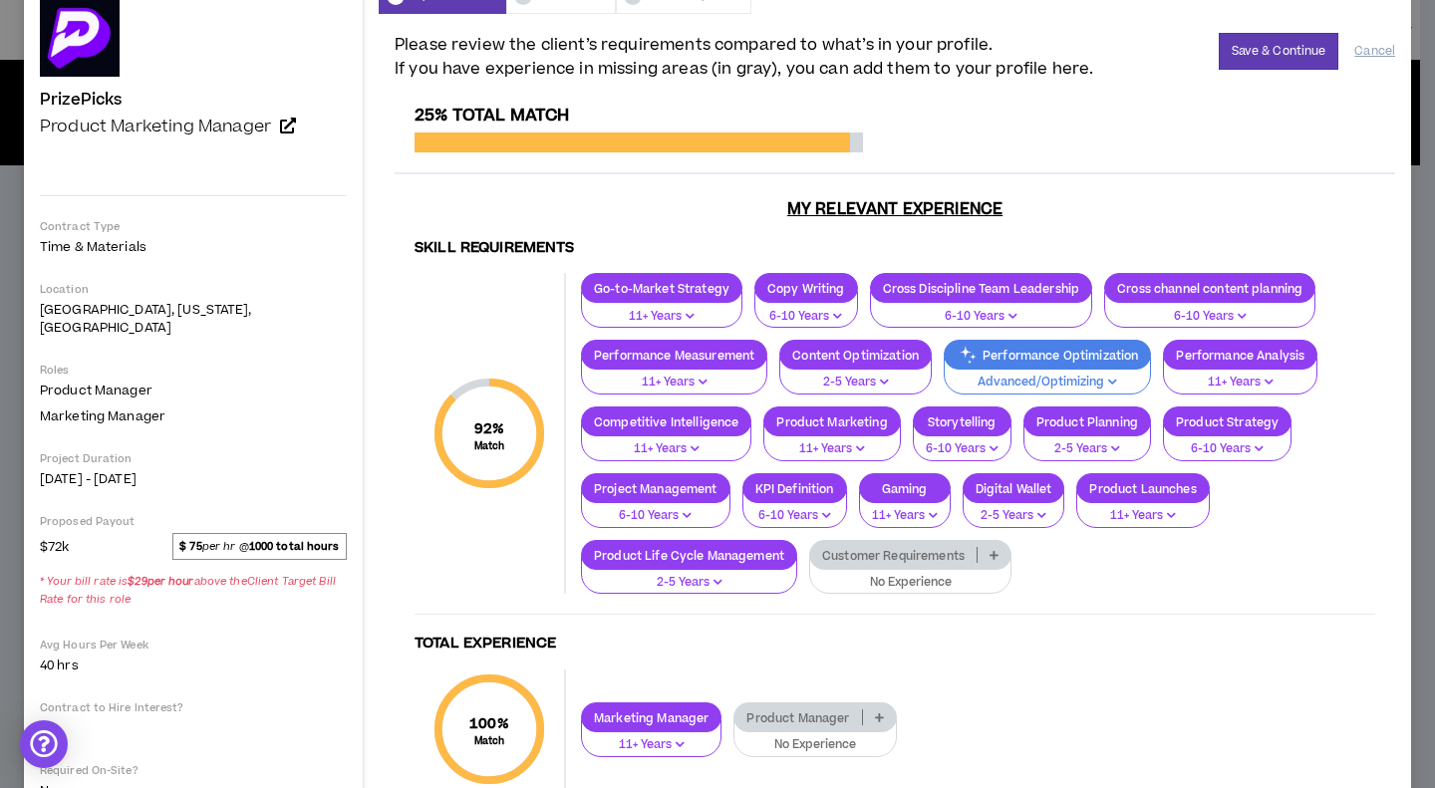
click at [914, 568] on div "Customer Requirements No Experience" at bounding box center [910, 567] width 202 height 55
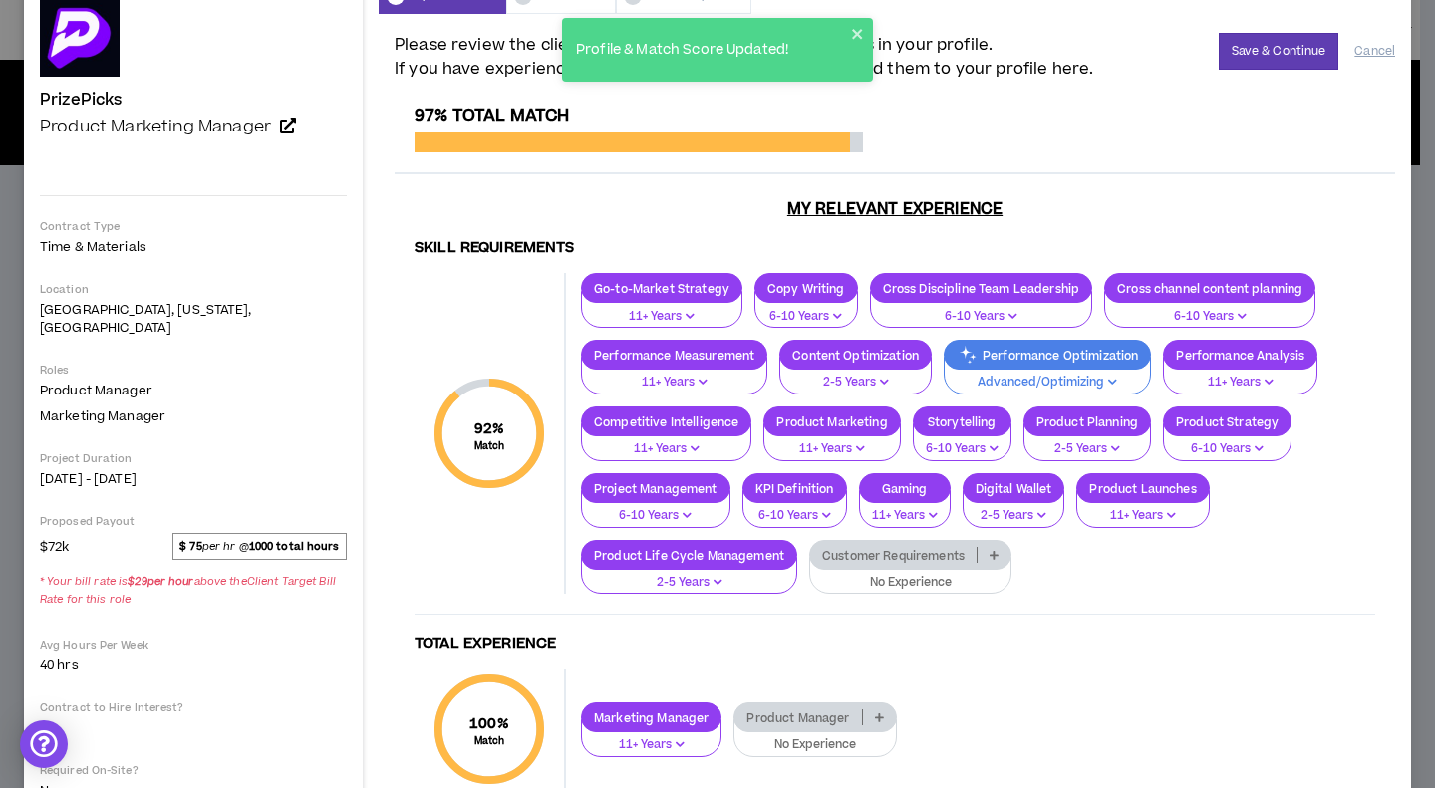
click at [882, 545] on div "Customer Requirements" at bounding box center [910, 555] width 202 height 30
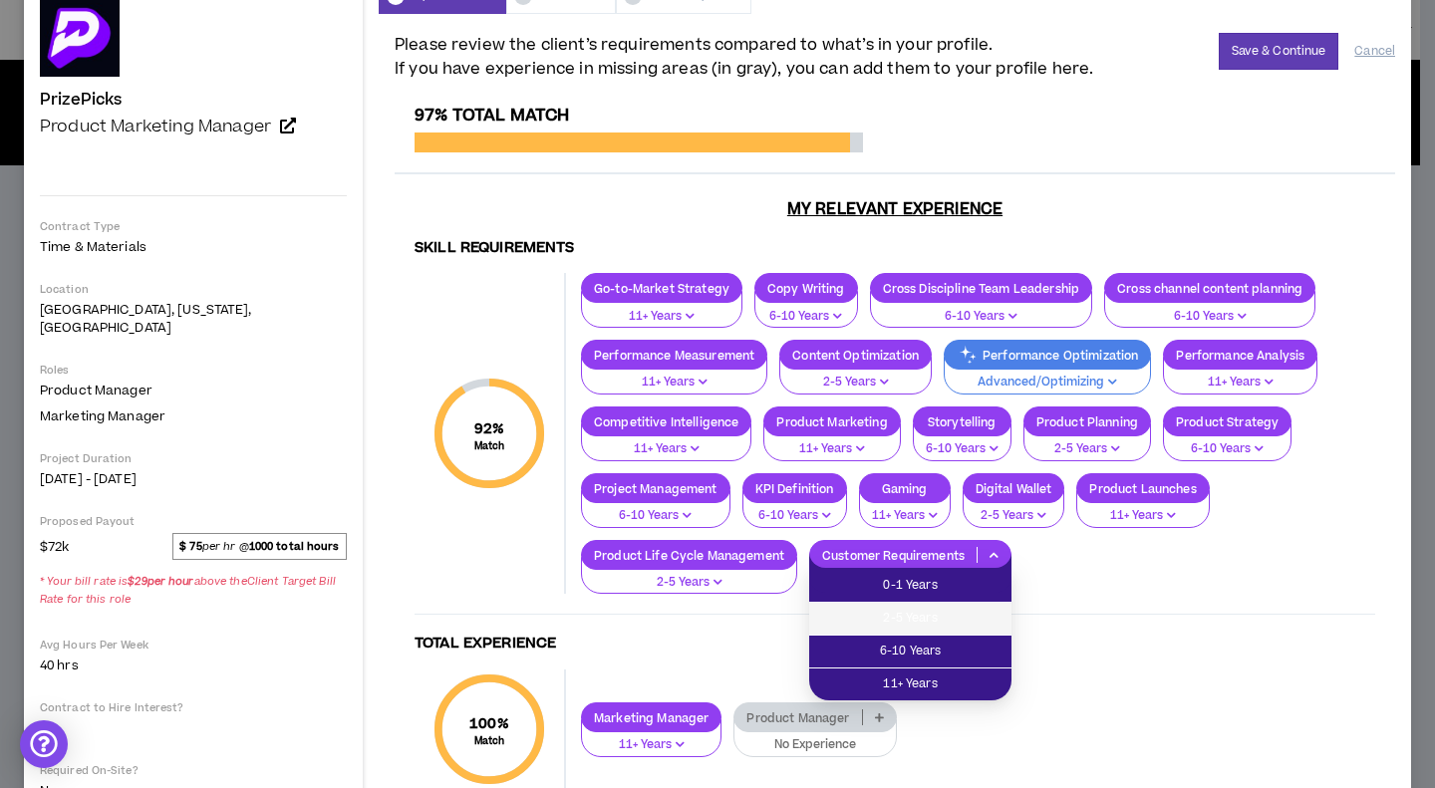
click at [909, 617] on span "2-5 Years" at bounding box center [910, 619] width 178 height 22
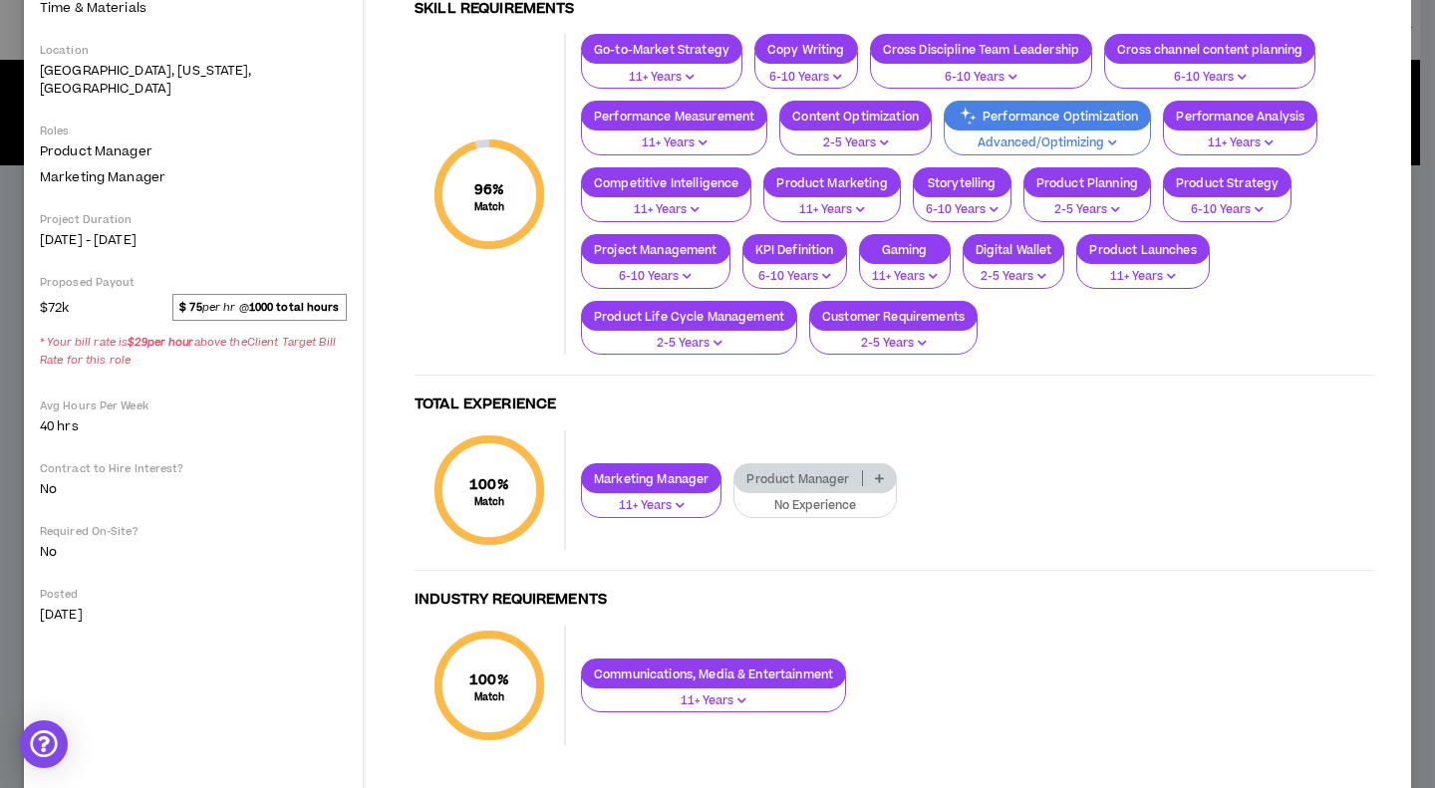
scroll to position [379, 0]
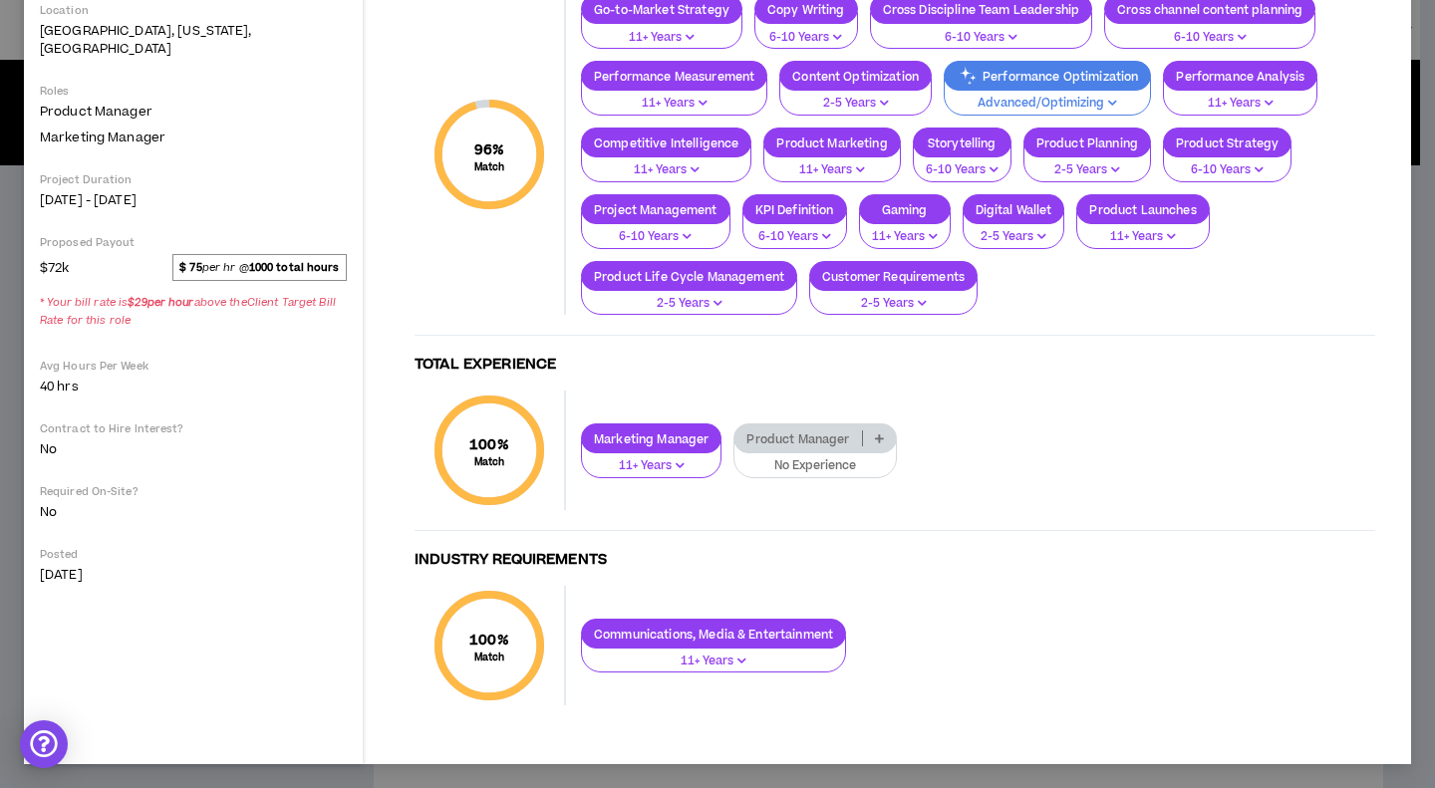
click at [781, 458] on p "No Experience" at bounding box center [815, 466] width 137 height 18
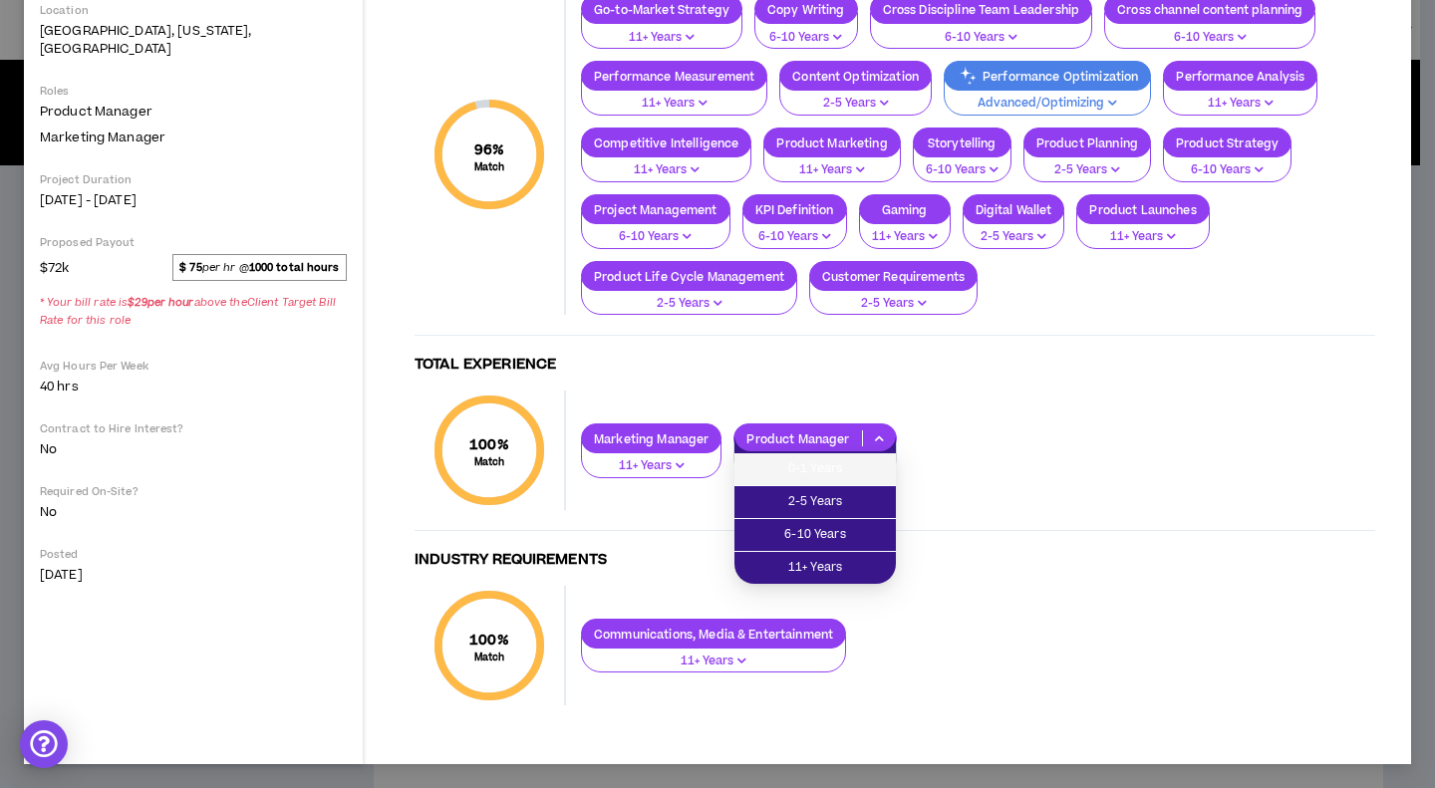
click at [795, 474] on span "0-1 Years" at bounding box center [816, 469] width 138 height 22
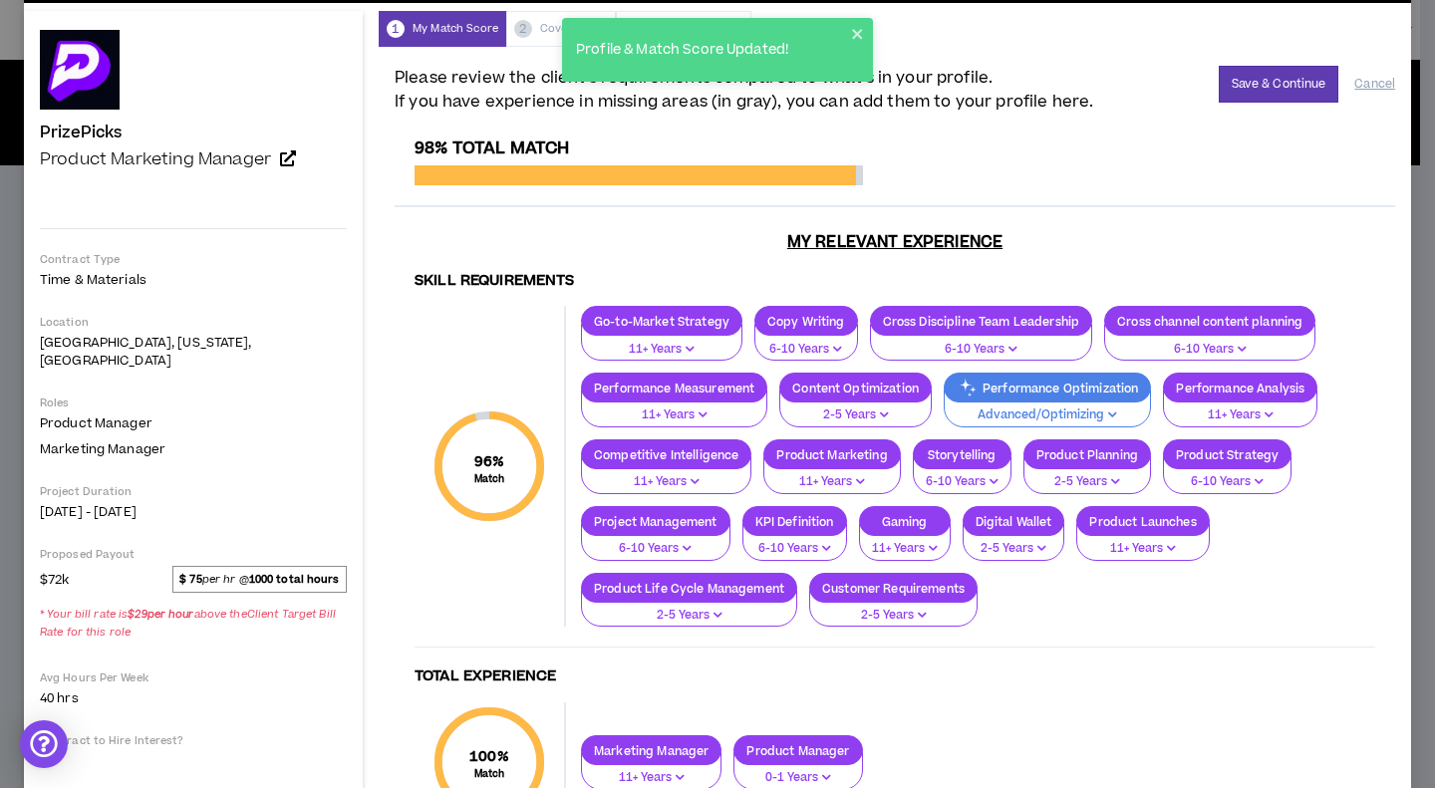
scroll to position [0, 0]
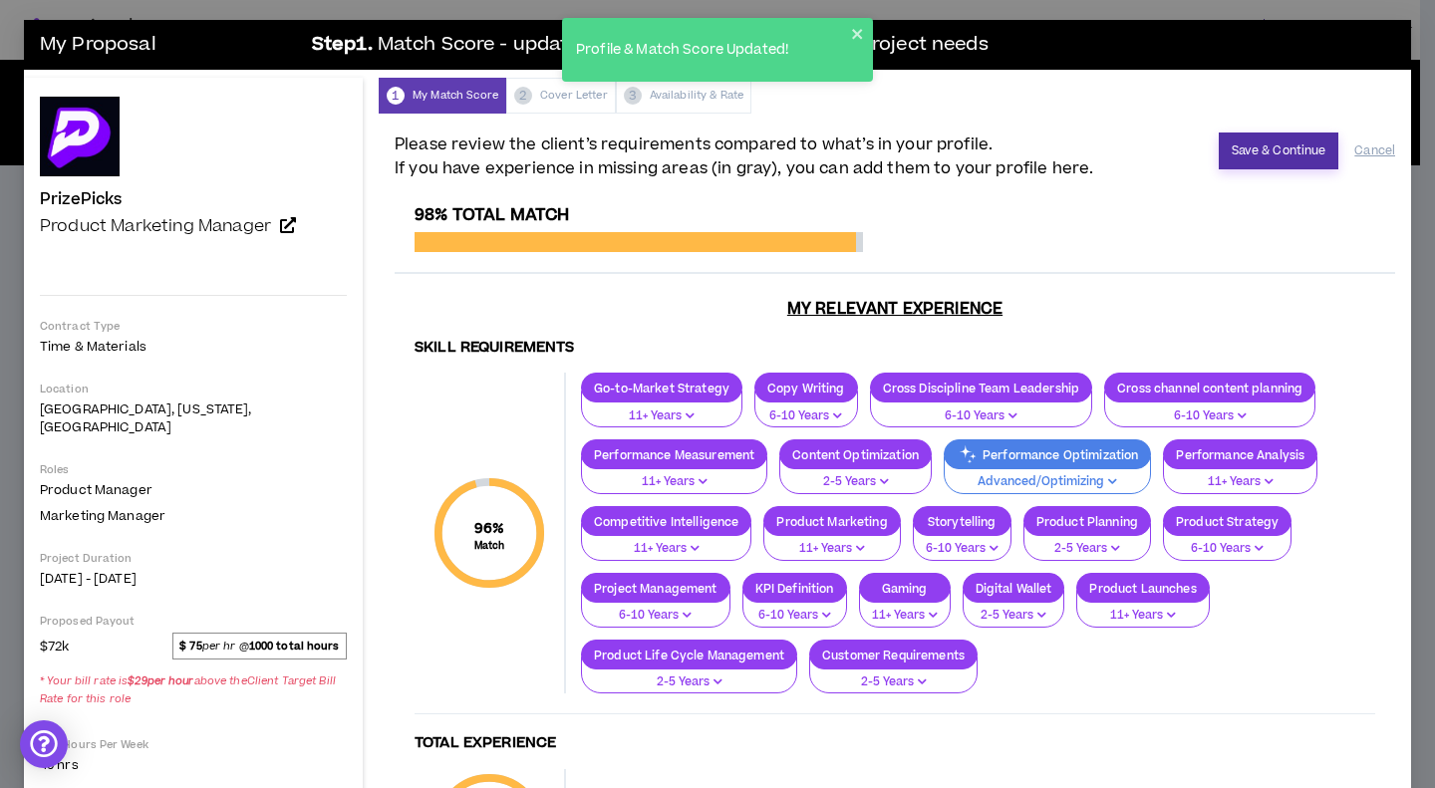
click at [1249, 147] on button "Save & Continue" at bounding box center [1279, 151] width 121 height 37
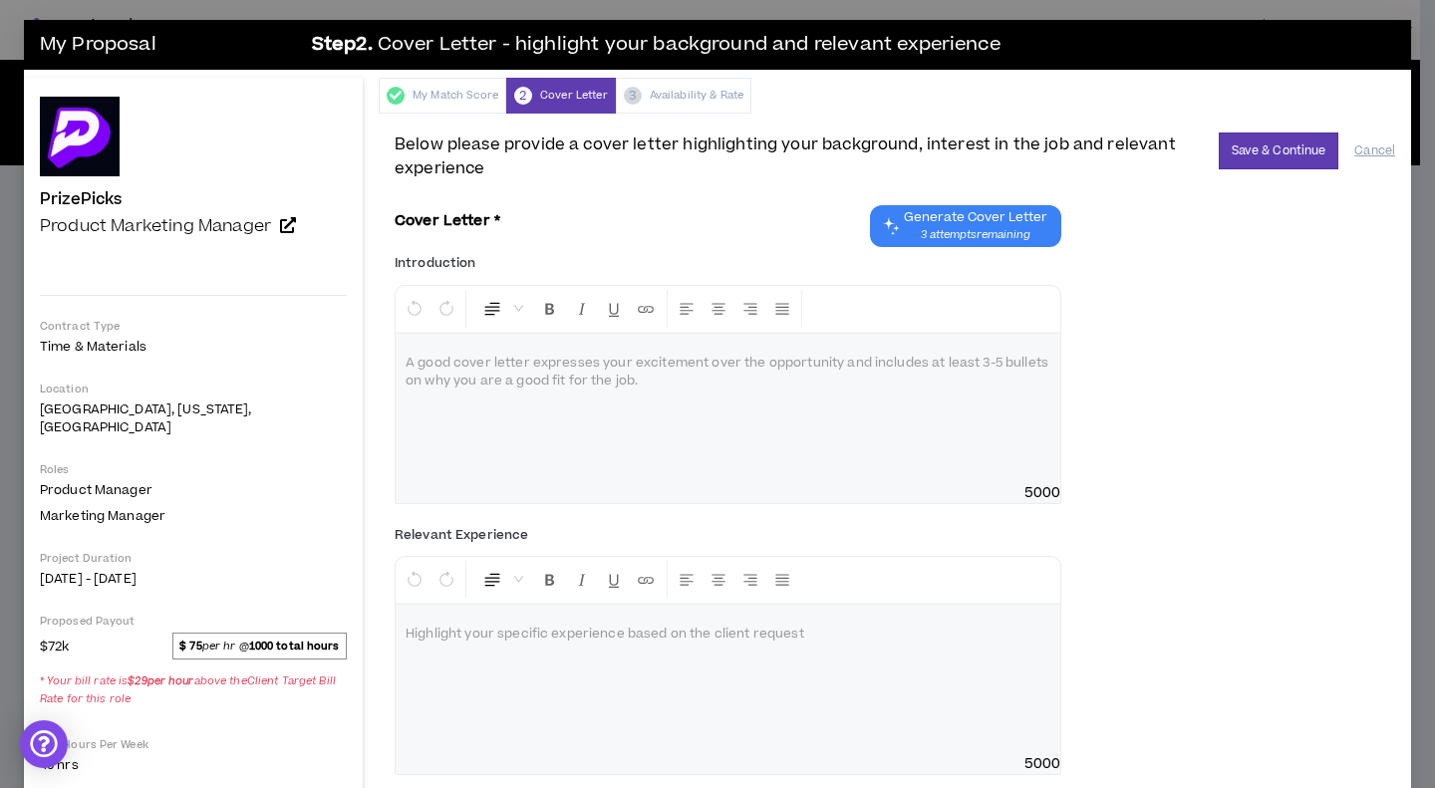
click at [533, 176] on span "Below please provide a cover letter highlighting your background, interest in t…" at bounding box center [801, 157] width 812 height 48
click at [650, 383] on div at bounding box center [728, 409] width 665 height 150
click at [509, 370] on p at bounding box center [728, 364] width 645 height 20
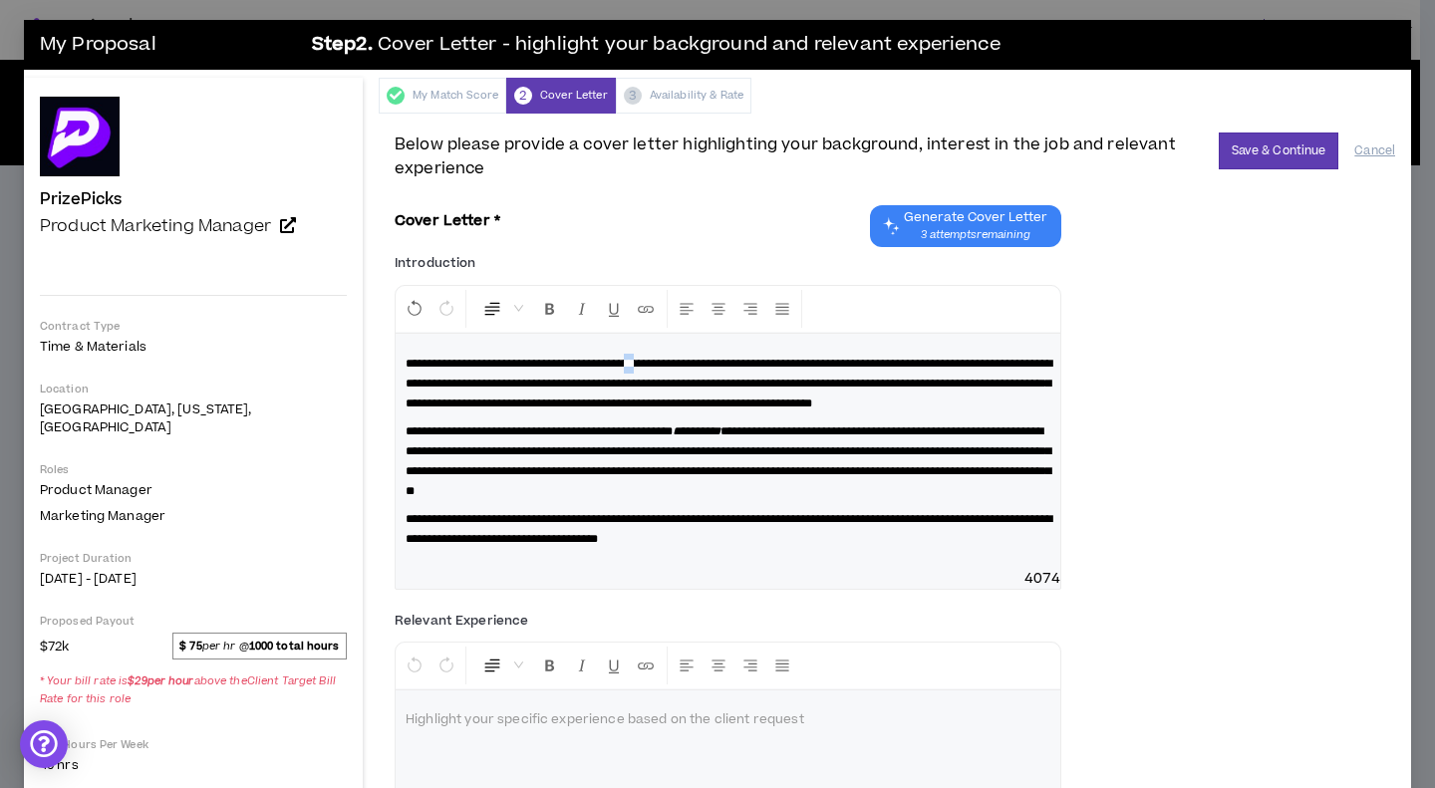
drag, startPoint x: 680, startPoint y: 366, endPoint x: 669, endPoint y: 366, distance: 11.0
click at [669, 366] on span "**********" at bounding box center [729, 384] width 647 height 52
click at [665, 404] on span "**********" at bounding box center [729, 384] width 647 height 52
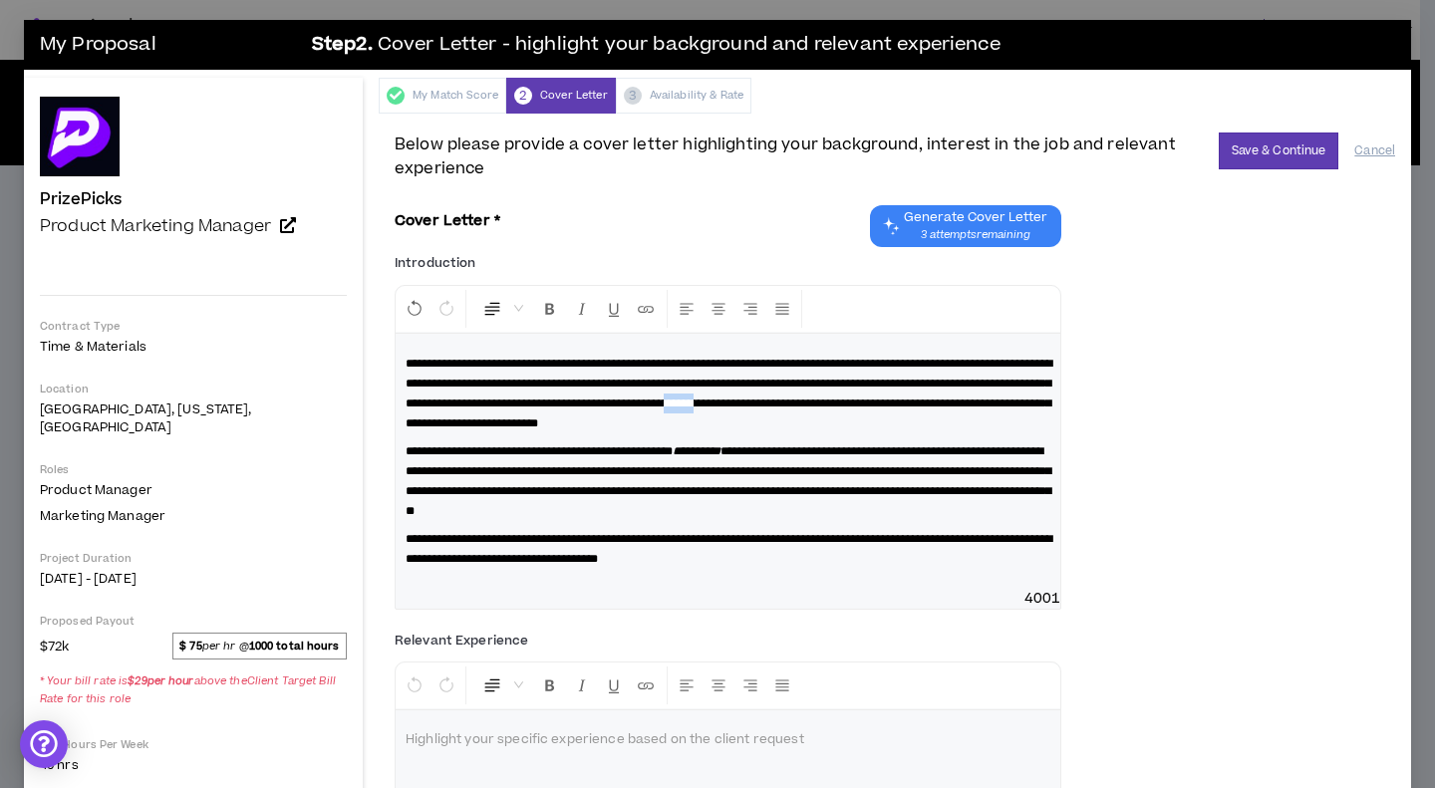
drag, startPoint x: 544, startPoint y: 422, endPoint x: 510, endPoint y: 417, distance: 34.3
click at [510, 417] on span "**********" at bounding box center [729, 394] width 647 height 72
click at [818, 467] on span "**********" at bounding box center [729, 482] width 646 height 72
drag, startPoint x: 818, startPoint y: 466, endPoint x: 508, endPoint y: 469, distance: 310.0
click at [508, 469] on p "**********" at bounding box center [728, 482] width 645 height 80
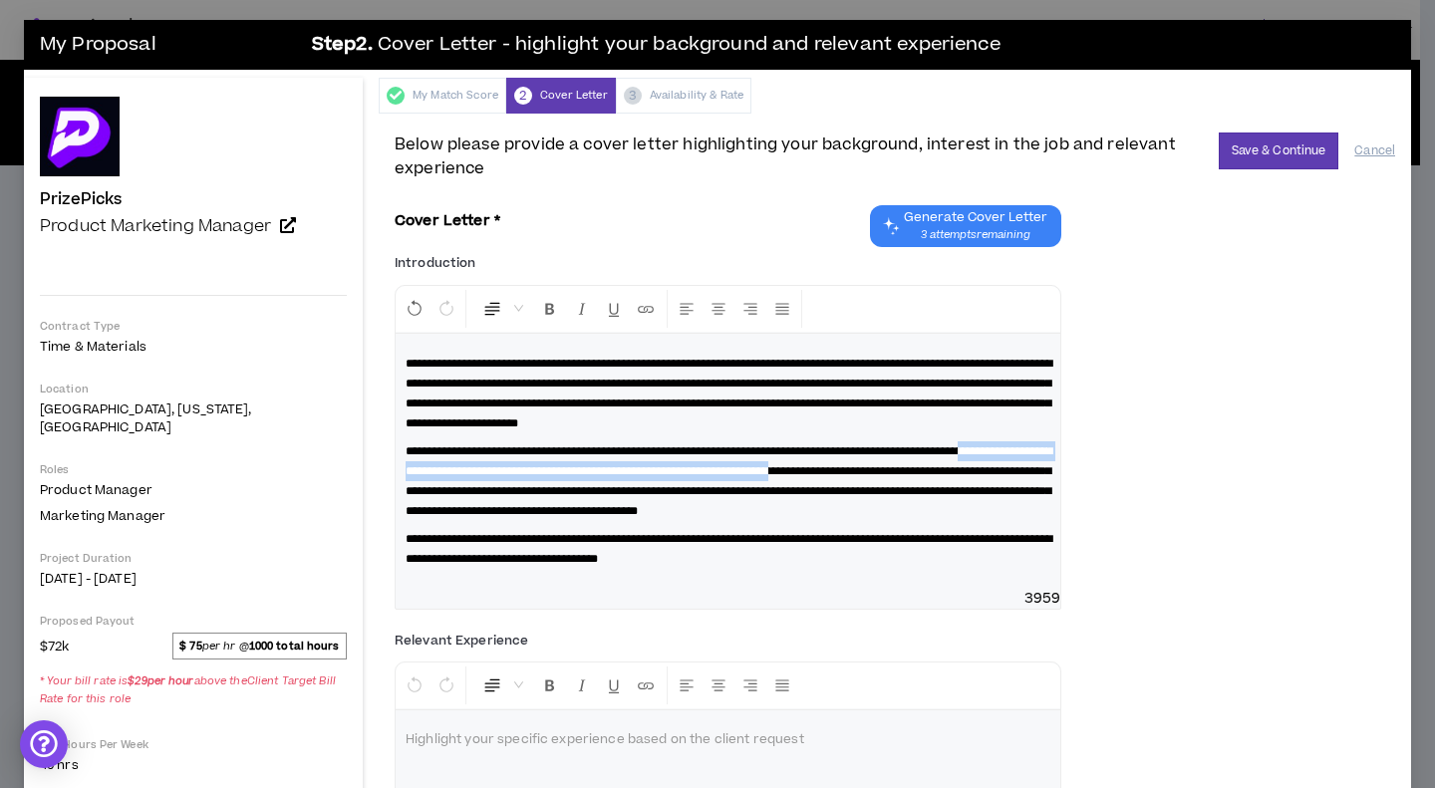
drag, startPoint x: 467, startPoint y: 487, endPoint x: 439, endPoint y: 508, distance: 35.7
click at [439, 508] on span "**********" at bounding box center [729, 482] width 647 height 72
drag, startPoint x: 442, startPoint y: 508, endPoint x: 468, endPoint y: 486, distance: 34.7
click at [467, 486] on span "**********" at bounding box center [729, 482] width 647 height 72
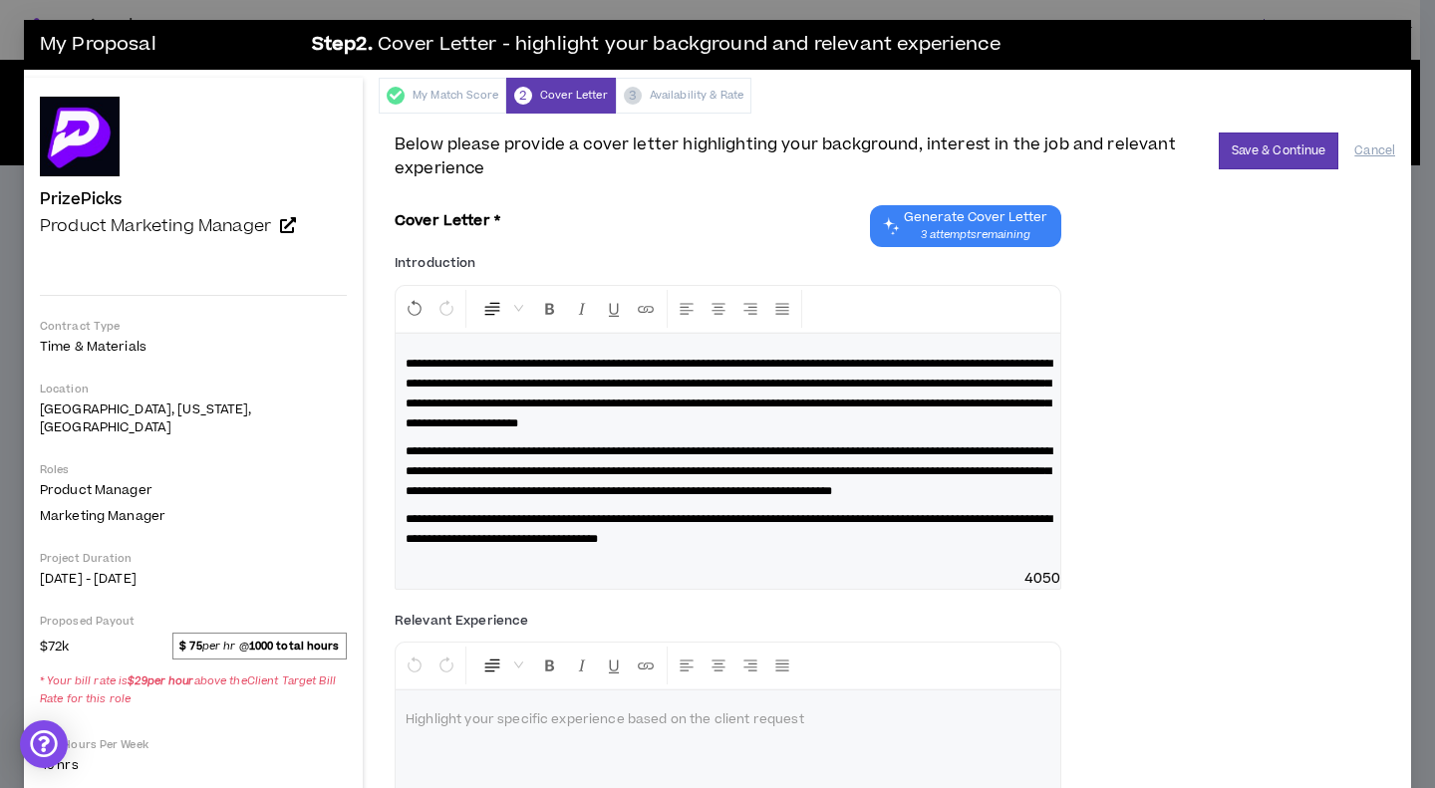
click at [743, 476] on span "**********" at bounding box center [729, 472] width 647 height 52
click at [745, 470] on span "**********" at bounding box center [729, 472] width 647 height 52
click at [746, 471] on span "**********" at bounding box center [729, 472] width 647 height 52
click at [761, 501] on p "**********" at bounding box center [728, 472] width 645 height 60
drag, startPoint x: 919, startPoint y: 512, endPoint x: 905, endPoint y: 509, distance: 14.3
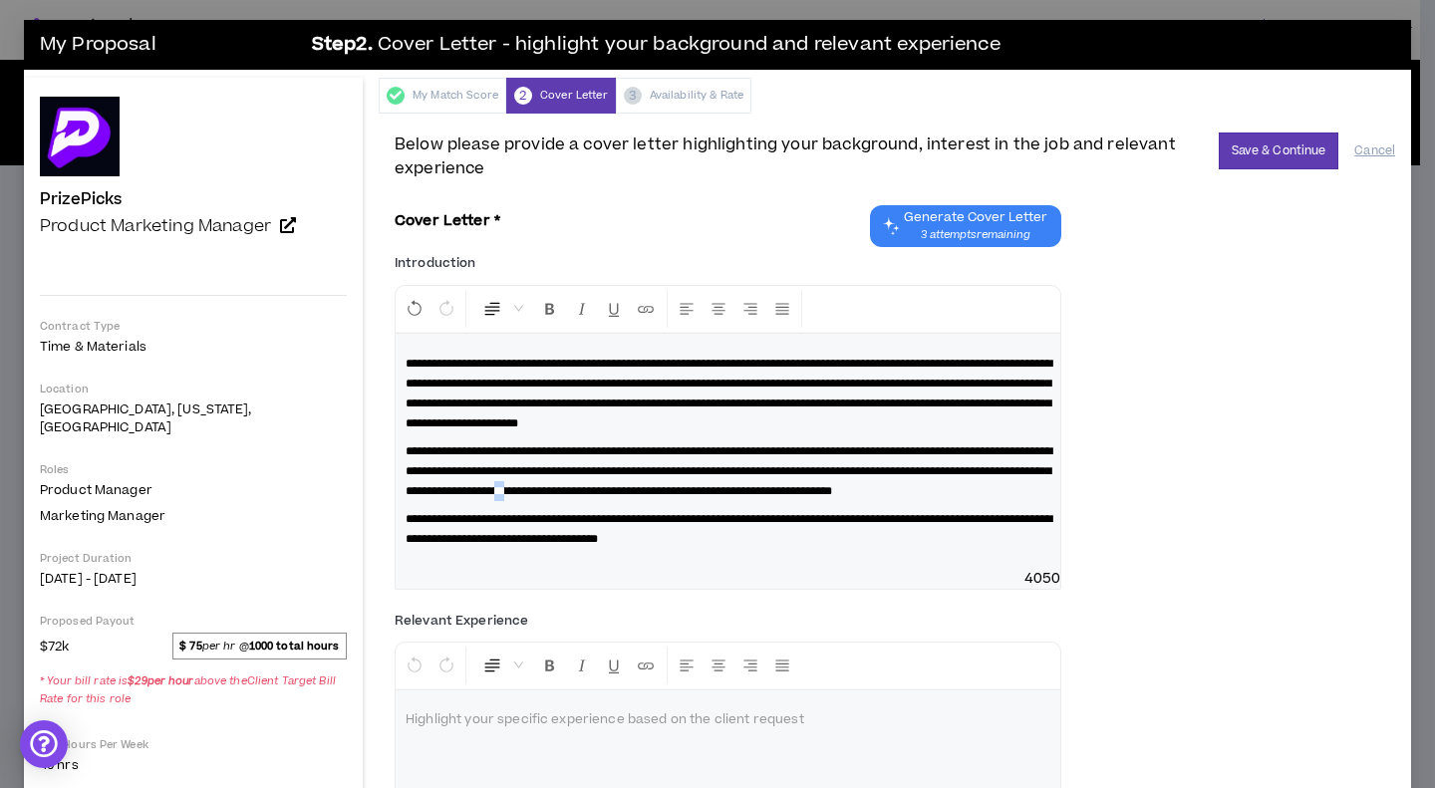
click at [905, 497] on span "**********" at bounding box center [729, 472] width 647 height 52
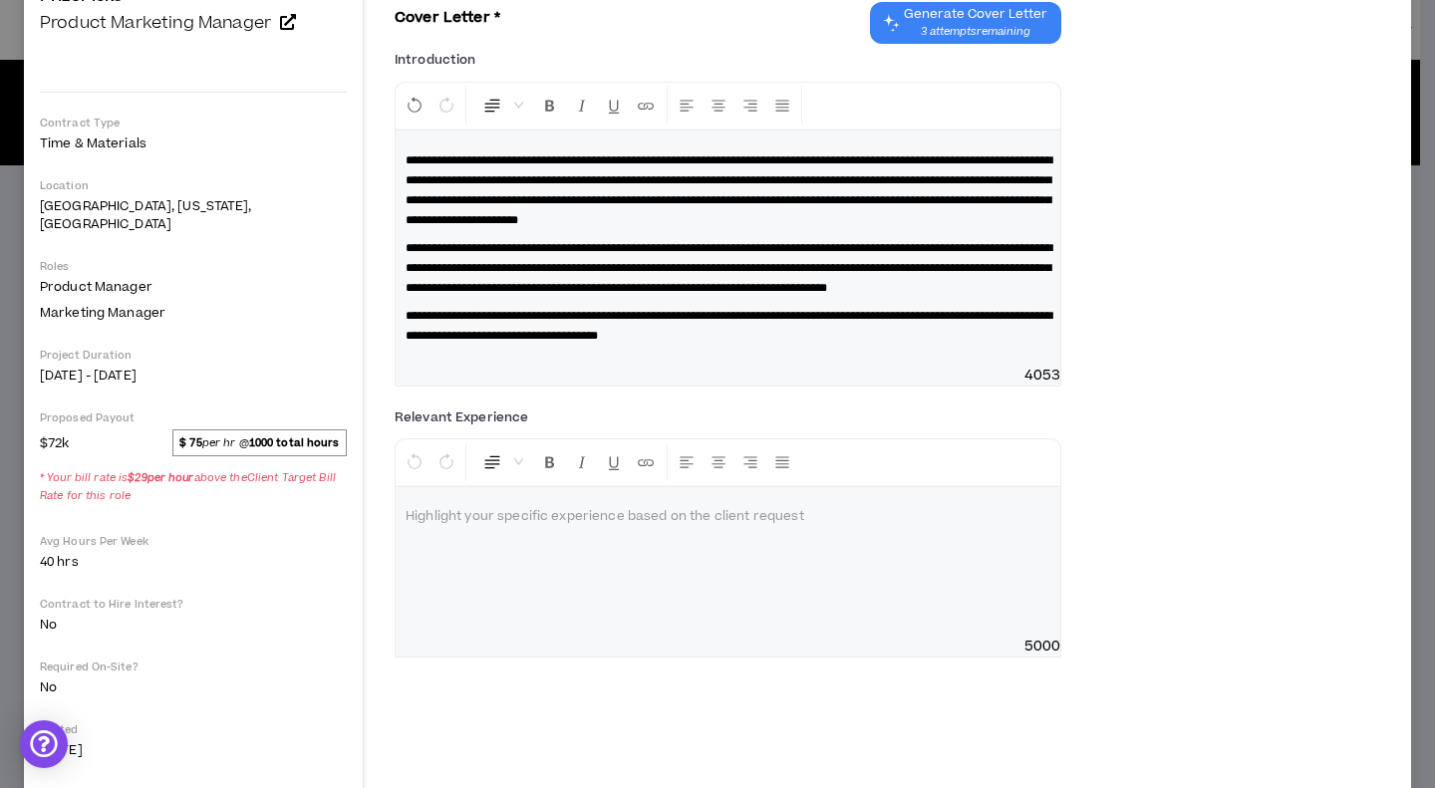
scroll to position [218, 0]
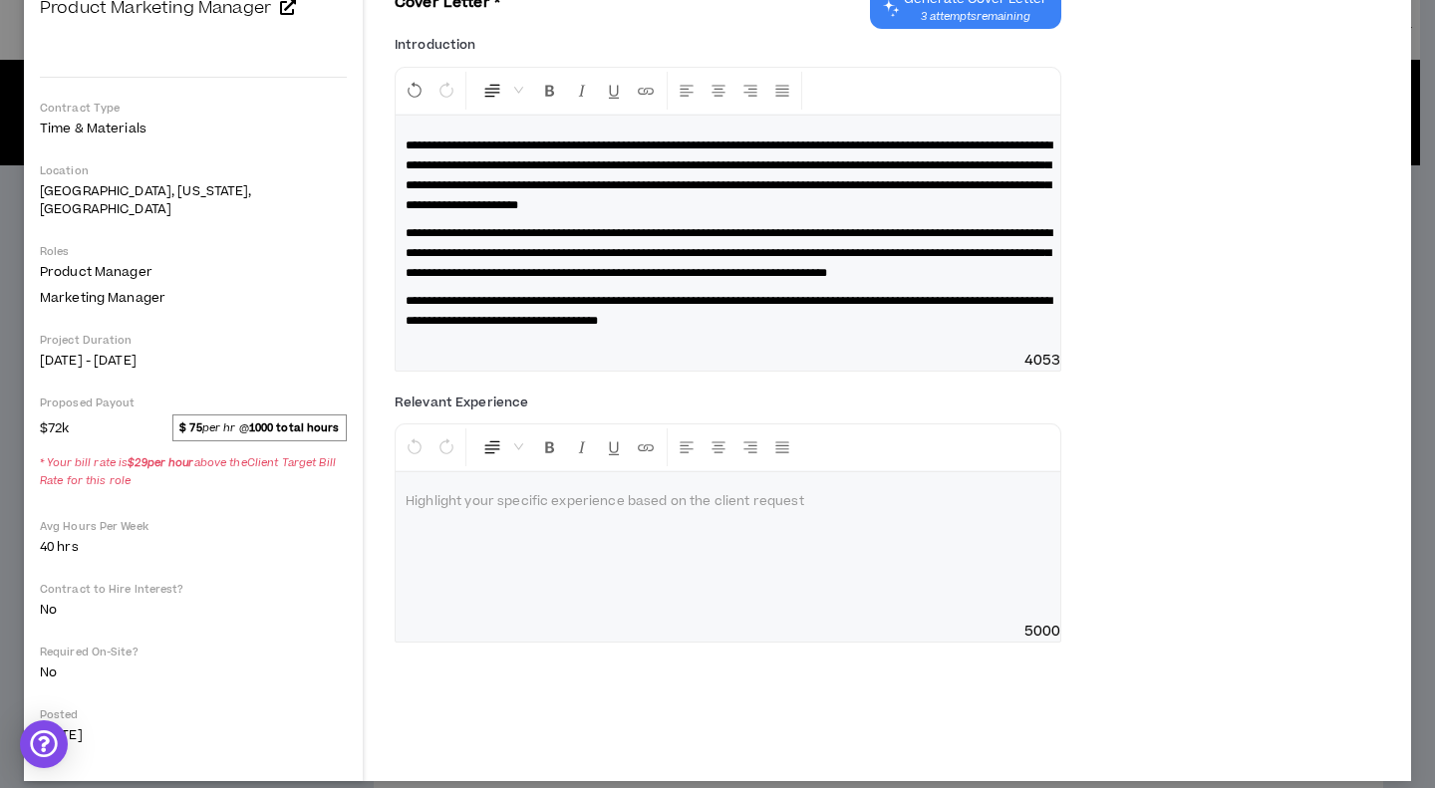
click at [975, 585] on div at bounding box center [728, 547] width 665 height 150
click at [721, 512] on p at bounding box center [728, 502] width 645 height 20
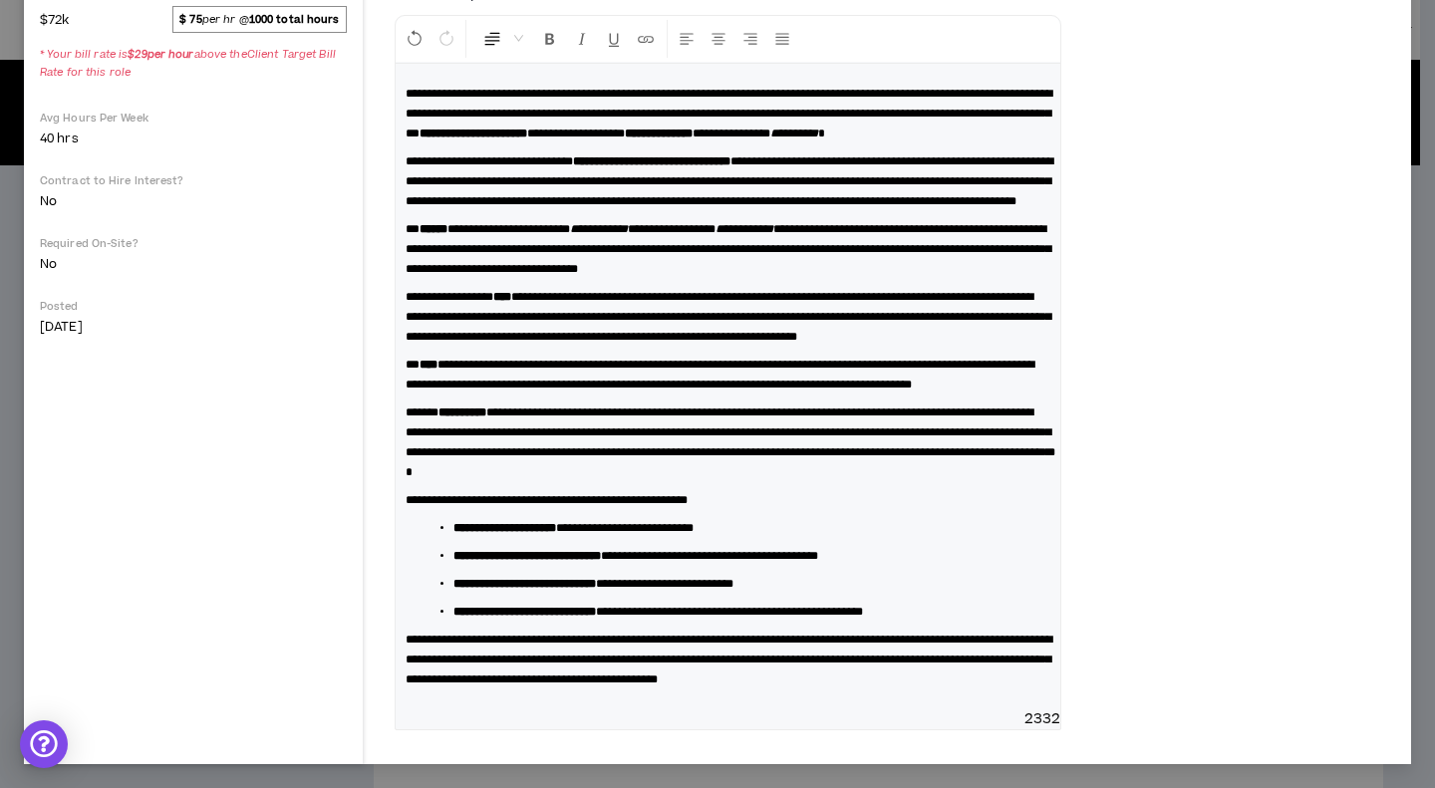
scroll to position [806, 0]
click at [1169, 387] on div "**********" at bounding box center [895, 361] width 1001 height 767
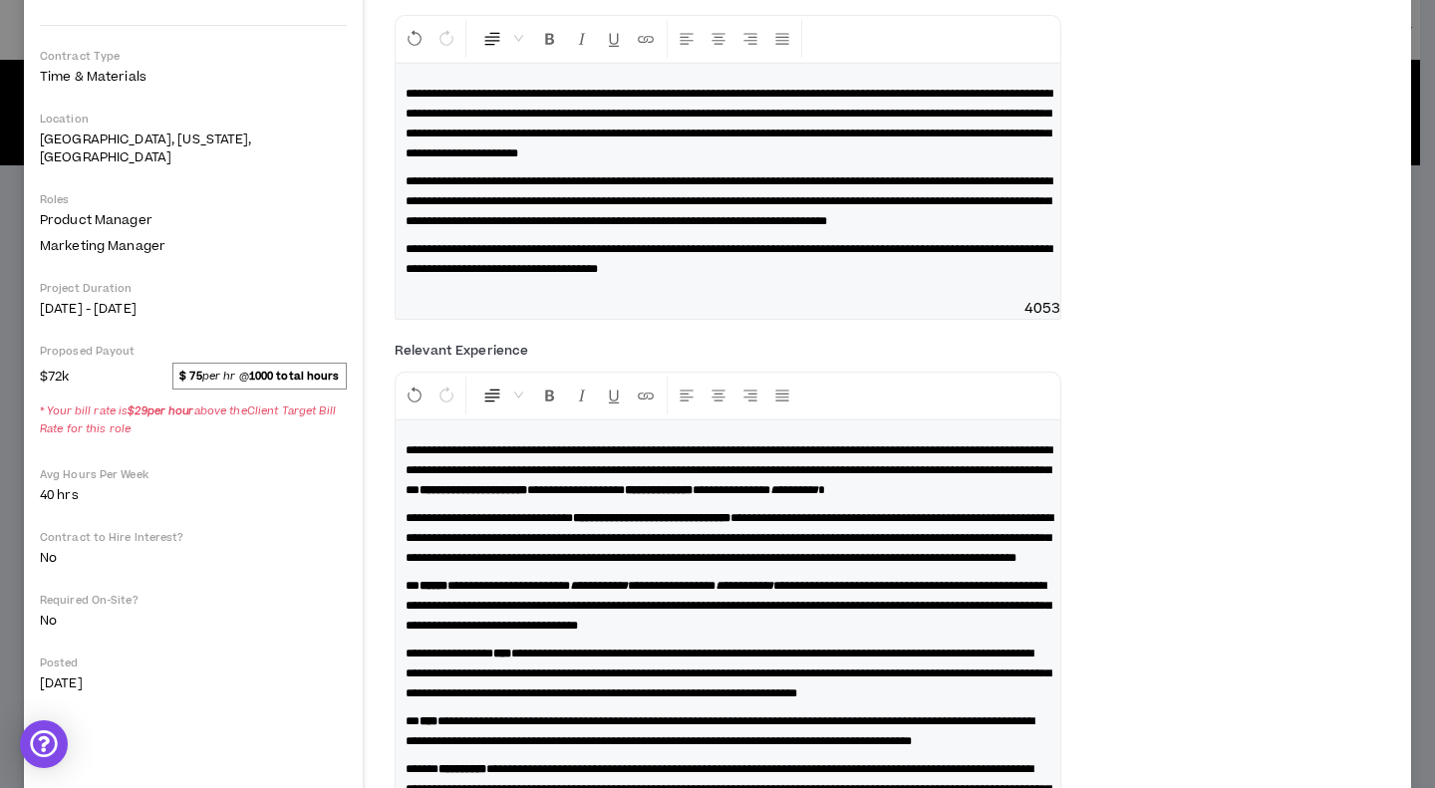
scroll to position [0, 0]
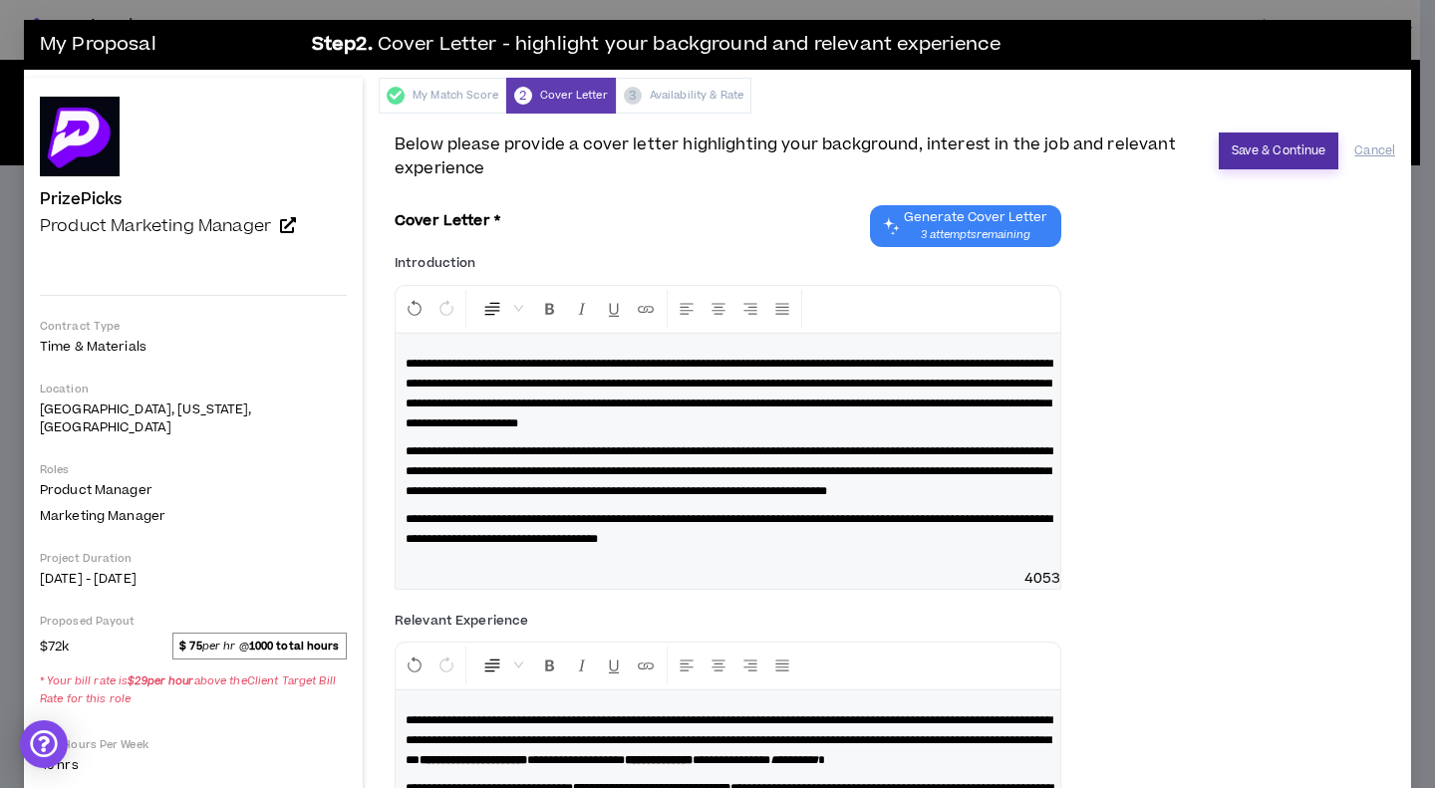
click at [1289, 157] on button "Save & Continue" at bounding box center [1279, 151] width 121 height 37
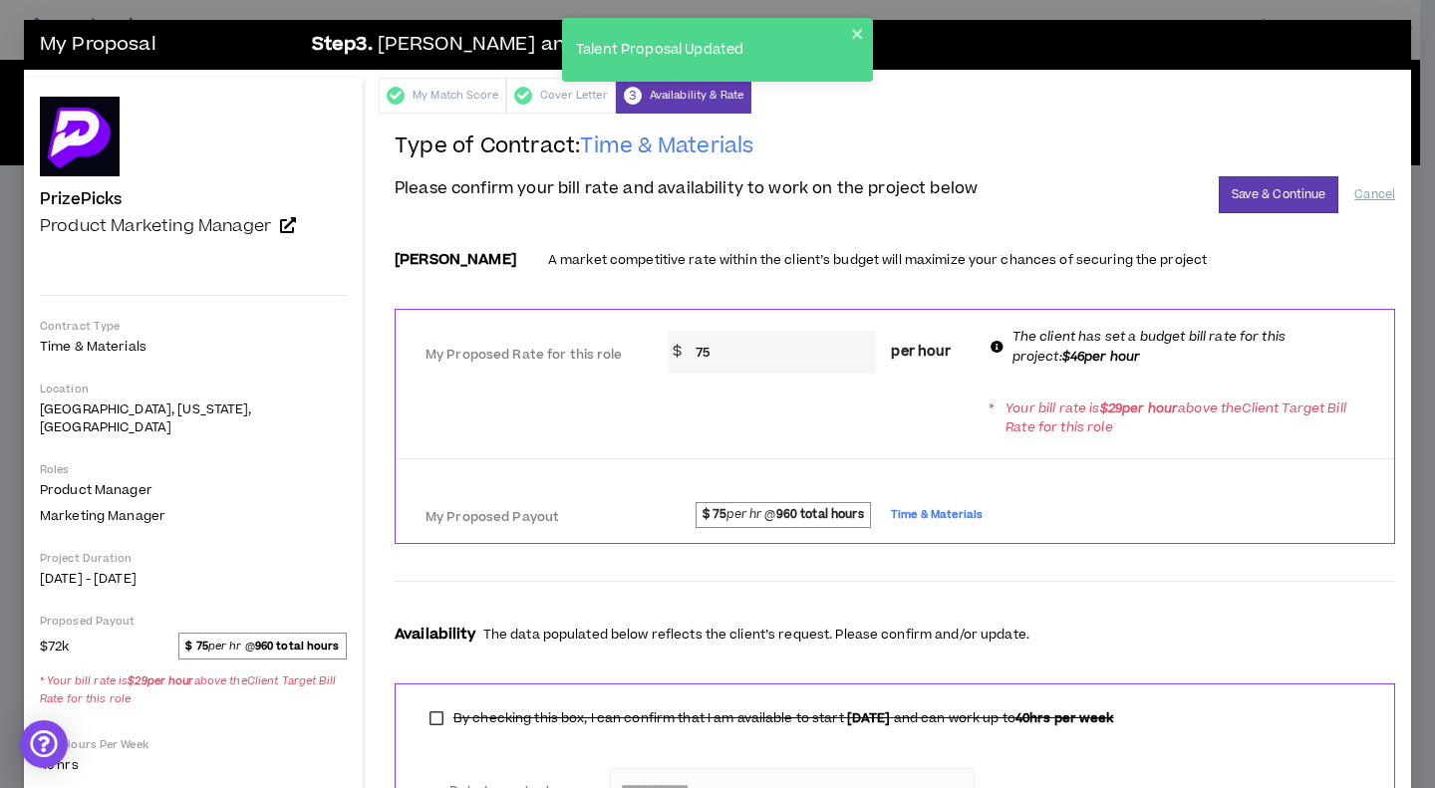
click at [794, 345] on input "75" at bounding box center [781, 352] width 191 height 43
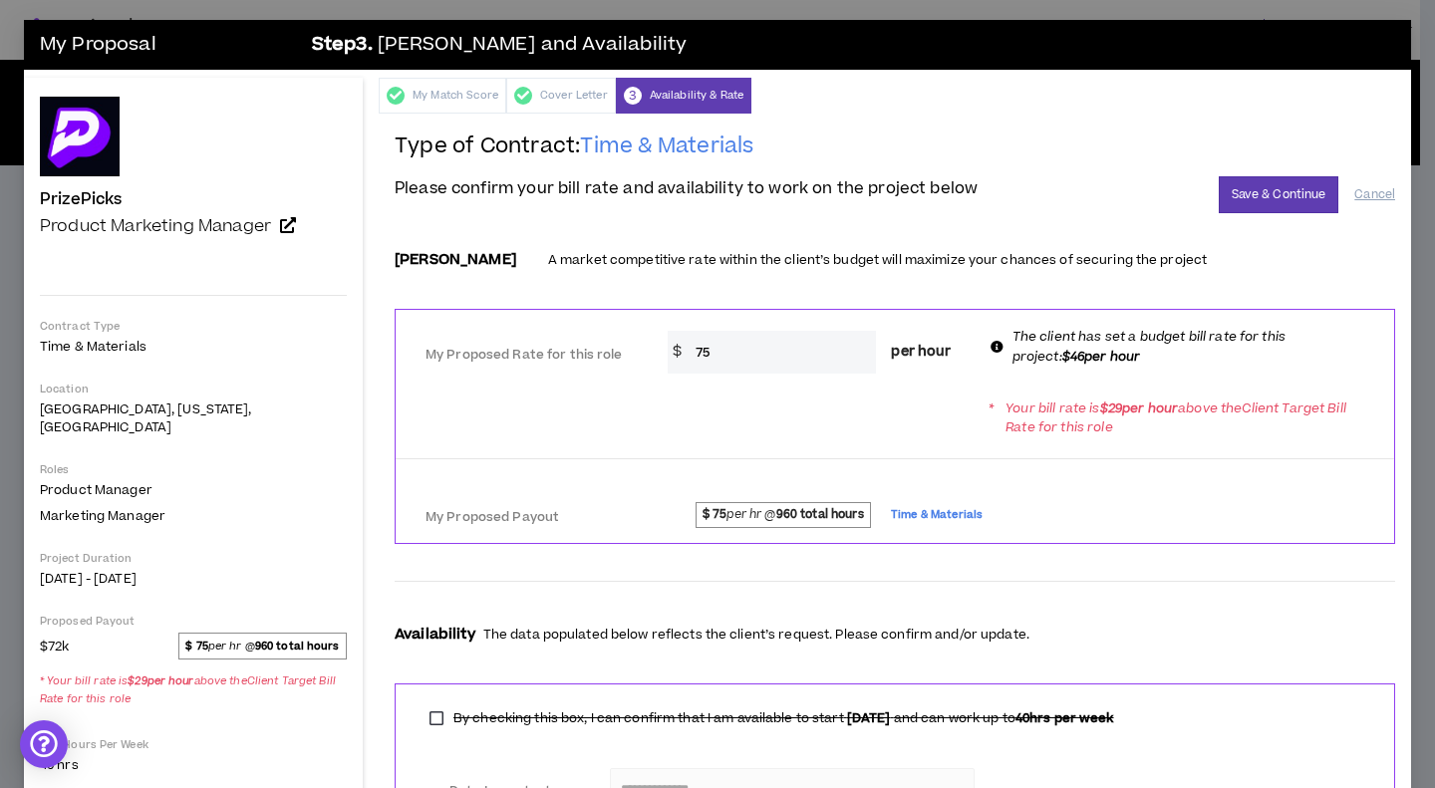
scroll to position [218, 0]
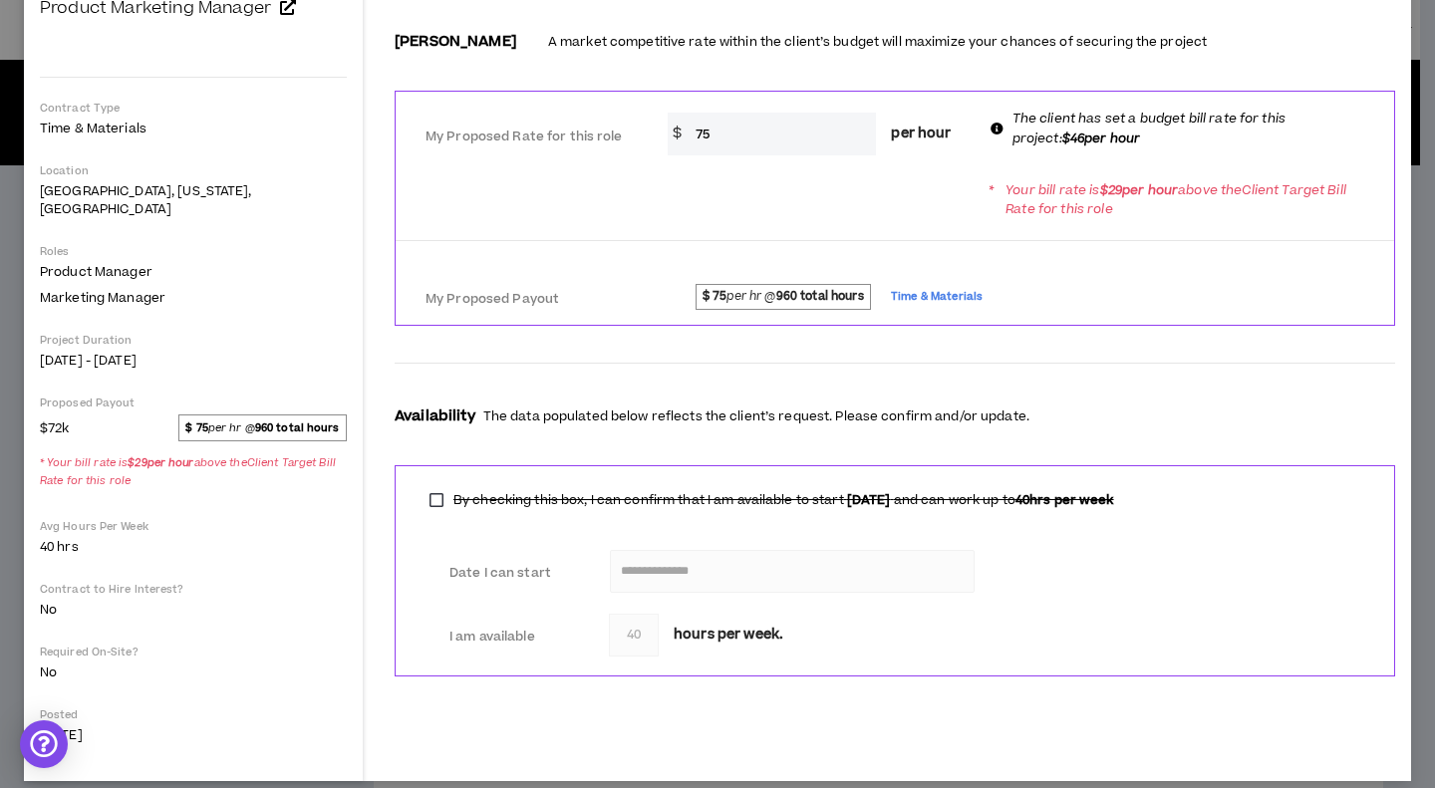
click at [701, 137] on input "75" at bounding box center [781, 134] width 191 height 43
click at [708, 139] on input "75" at bounding box center [781, 134] width 191 height 43
click at [709, 139] on input "75" at bounding box center [781, 134] width 191 height 43
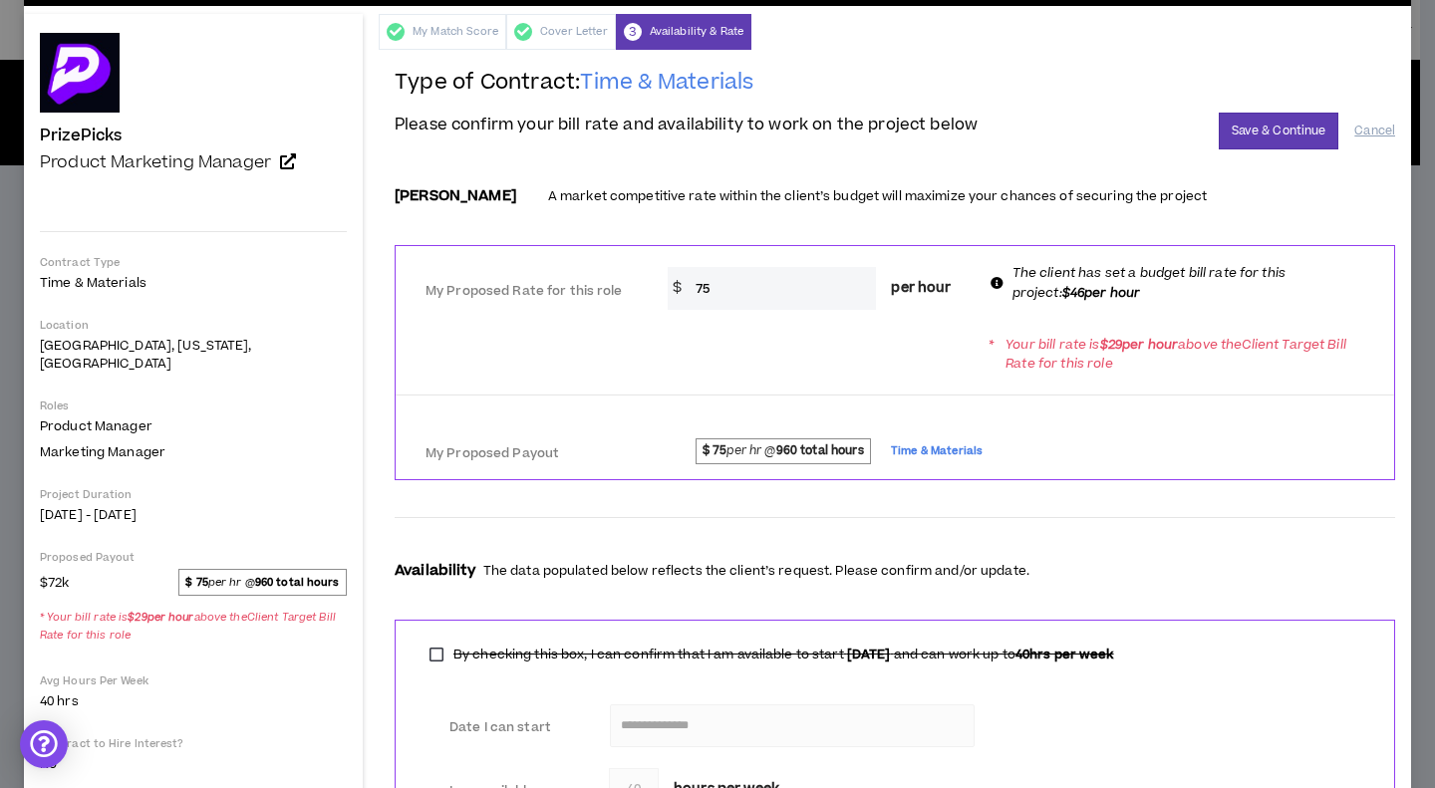
scroll to position [0, 0]
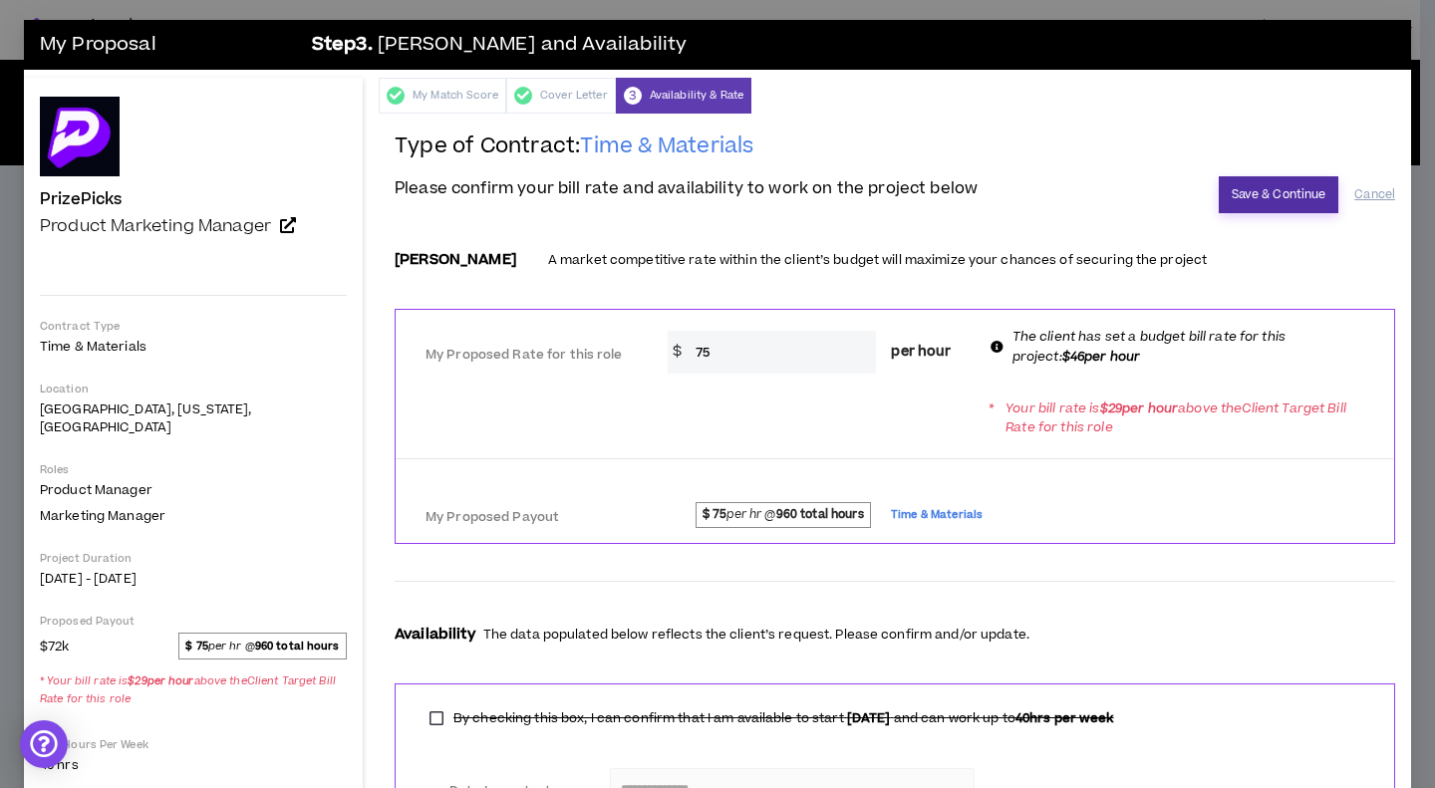
click at [1236, 198] on button "Save & Continue" at bounding box center [1279, 194] width 121 height 37
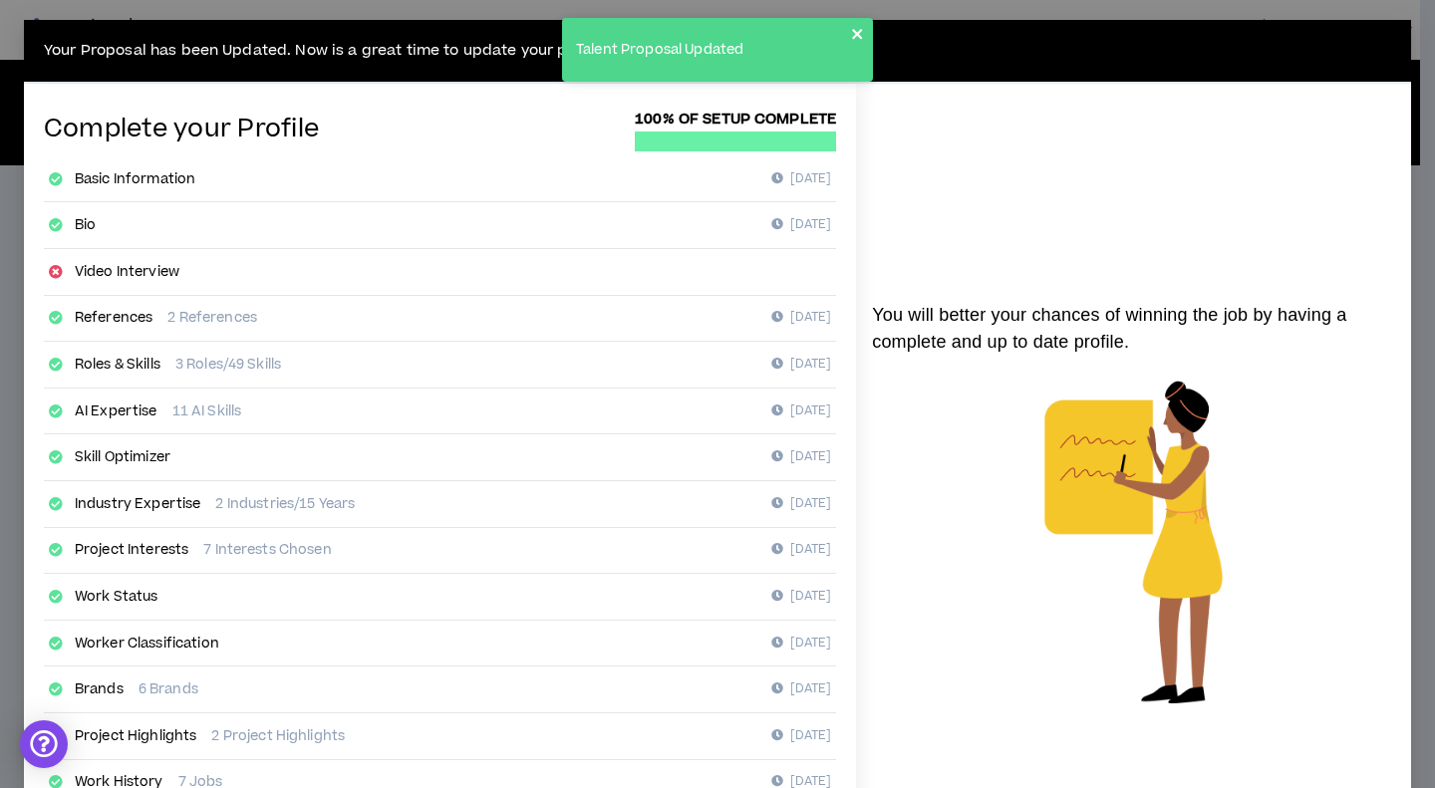
click at [857, 33] on icon "close" at bounding box center [857, 34] width 10 height 10
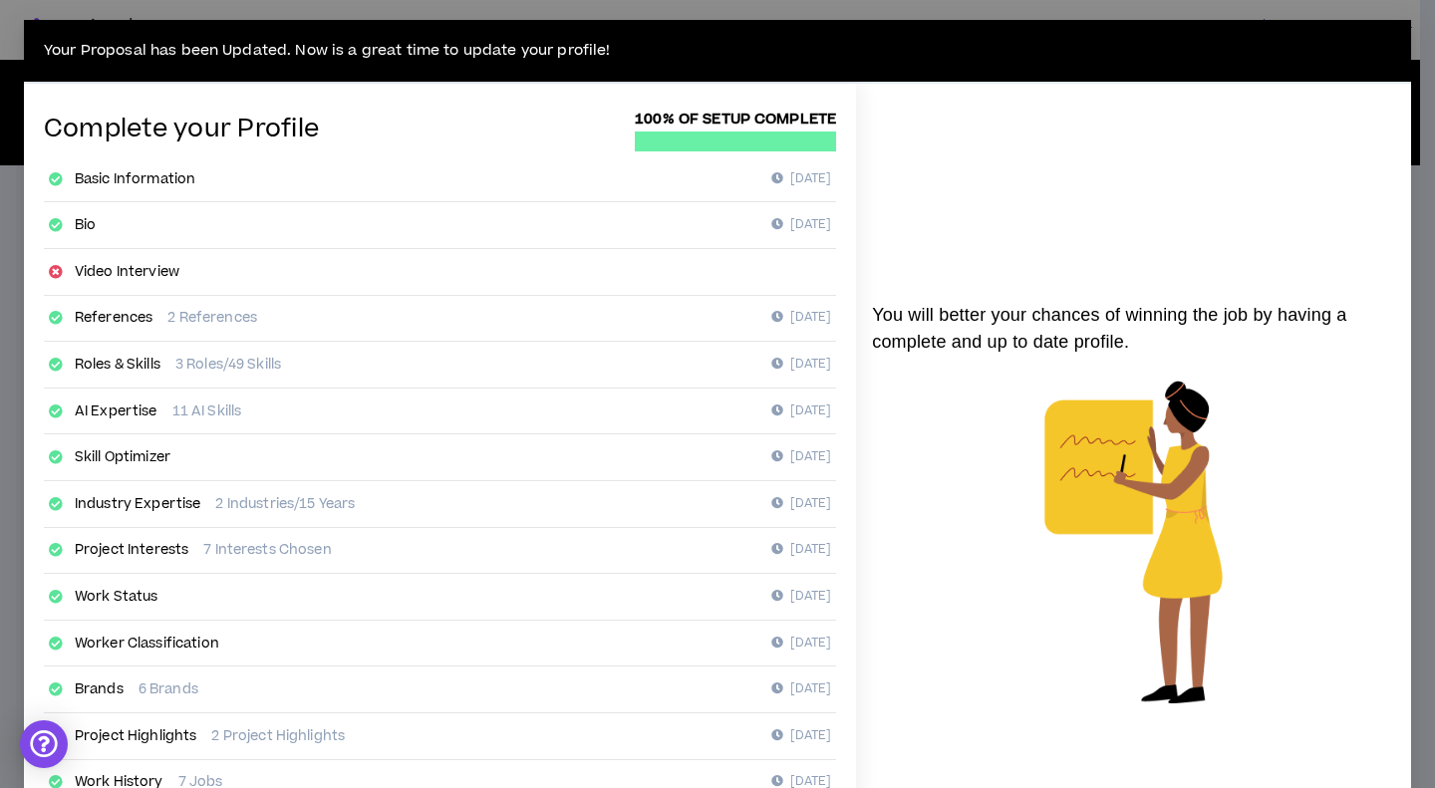
click at [1196, 14] on div "Your Proposal has been Updated. Now is a great time to update your profile! Com…" at bounding box center [717, 394] width 1435 height 788
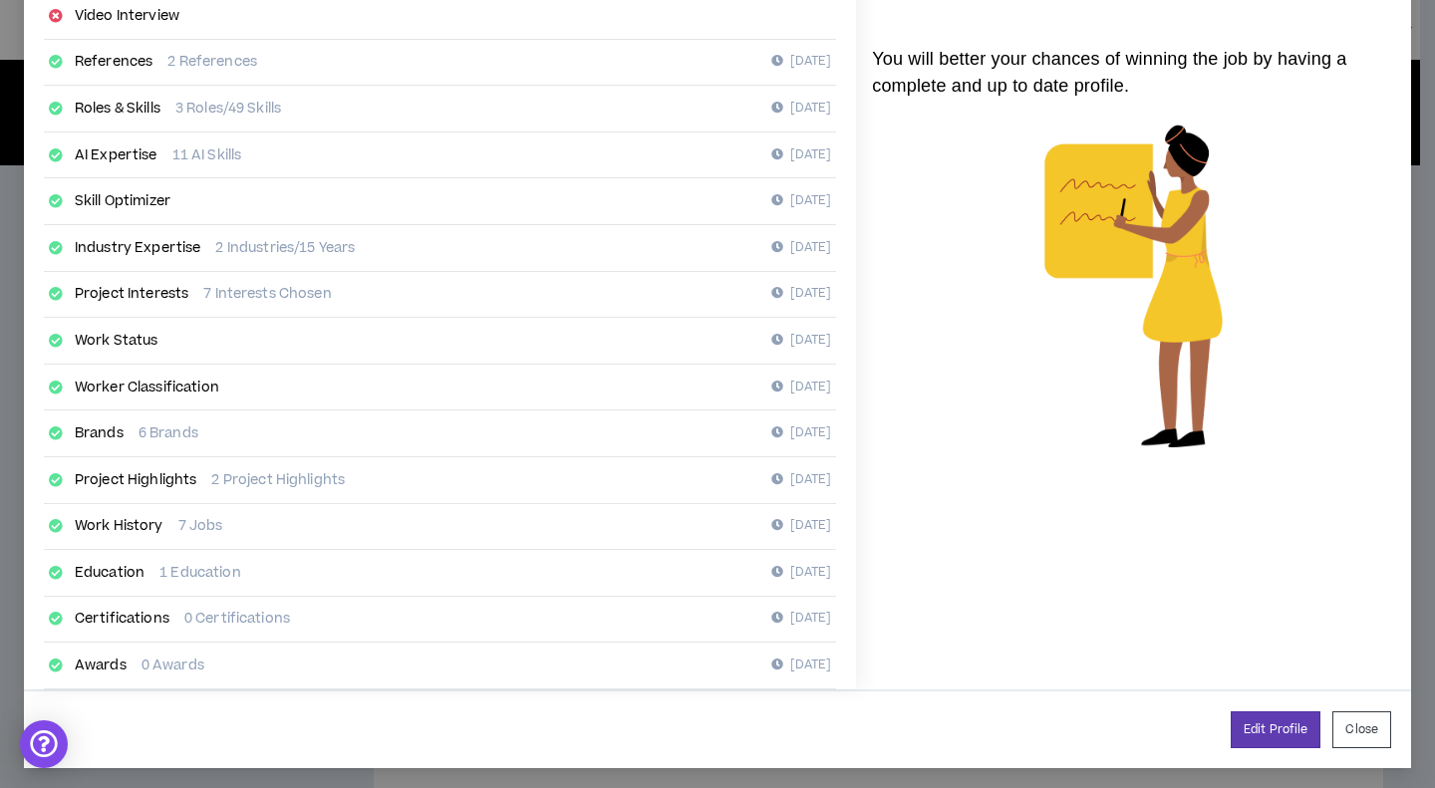
scroll to position [260, 0]
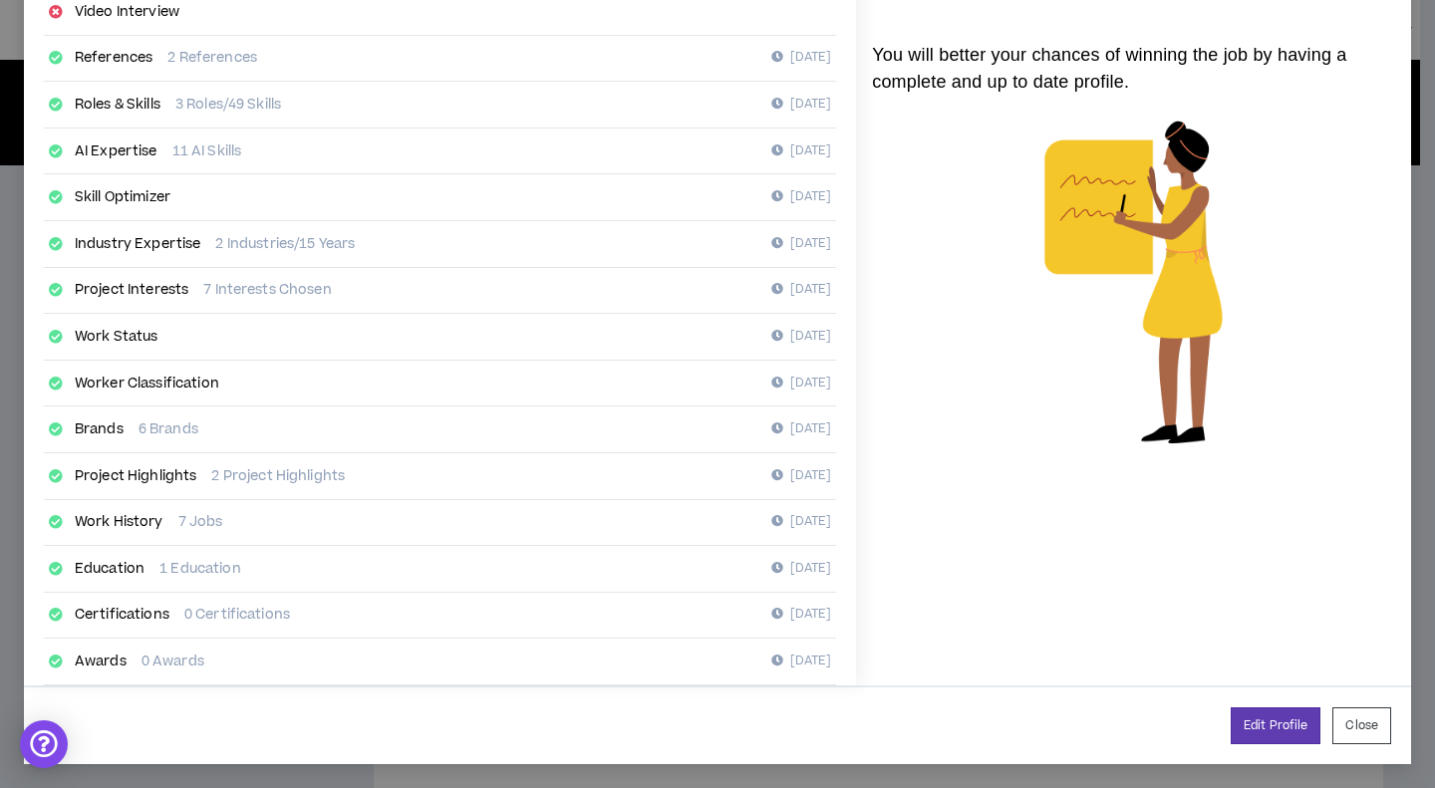
drag, startPoint x: 1344, startPoint y: 713, endPoint x: 1324, endPoint y: 641, distance: 74.5
click at [1344, 713] on button "Close" at bounding box center [1362, 726] width 59 height 37
